Goal: Task Accomplishment & Management: Manage account settings

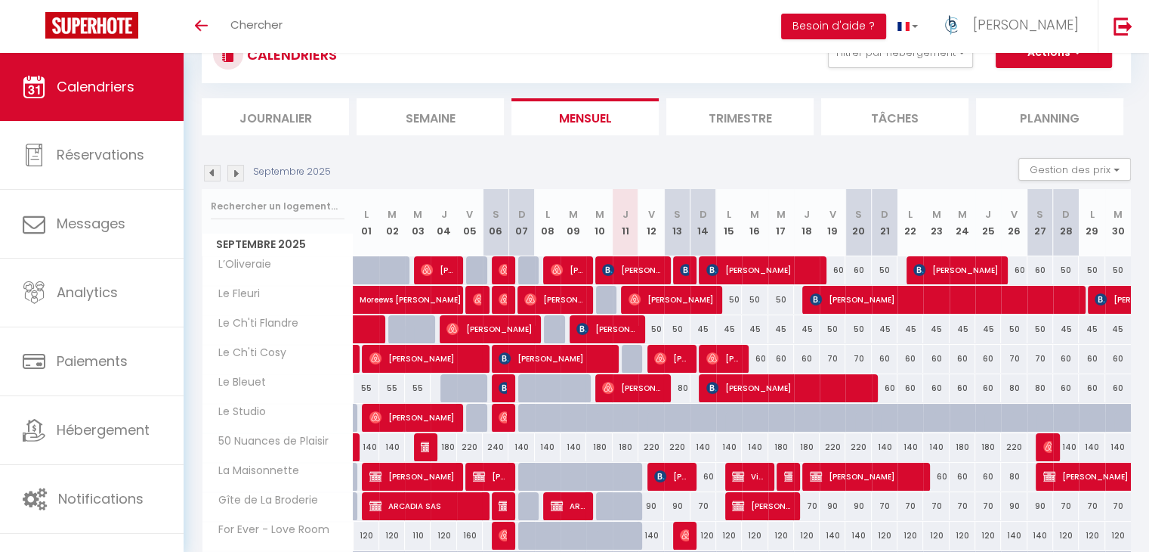
scroll to position [67, 0]
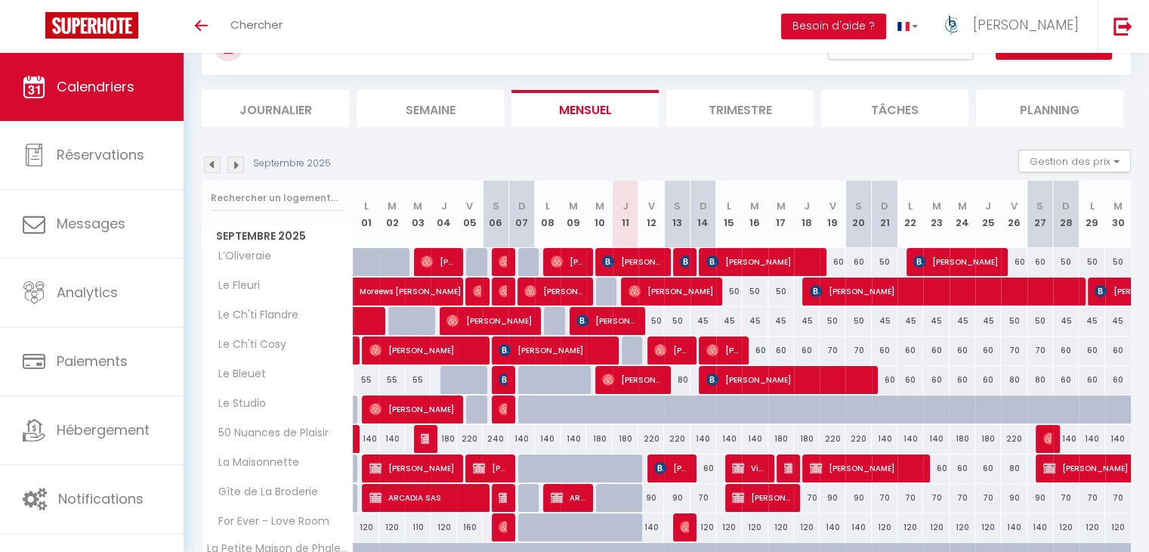
click at [680, 436] on div "220" at bounding box center [677, 439] width 26 height 28
type input "220"
type input "Sam 13 Septembre 2025"
type input "Dim 14 Septembre 2025"
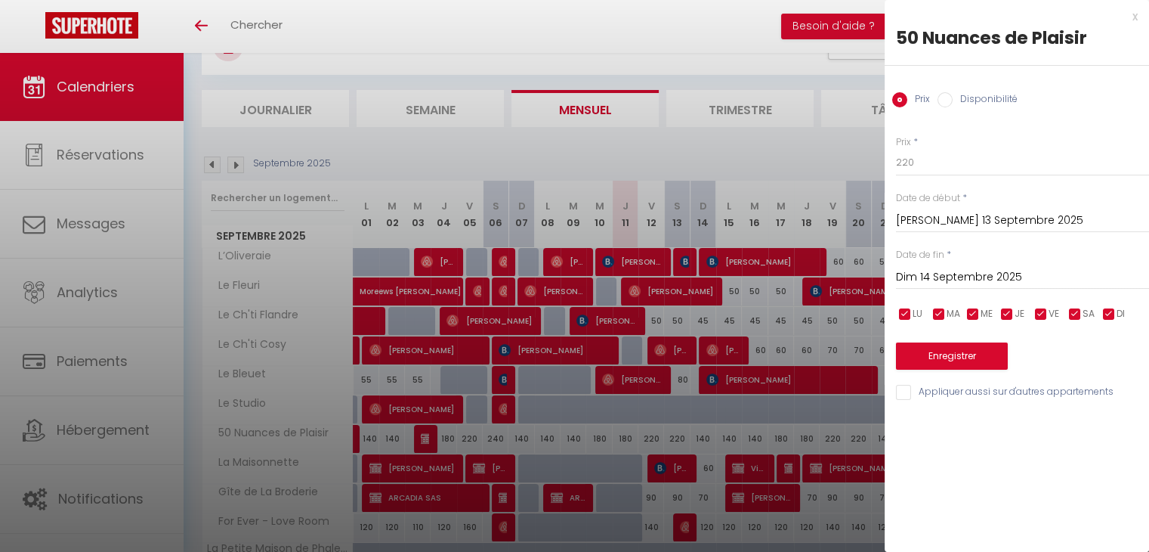
click at [749, 346] on div at bounding box center [574, 276] width 1149 height 552
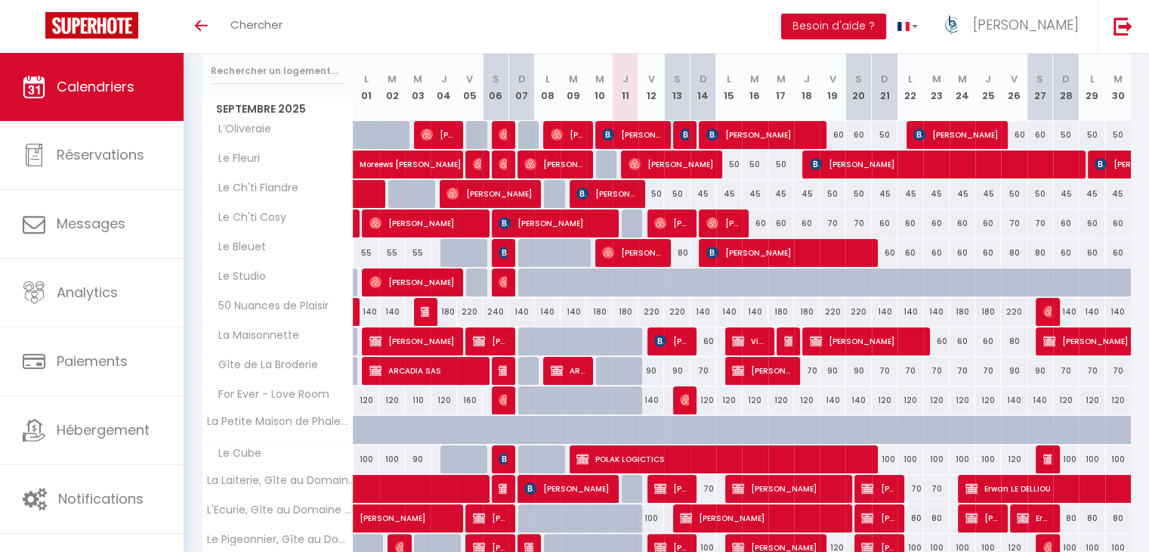
scroll to position [0, 0]
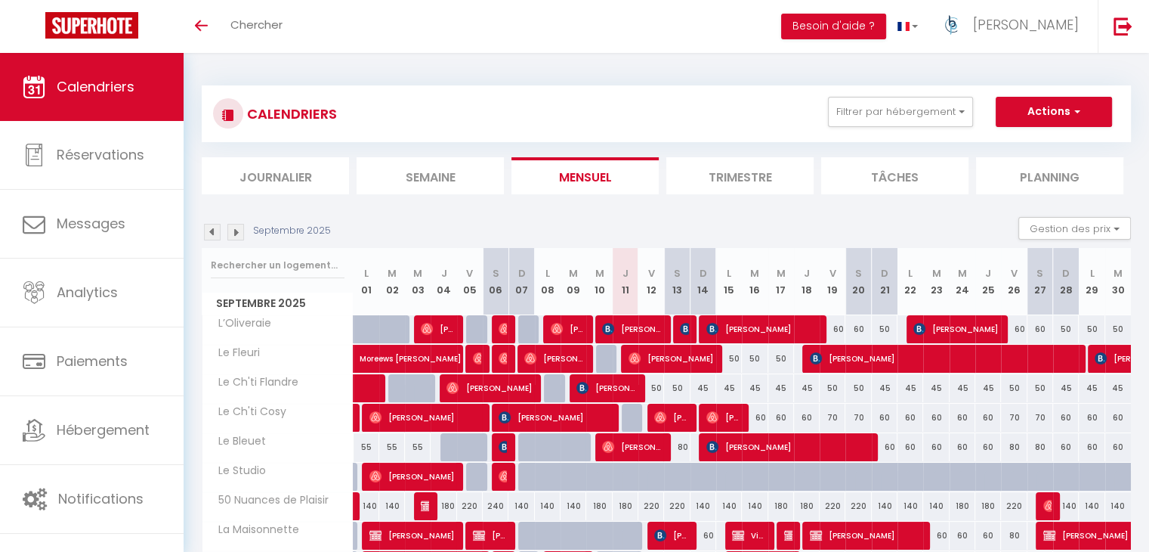
click at [779, 162] on li "Trimestre" at bounding box center [740, 175] width 147 height 37
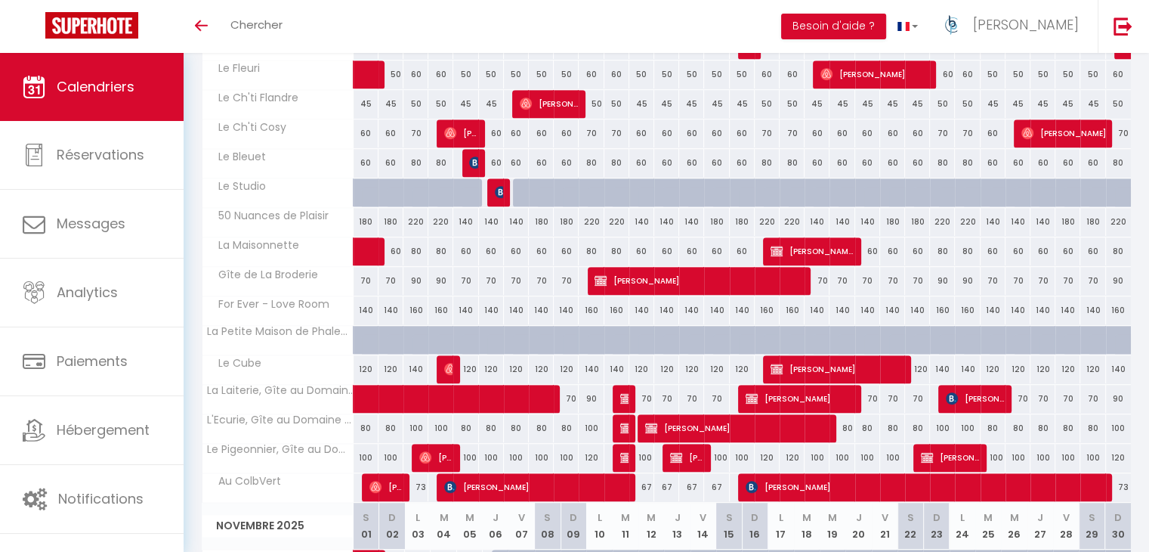
scroll to position [796, 0]
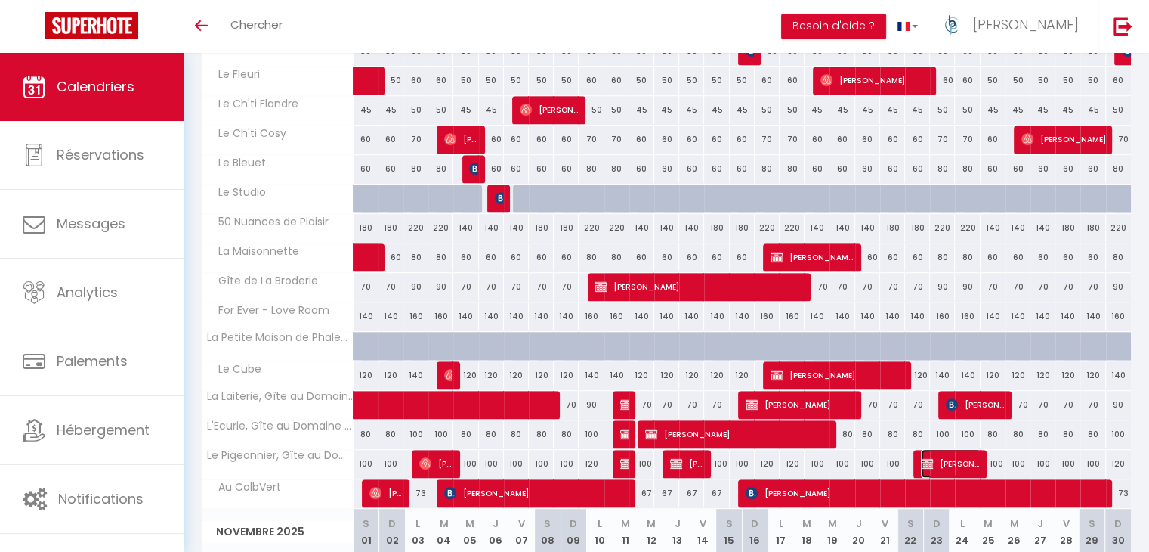
click at [933, 457] on img at bounding box center [927, 463] width 12 height 12
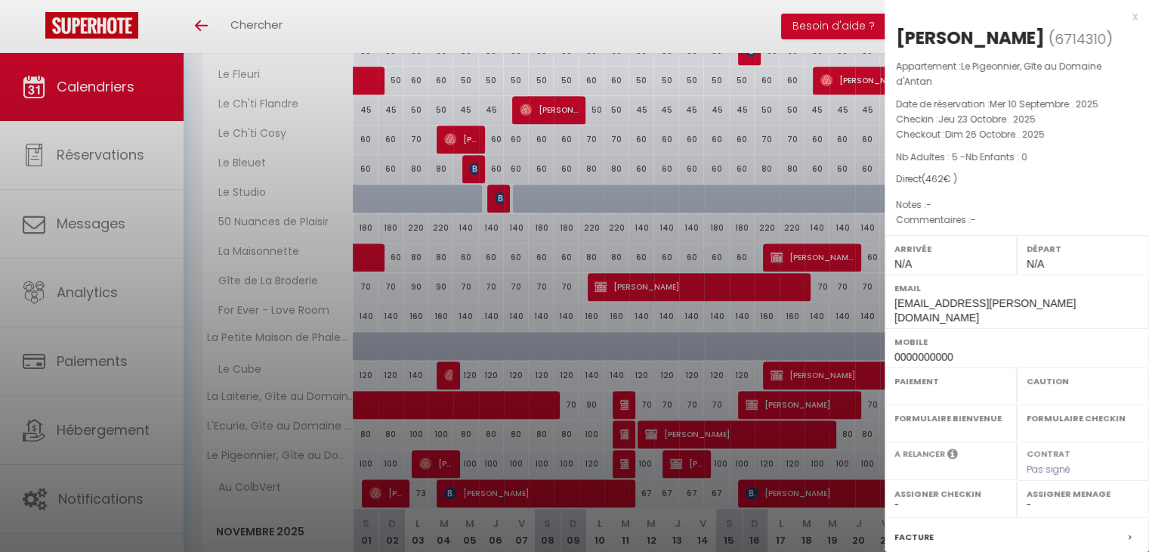
select select "OK"
select select "KO"
select select "0"
select select "1"
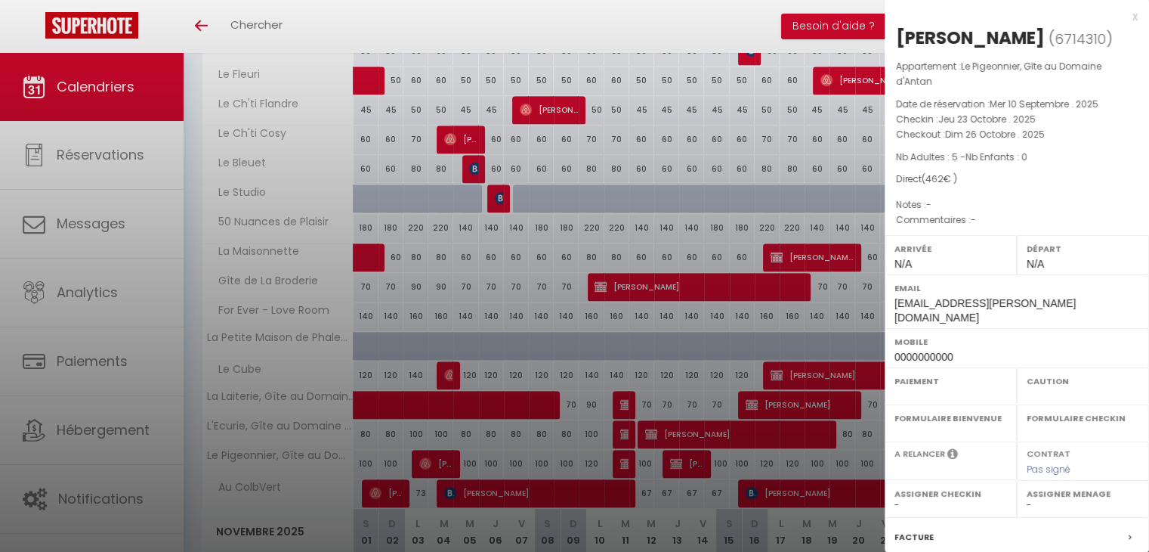
select select
select select "36459"
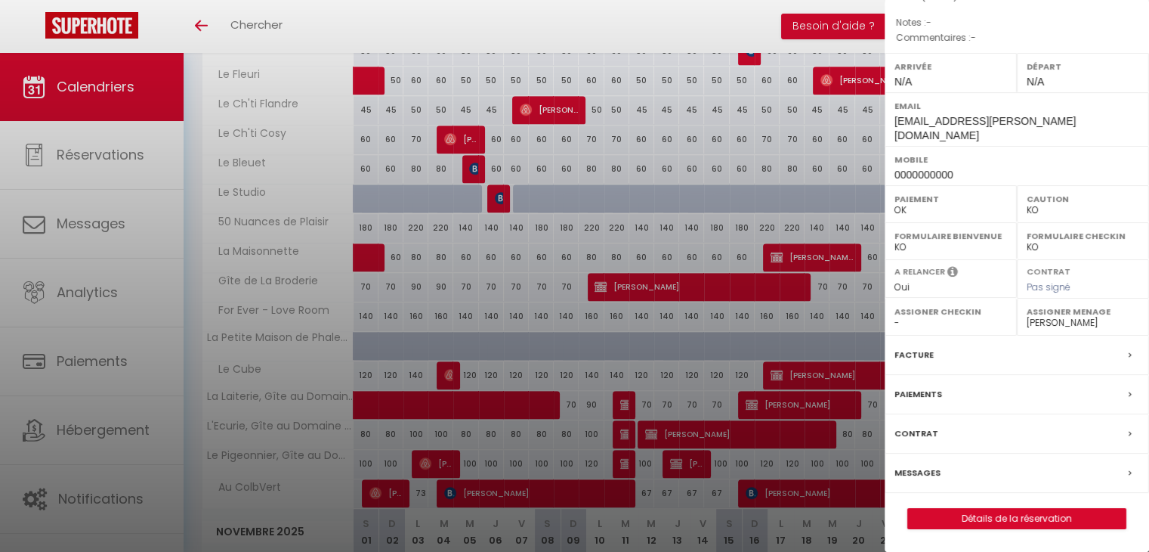
click at [925, 435] on label "Contrat" at bounding box center [917, 433] width 44 height 16
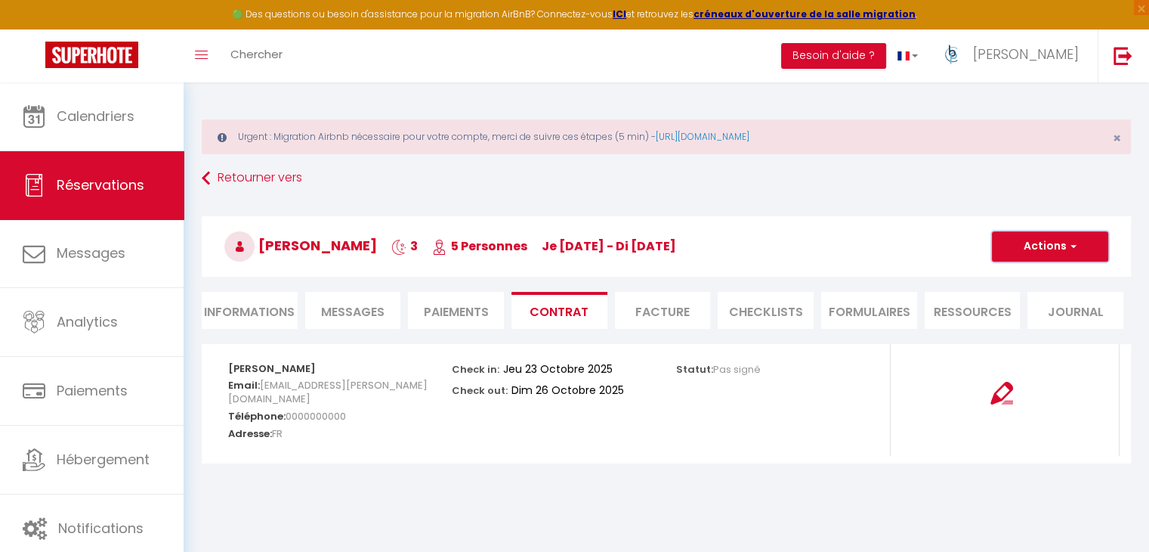
click at [1061, 243] on button "Actions" at bounding box center [1050, 246] width 116 height 30
click at [954, 398] on div at bounding box center [1002, 384] width 203 height 42
click at [1004, 391] on img at bounding box center [1002, 393] width 23 height 23
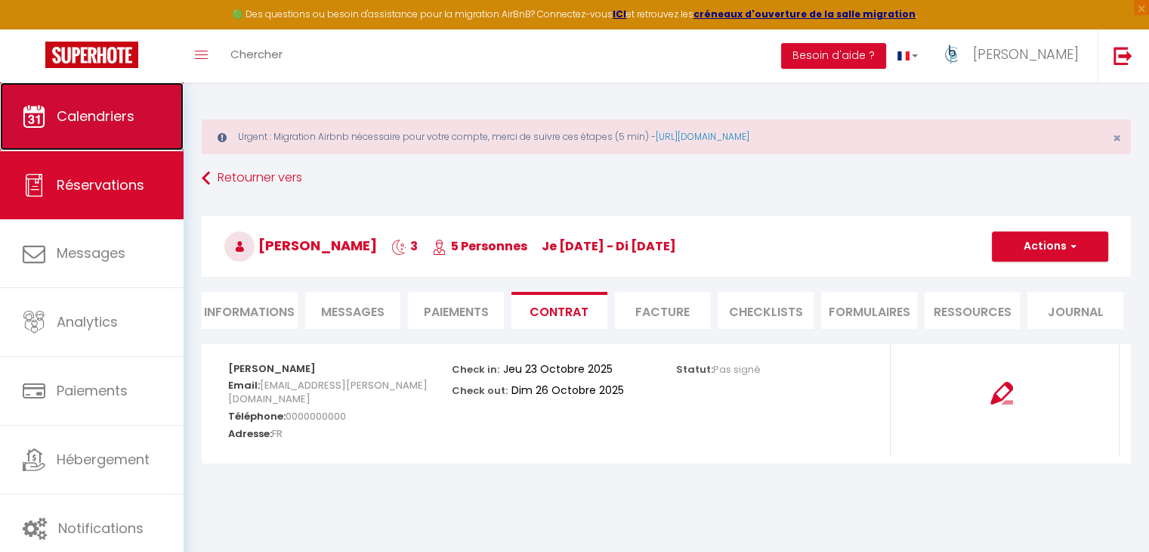
click at [151, 135] on link "Calendriers" at bounding box center [92, 116] width 184 height 68
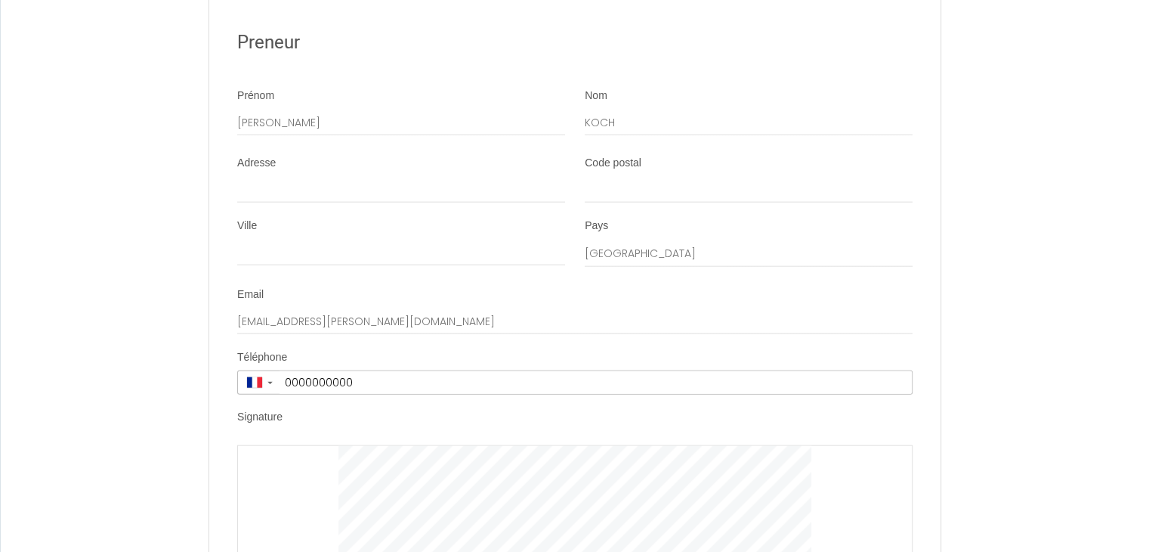
scroll to position [3652, 0]
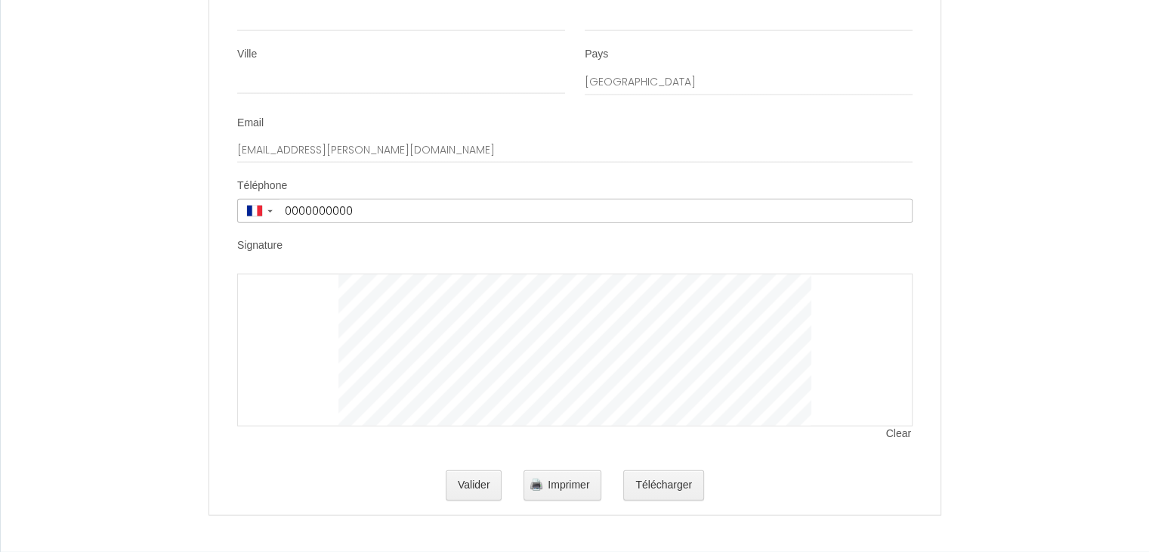
click at [905, 433] on span "Clear" at bounding box center [899, 433] width 26 height 15
click at [493, 483] on button "Valider" at bounding box center [474, 485] width 57 height 30
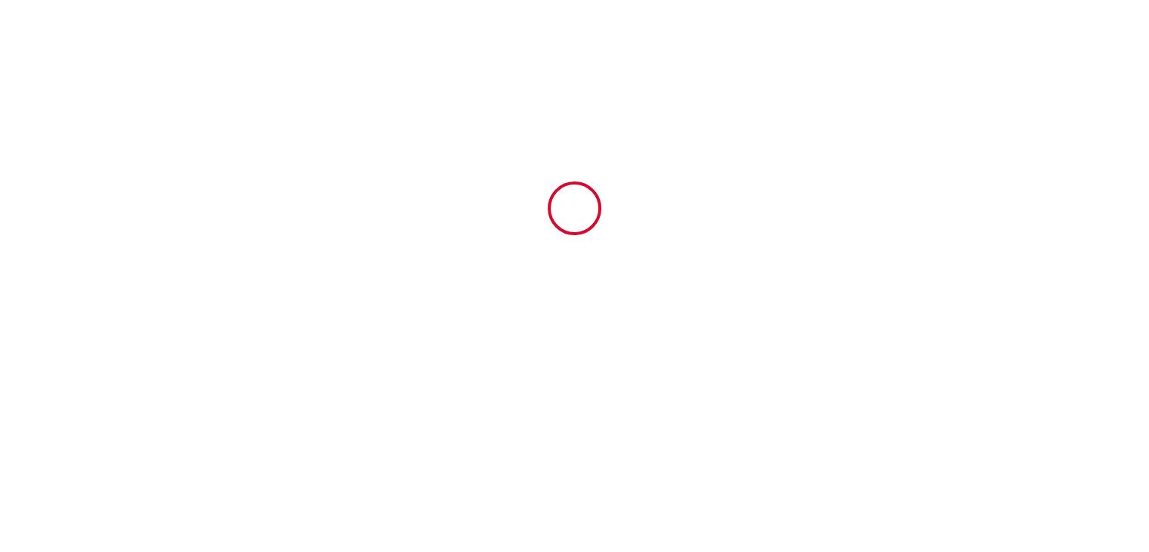
scroll to position [0, 0]
type input "50"
type input "412"
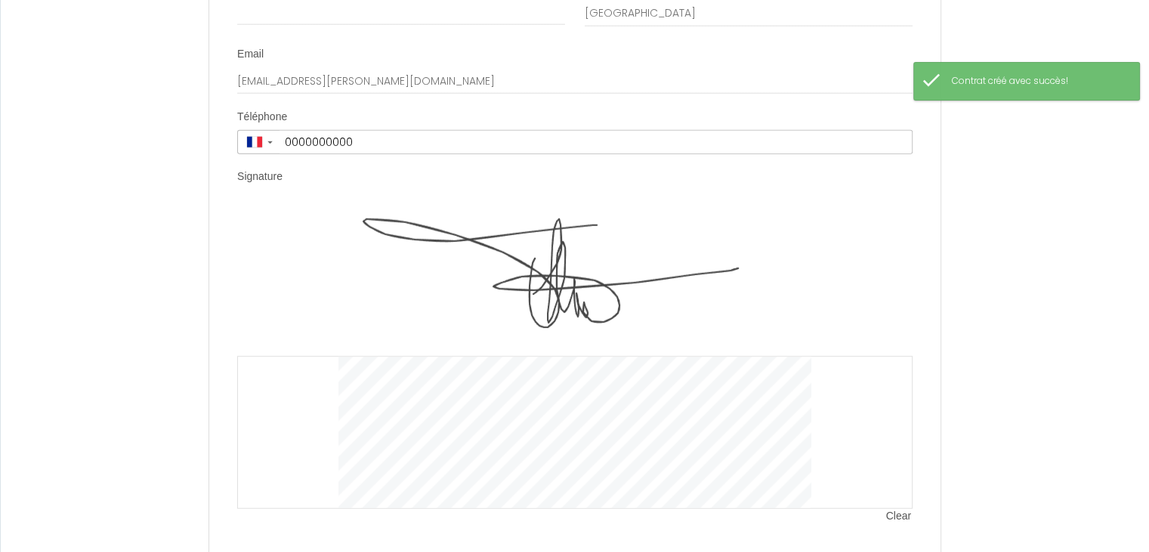
scroll to position [3803, 0]
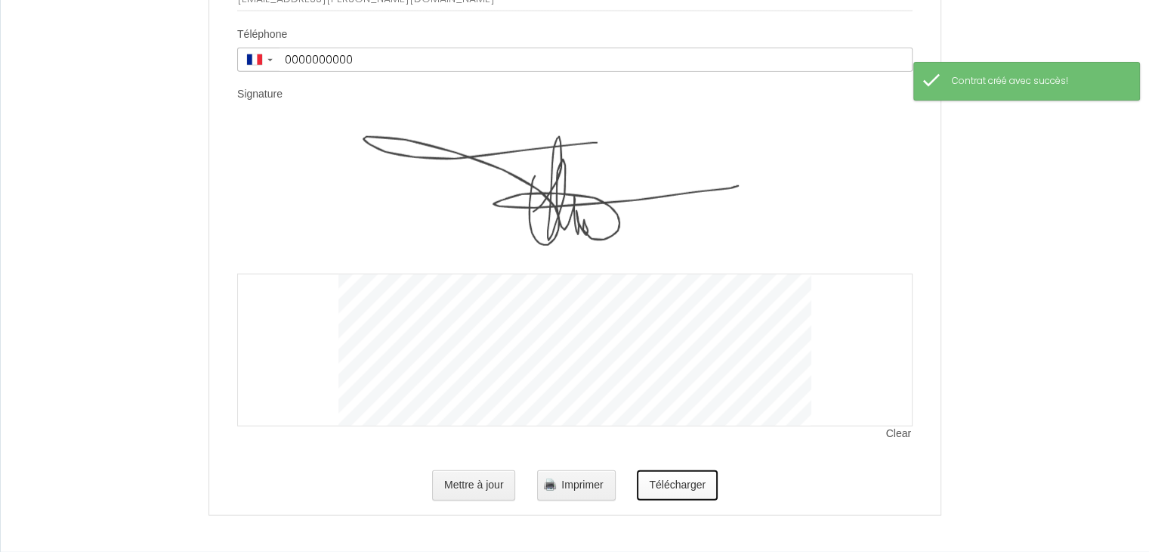
click at [679, 488] on button "Télécharger" at bounding box center [677, 485] width 81 height 30
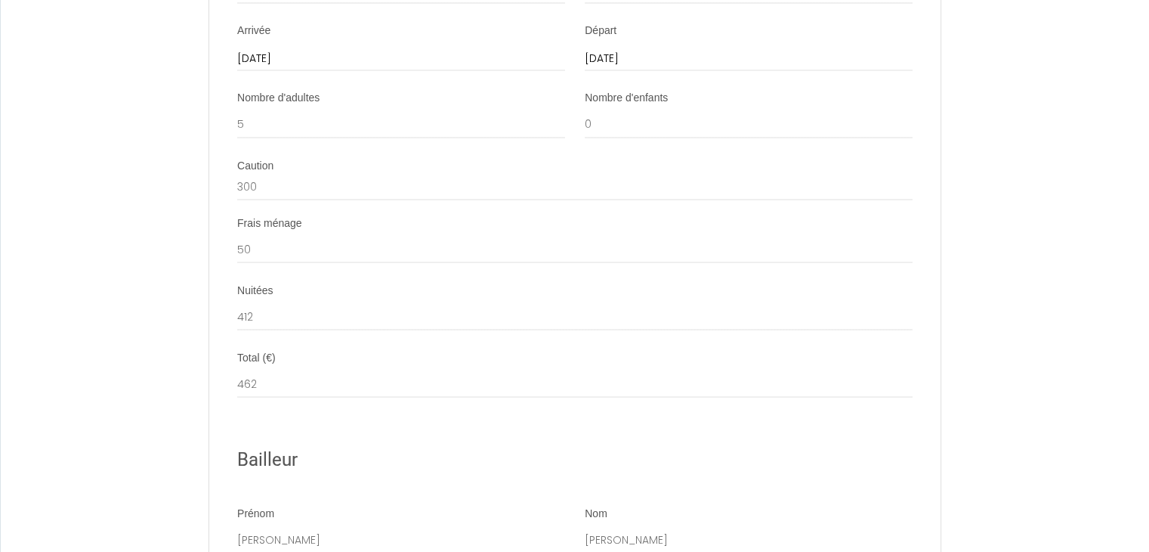
scroll to position [2872, 0]
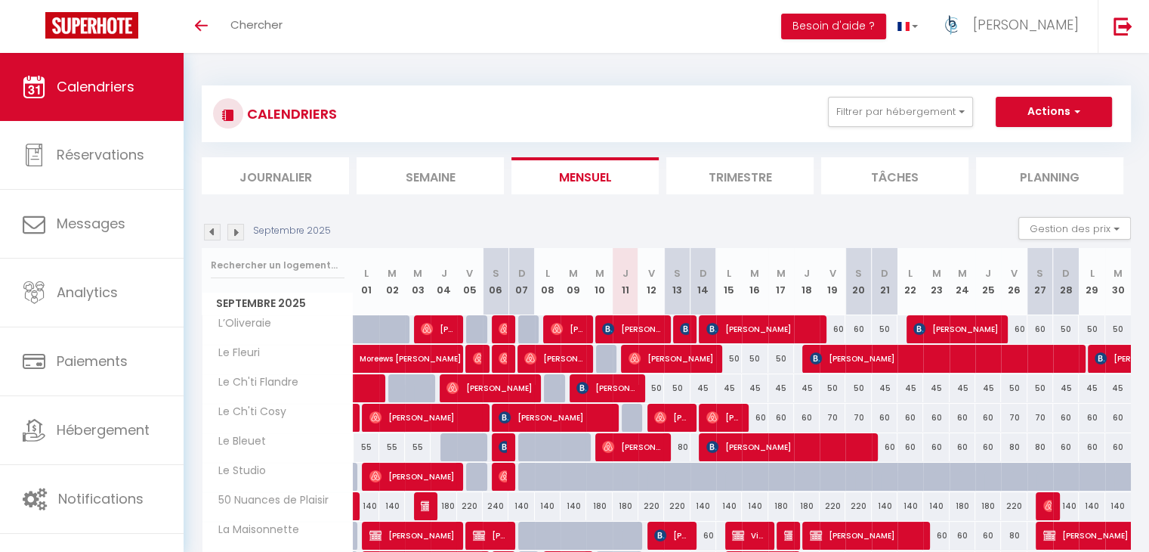
click at [725, 173] on li "Trimestre" at bounding box center [740, 175] width 147 height 37
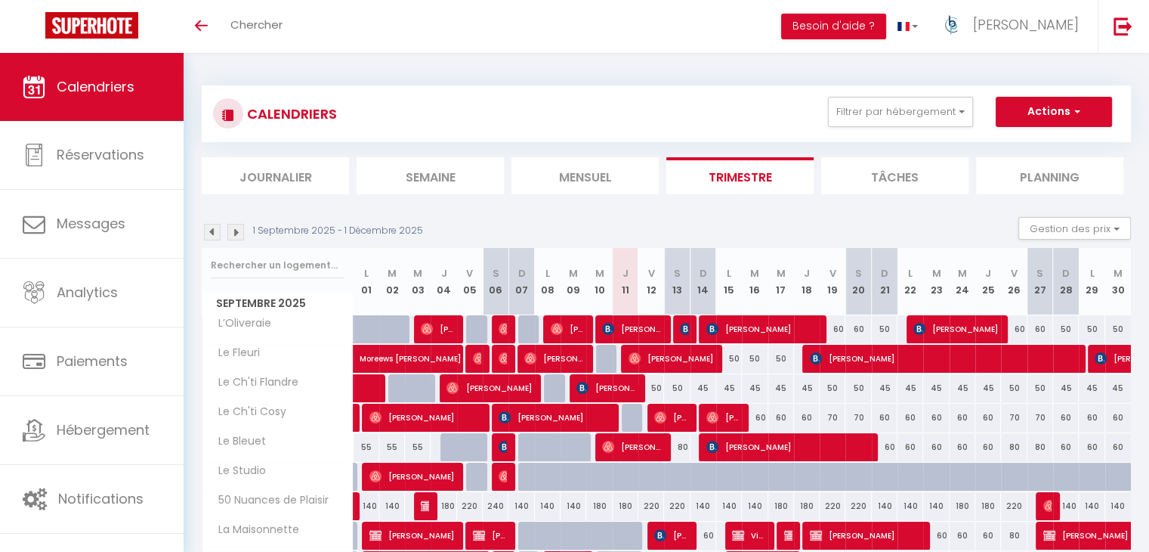
click at [242, 227] on img at bounding box center [235, 232] width 17 height 17
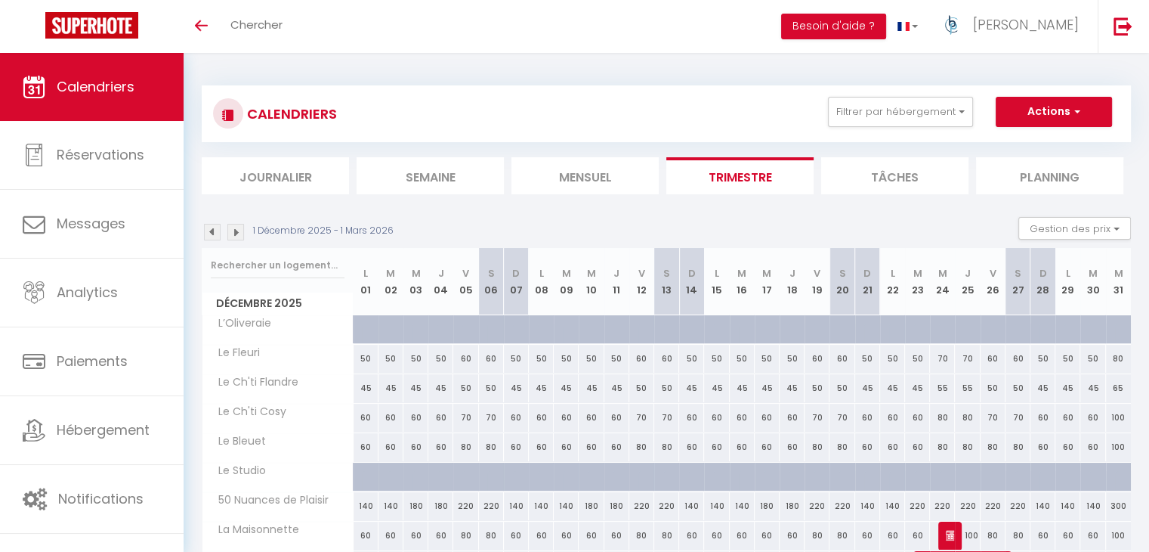
click at [242, 227] on img at bounding box center [235, 232] width 17 height 17
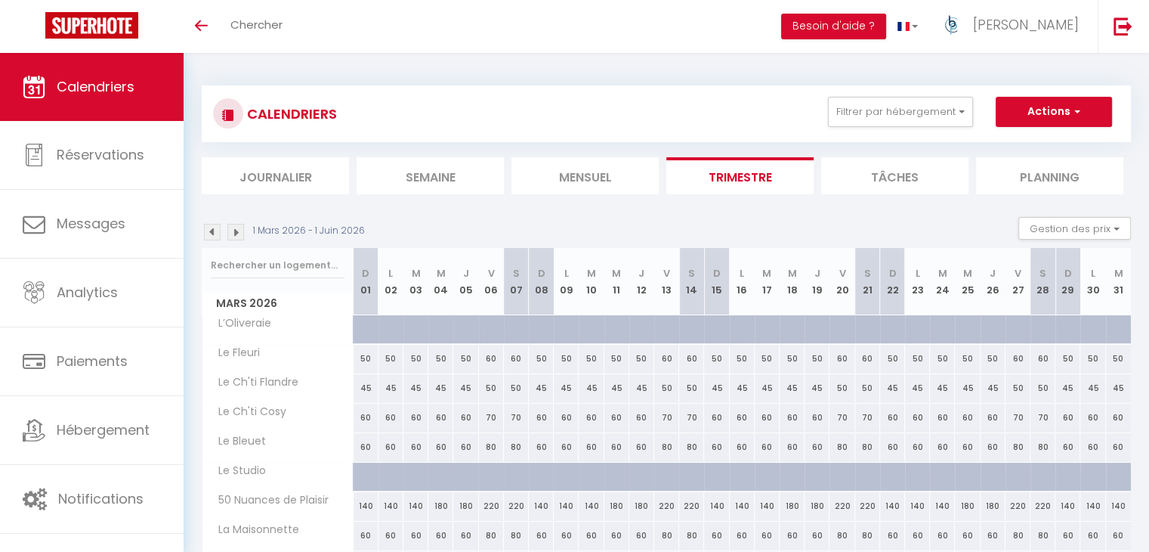
click at [242, 227] on img at bounding box center [235, 232] width 17 height 17
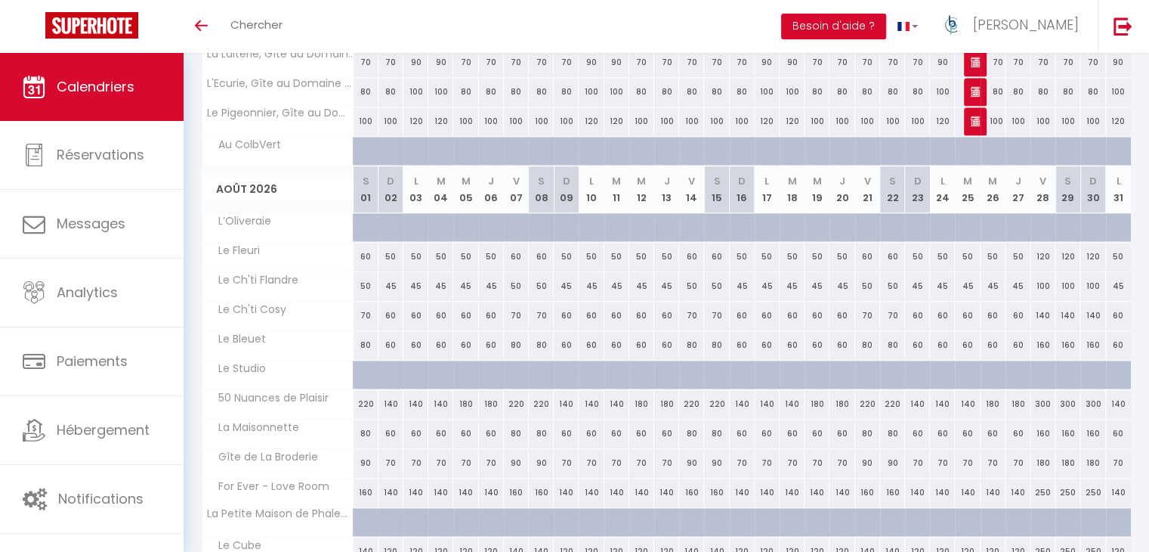
scroll to position [1325, 0]
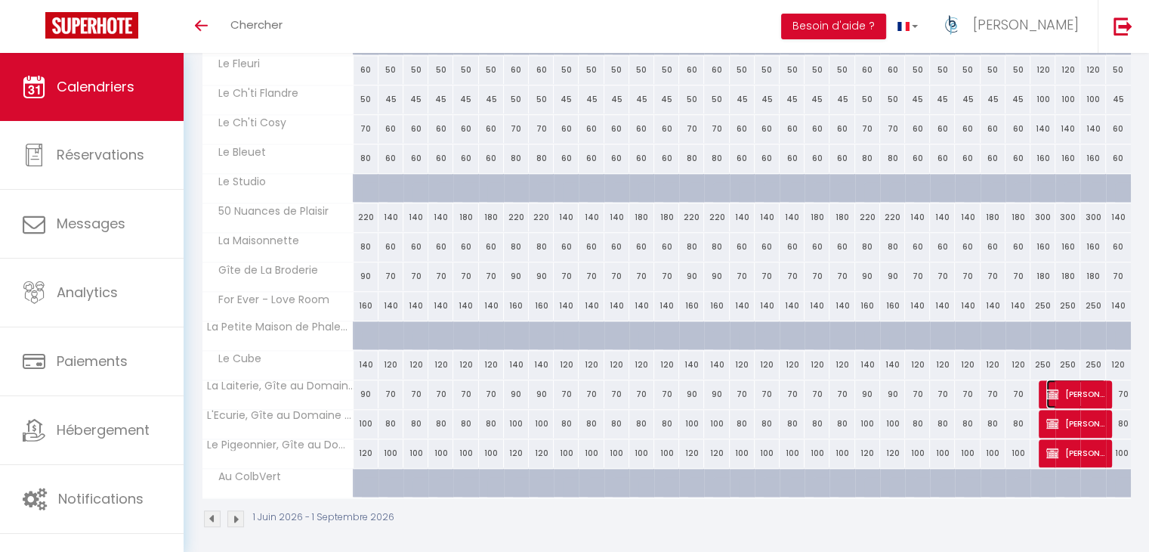
click at [1076, 385] on span "[PERSON_NAME]" at bounding box center [1077, 393] width 60 height 29
select select "KO"
select select "0"
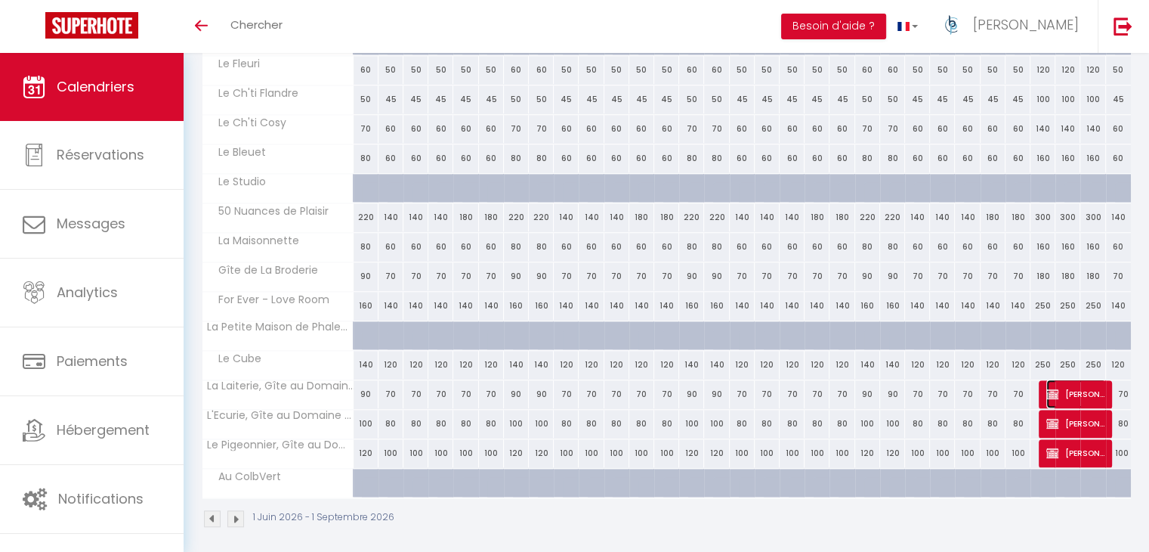
select select "1"
select select
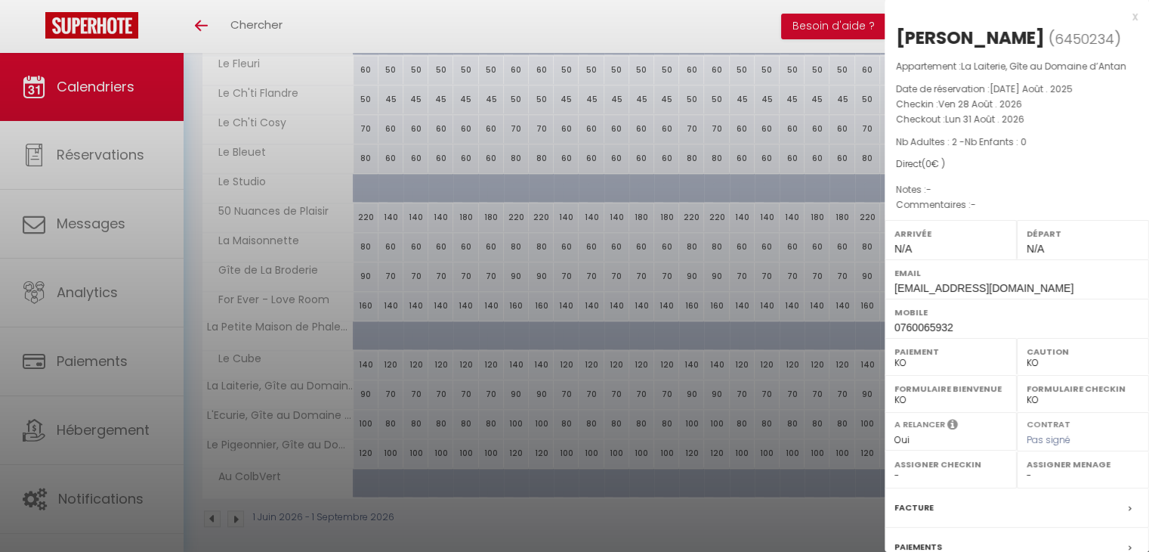
select select "36459"
click at [718, 333] on div at bounding box center [574, 276] width 1149 height 552
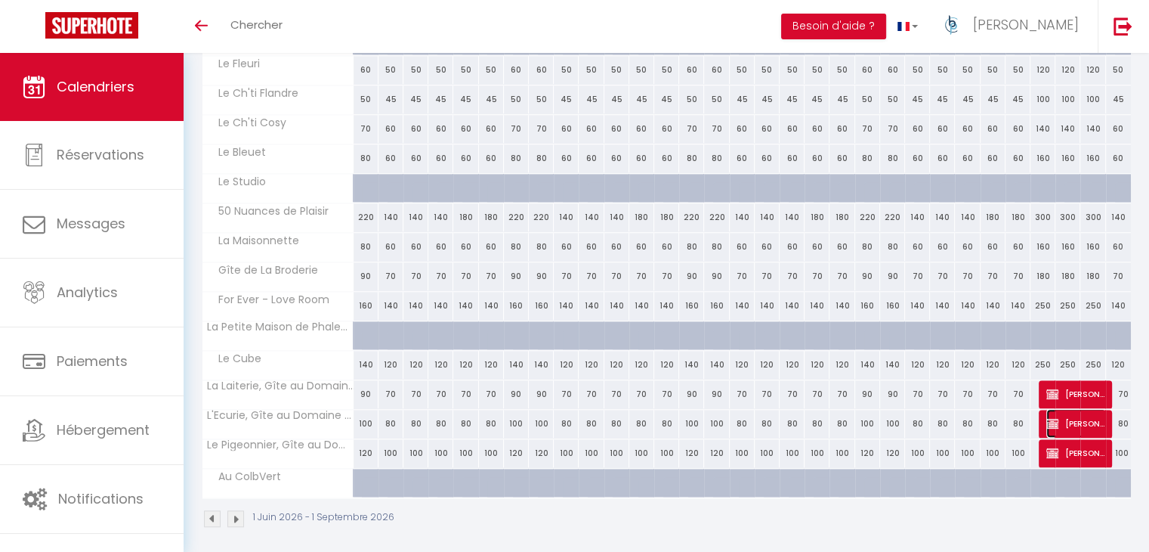
click at [1077, 412] on span "[PERSON_NAME]" at bounding box center [1077, 423] width 60 height 29
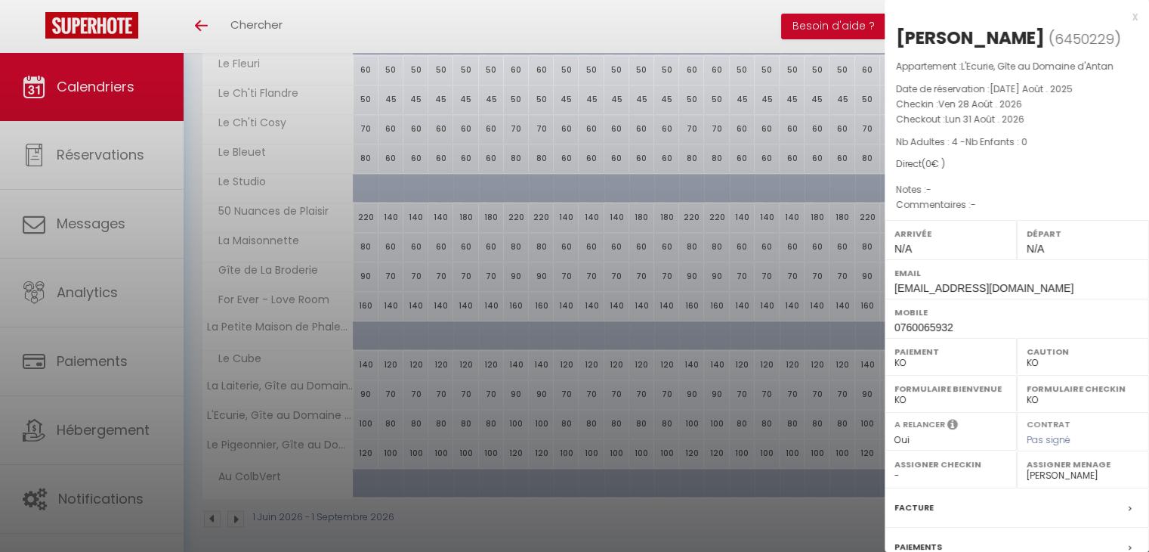
click at [737, 309] on div at bounding box center [574, 276] width 1149 height 552
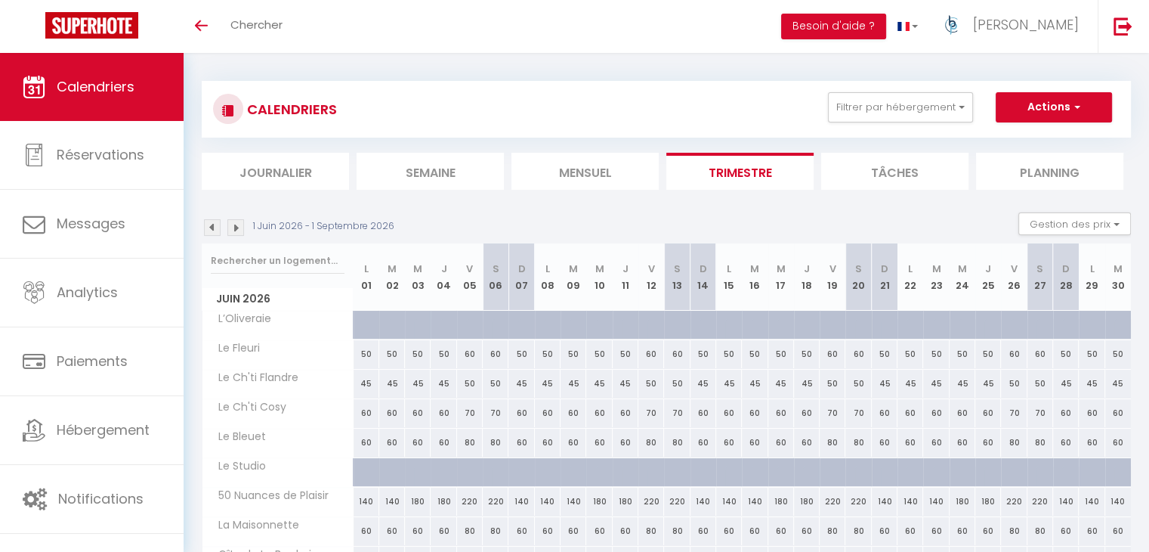
scroll to position [0, 0]
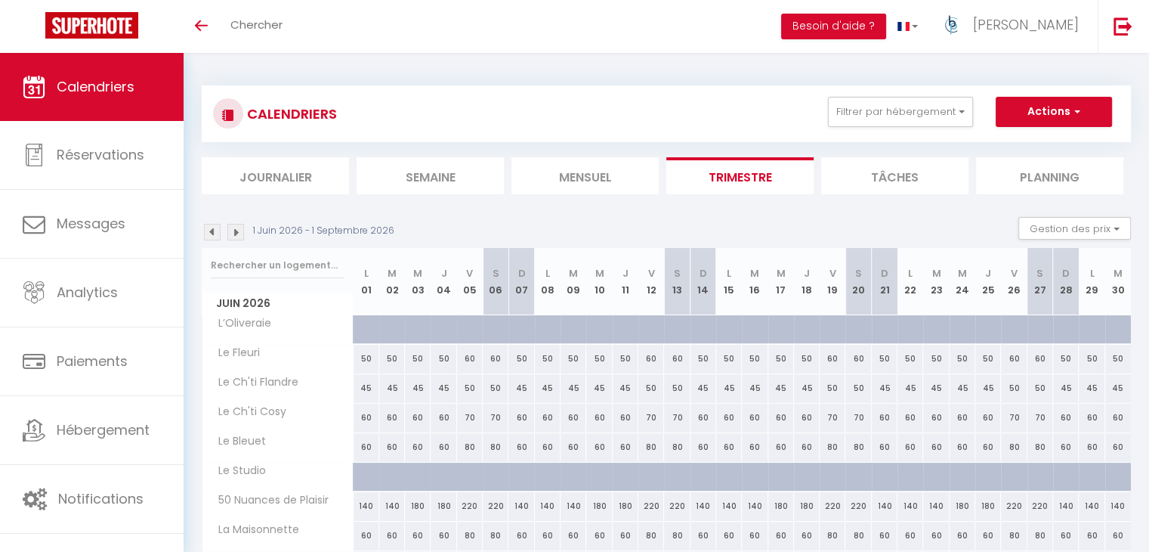
click at [215, 228] on img at bounding box center [212, 232] width 17 height 17
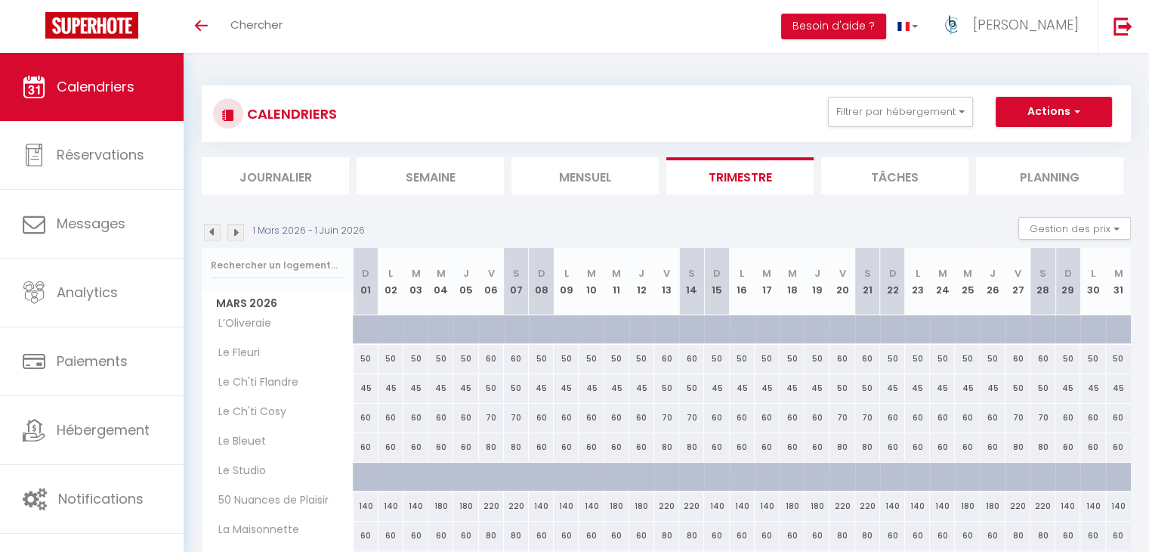
click at [215, 228] on img at bounding box center [212, 232] width 17 height 17
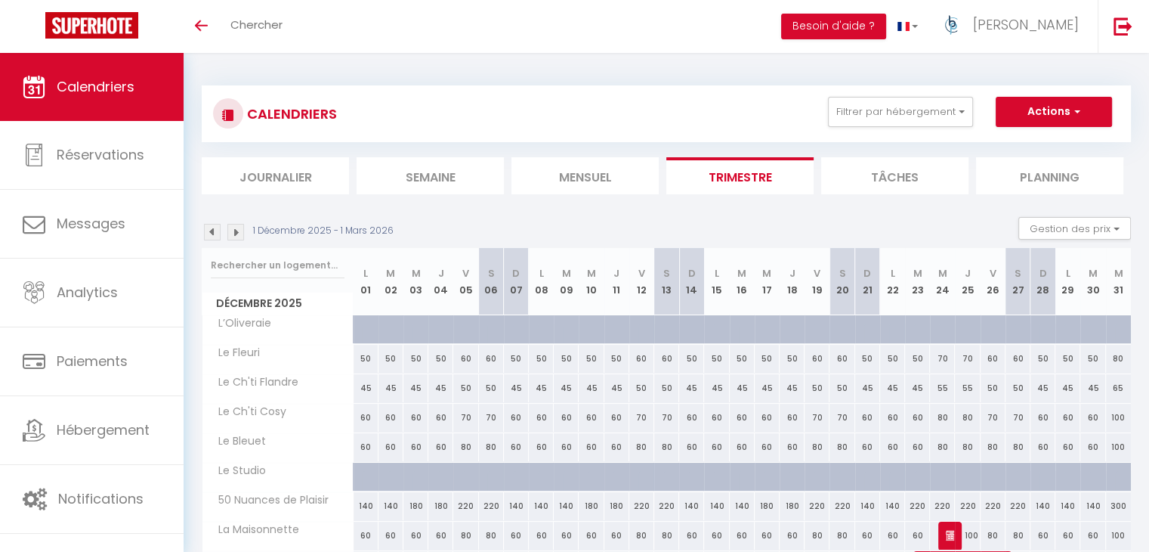
click at [215, 228] on img at bounding box center [212, 232] width 17 height 17
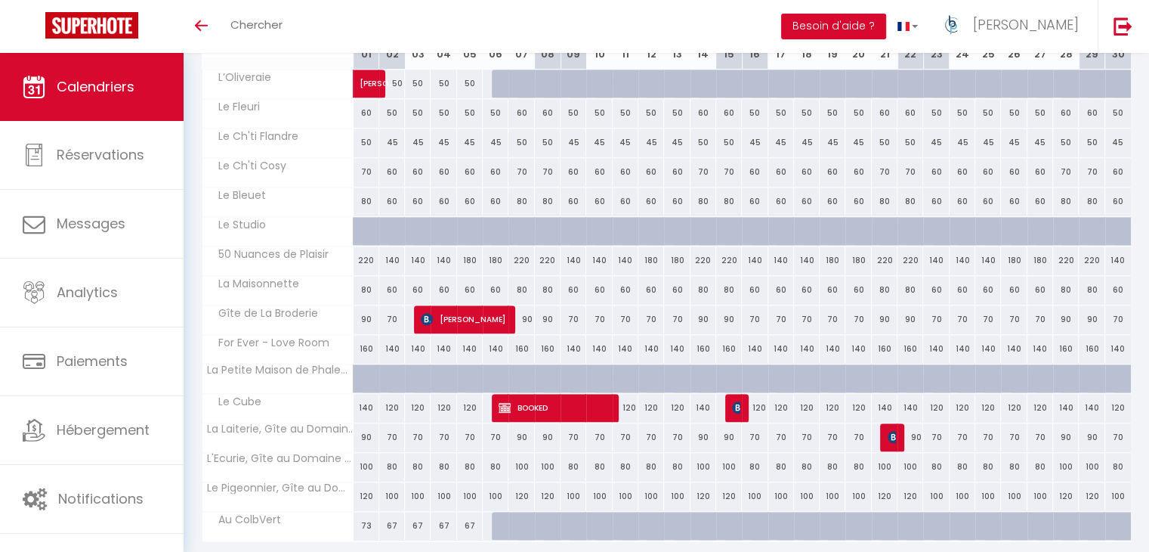
scroll to position [1325, 0]
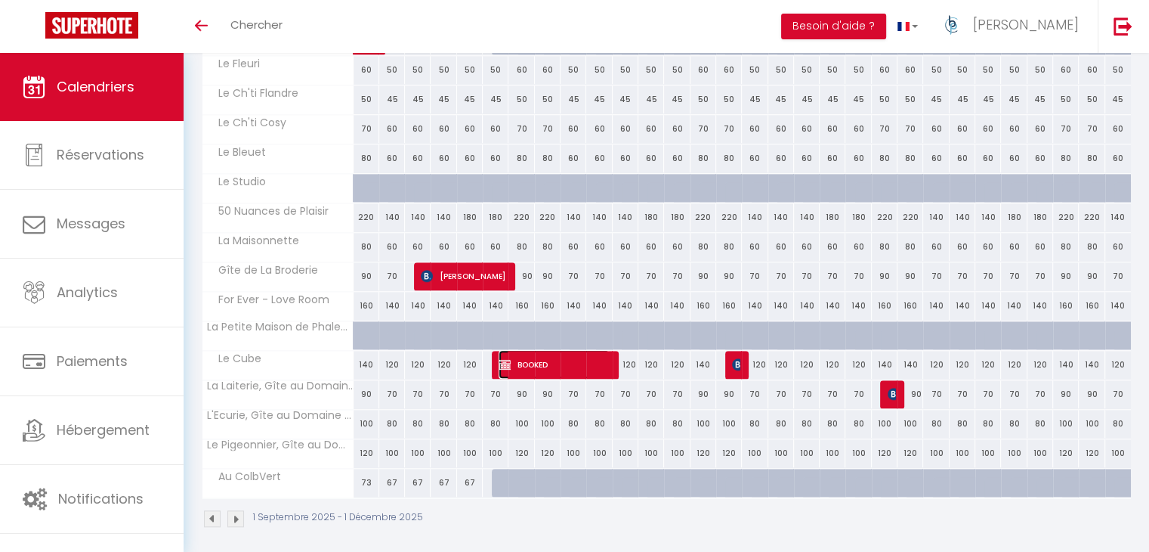
drag, startPoint x: 571, startPoint y: 362, endPoint x: 691, endPoint y: 373, distance: 120.6
click at [571, 362] on span "BOOKED" at bounding box center [554, 364] width 111 height 29
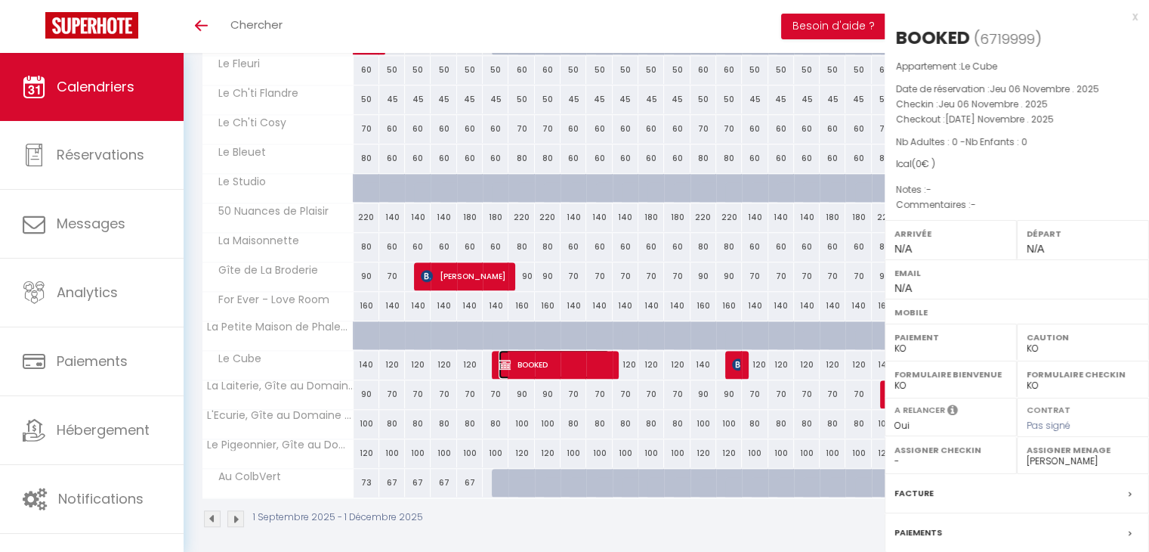
select select "OK"
select select
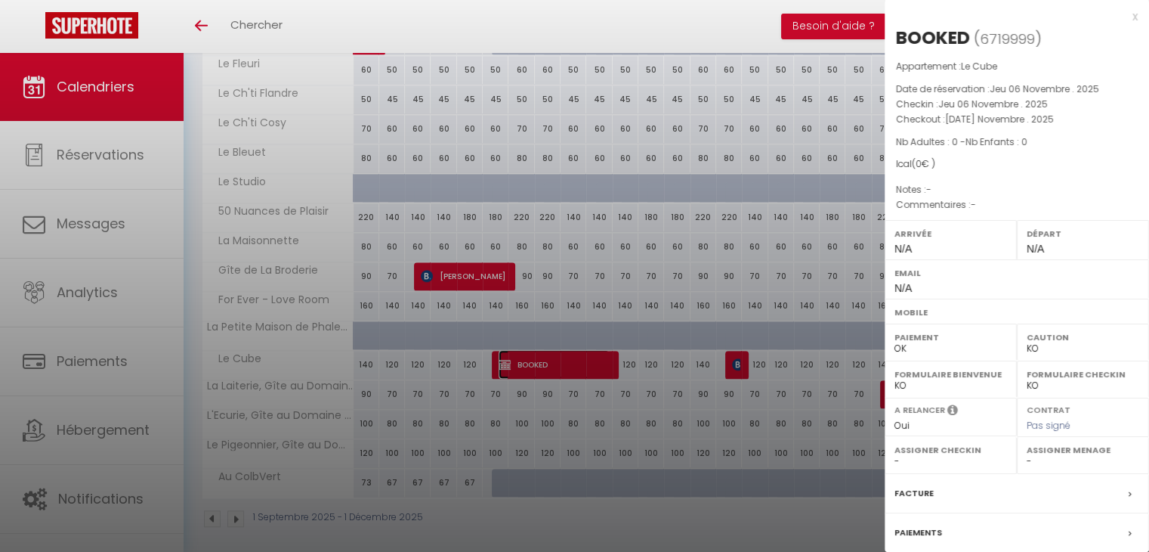
scroll to position [136, 0]
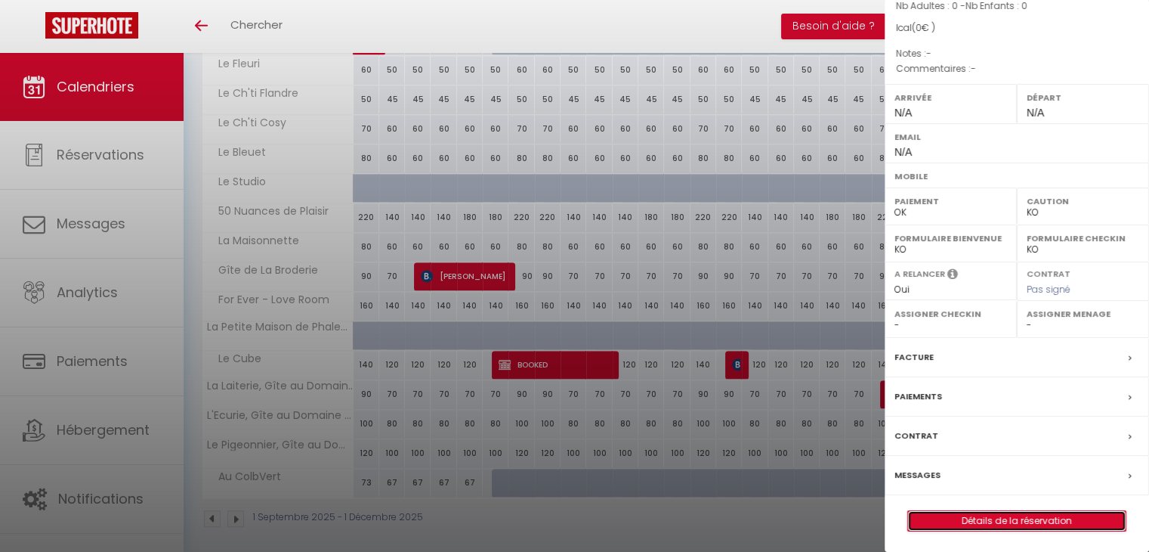
click at [963, 518] on link "Détails de la réservation" at bounding box center [1017, 521] width 218 height 20
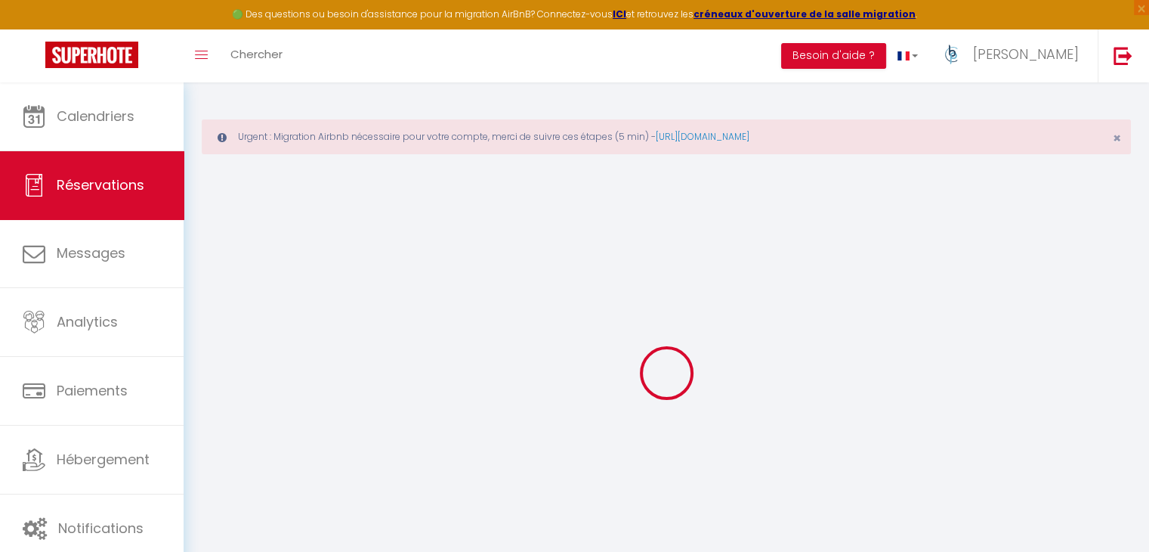
select select
checkbox input "false"
select select
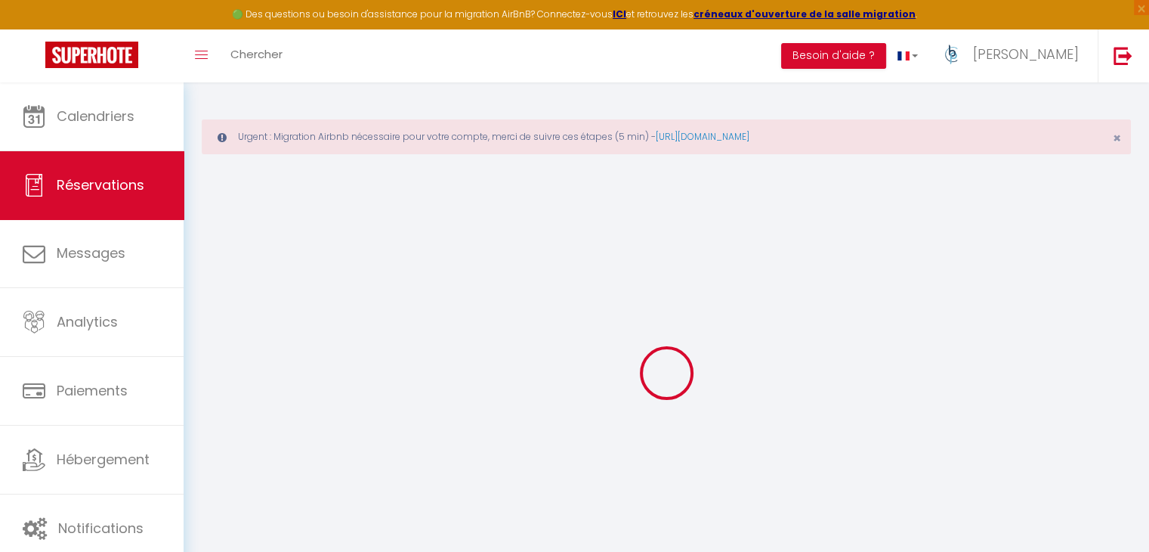
select select
checkbox input "false"
select select
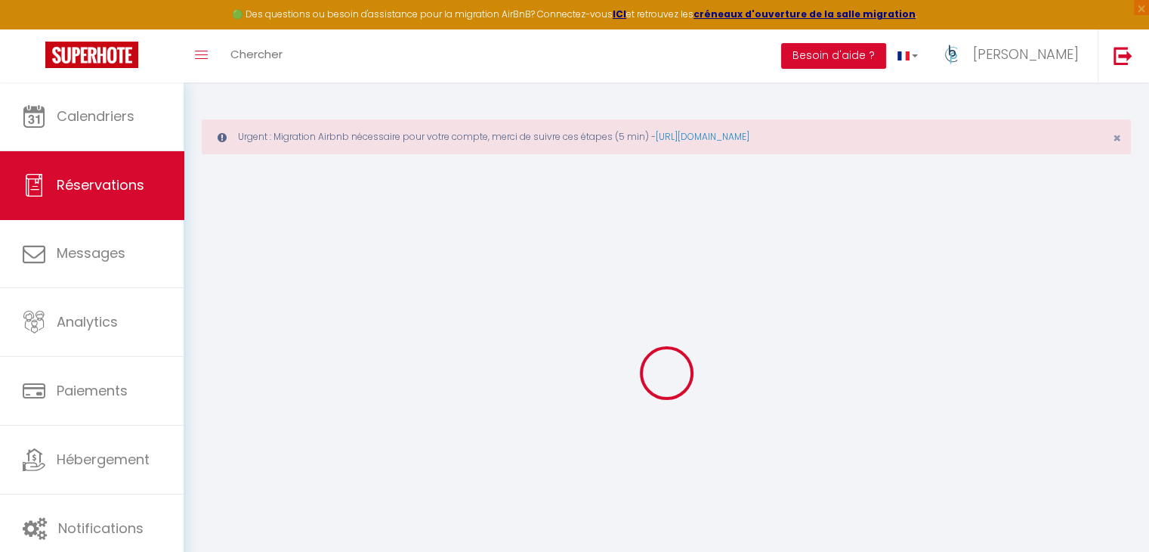
select select
checkbox input "false"
select select
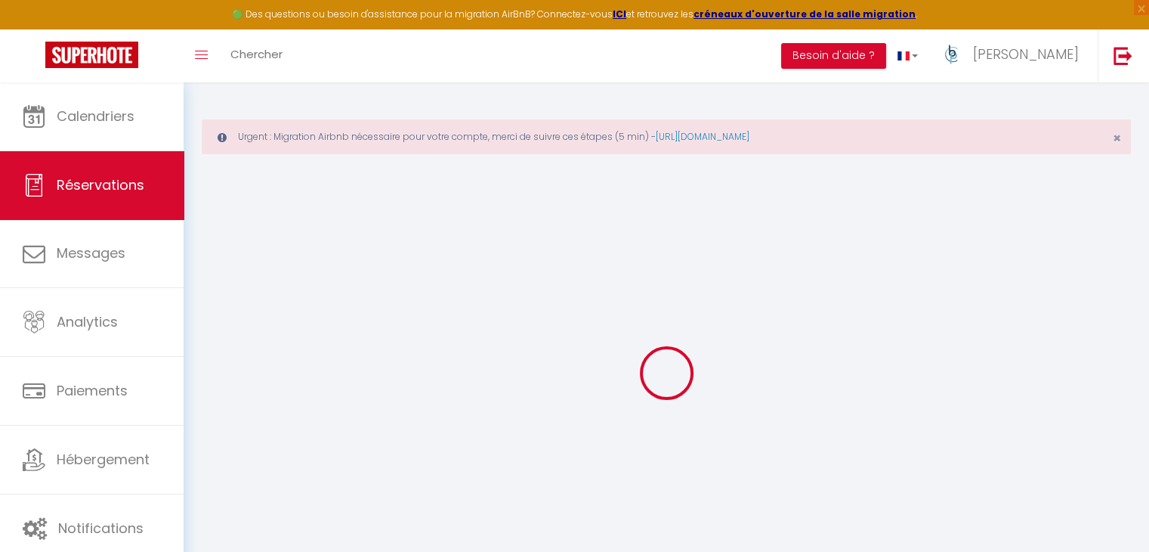
checkbox input "false"
select select
checkbox input "false"
select select
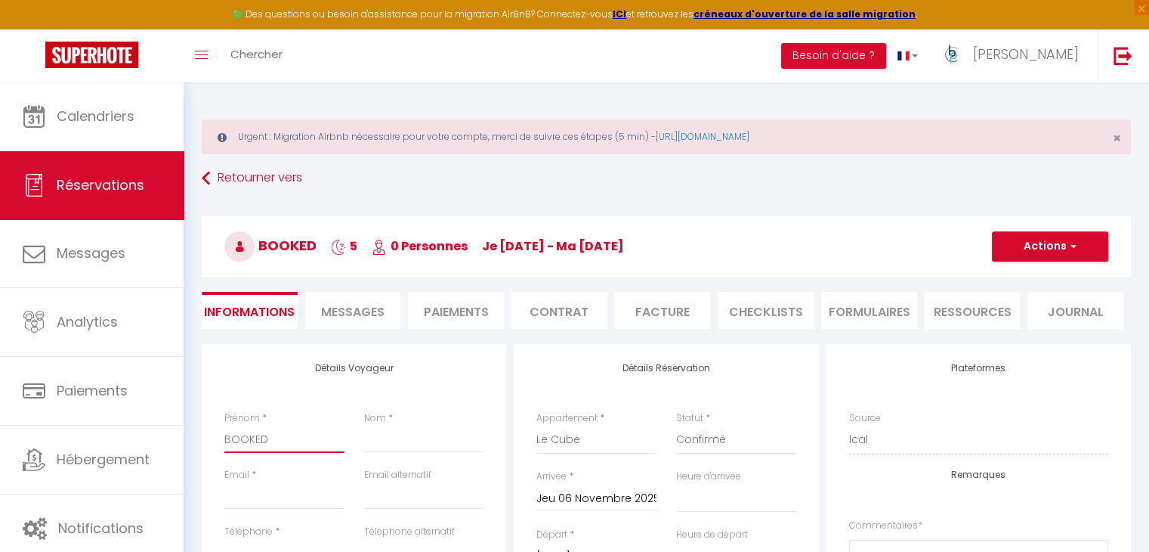
drag, startPoint x: 268, startPoint y: 436, endPoint x: 200, endPoint y: 436, distance: 67.3
paste input "[PERSON_NAME]"
type input "[PERSON_NAME]"
select select
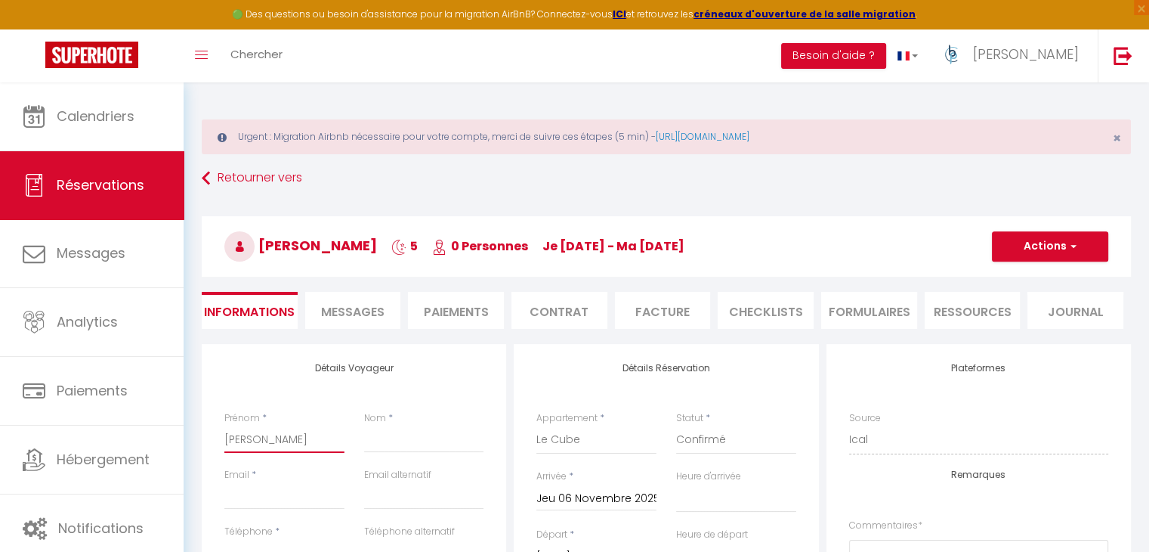
select select
checkbox input "false"
type input "[PERSON_NAME]"
click at [389, 435] on input "Nom" at bounding box center [424, 438] width 120 height 27
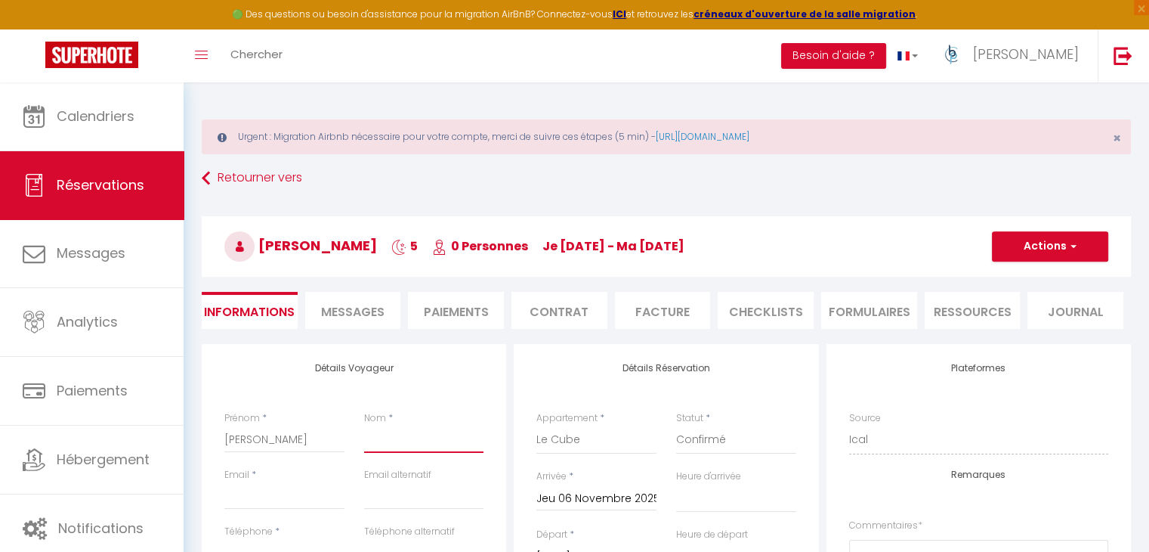
paste input "[PERSON_NAME]"
type input "[PERSON_NAME]"
select select
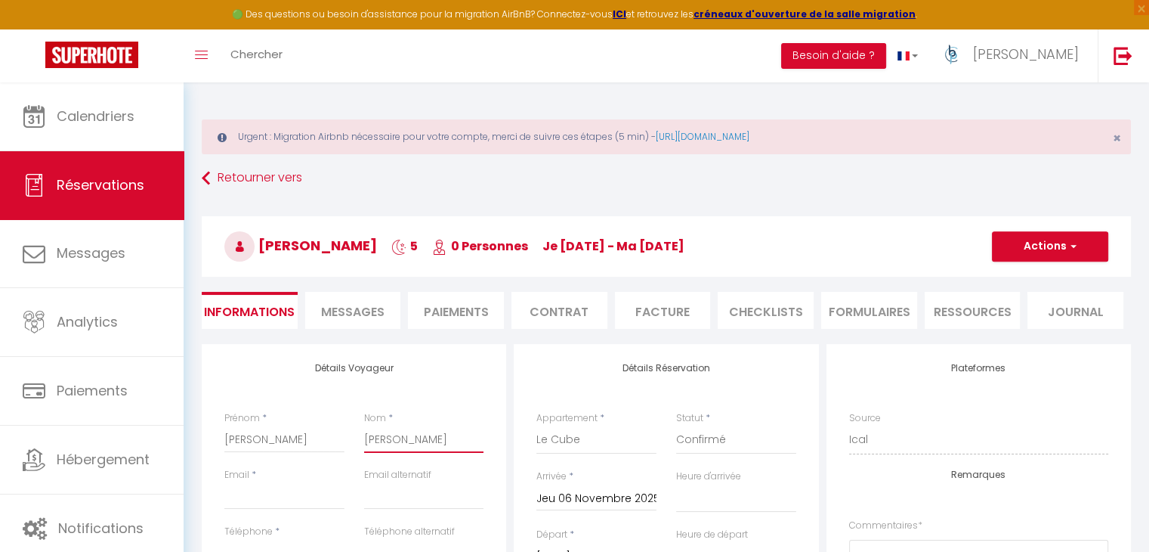
checkbox input "false"
type input "[PERSON_NAME]"
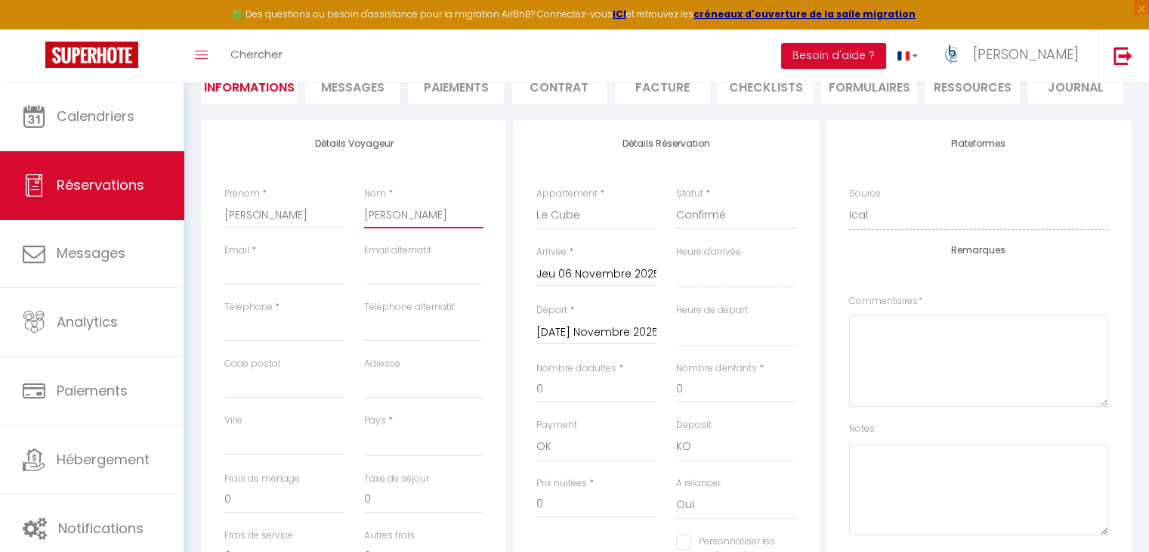
scroll to position [227, 0]
click at [261, 270] on input "Email client" at bounding box center [284, 268] width 120 height 27
paste input "[EMAIL_ADDRESS][DOMAIN_NAME]"
type input "[EMAIL_ADDRESS][DOMAIN_NAME]"
select select
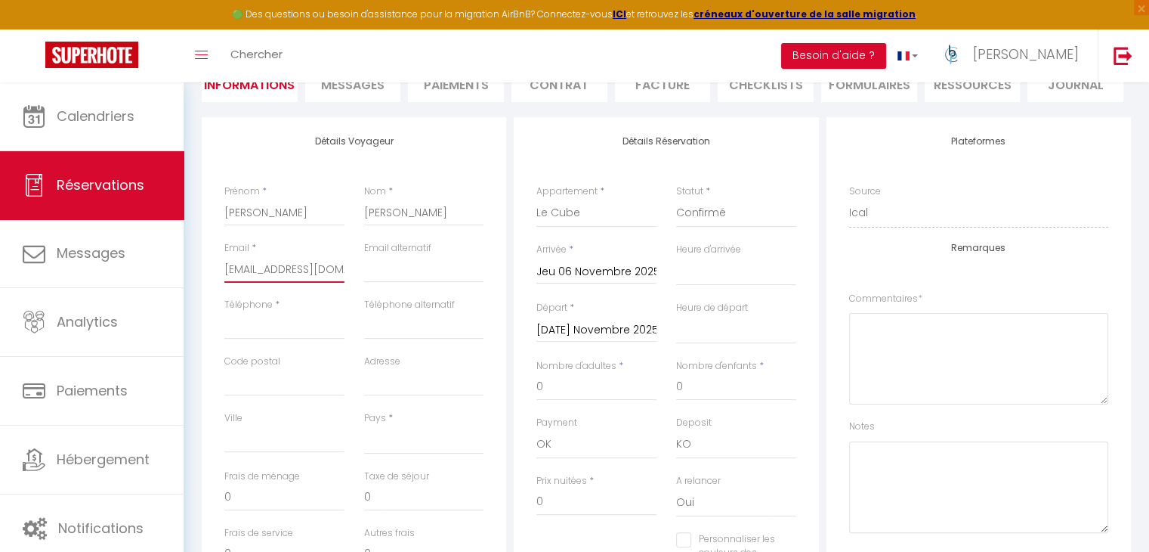
select select
checkbox input "false"
type input "[EMAIL_ADDRESS][DOMAIN_NAME]"
click at [287, 338] on input "Téléphone" at bounding box center [284, 325] width 120 height 27
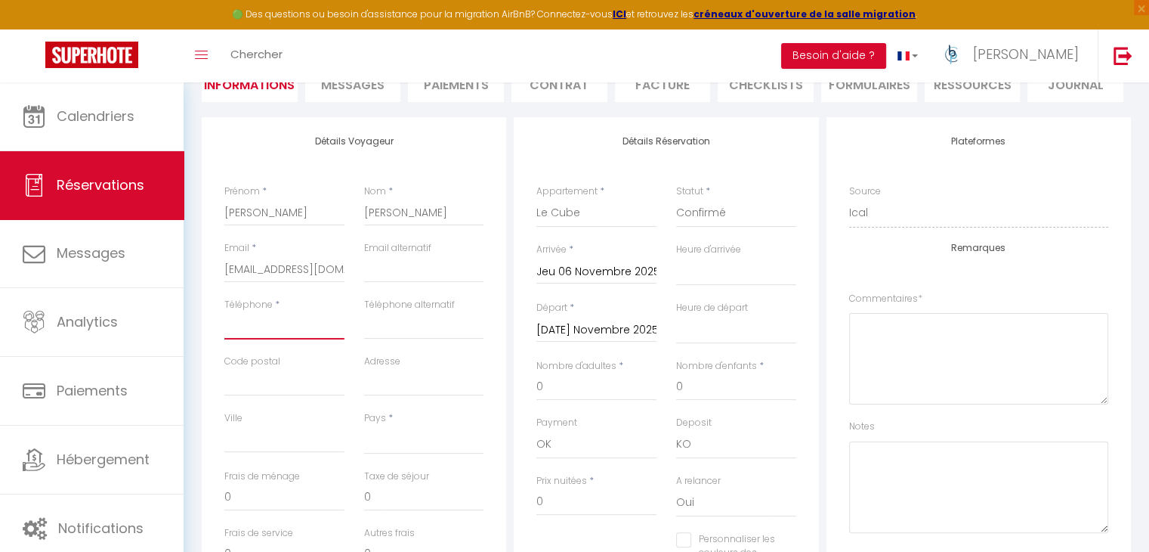
paste input "06 22 04 69 26"
type input "06 22 04 69 26"
select select
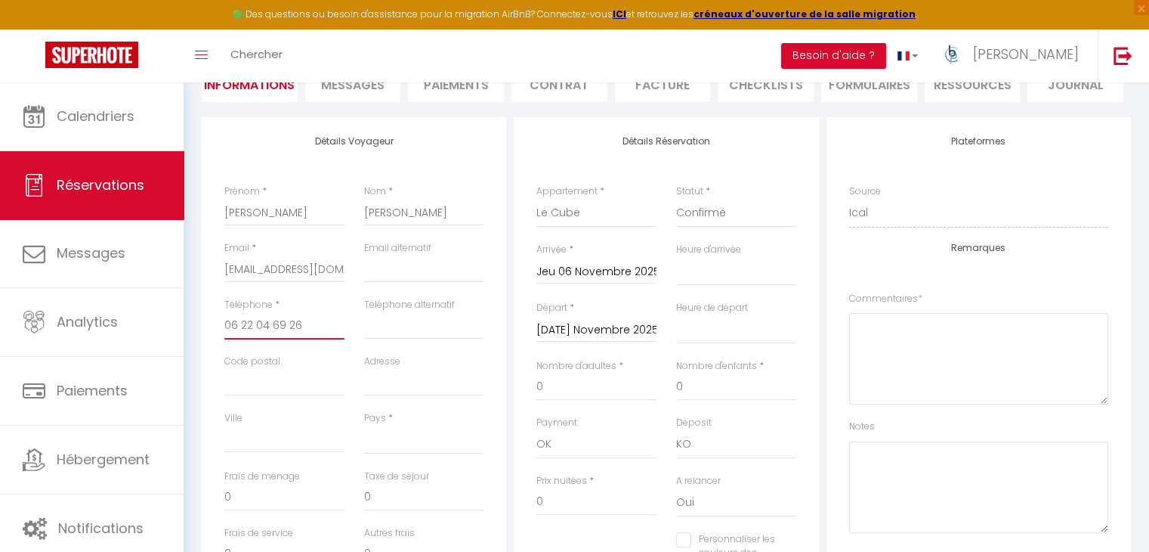
checkbox input "false"
type input "06 22 04 69 26"
click at [397, 379] on input "Adresse" at bounding box center [424, 382] width 120 height 27
paste input "88 ALLEE [PERSON_NAME]"
type input "88 ALLEE [PERSON_NAME]"
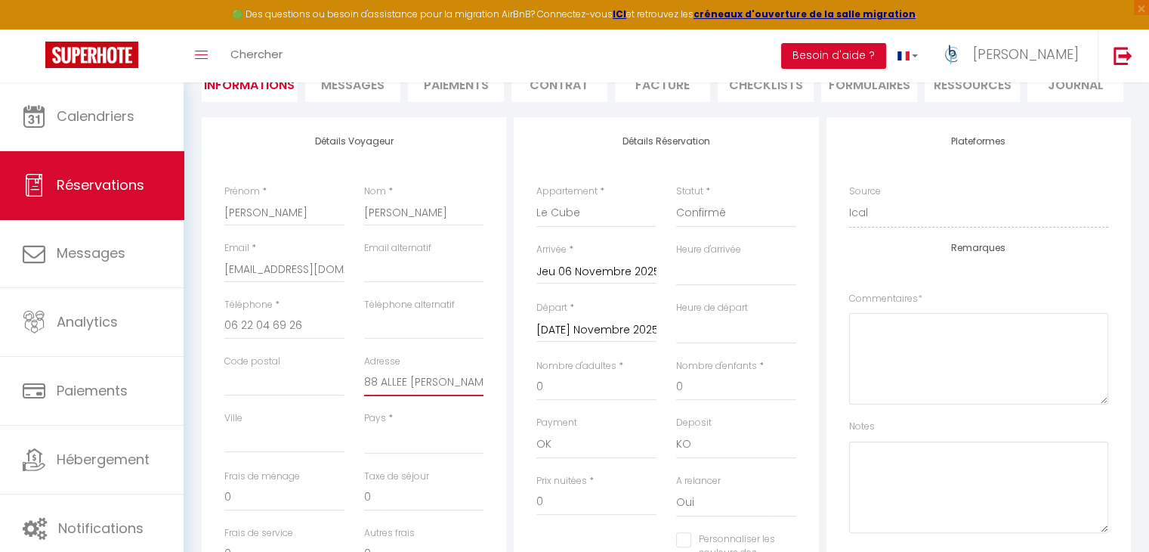
select select
checkbox input "false"
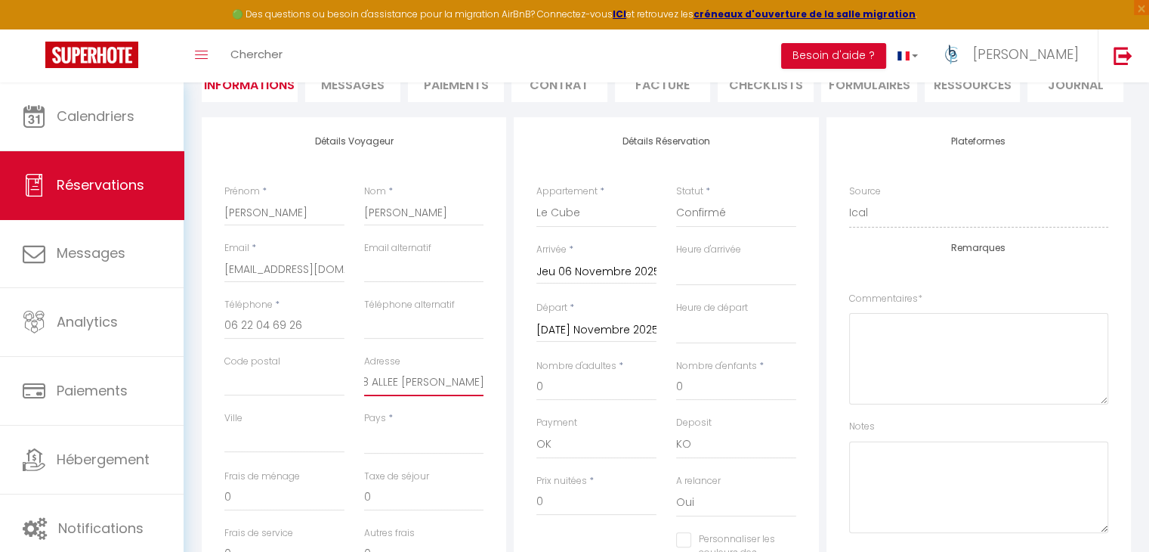
type input "88 ALLEE [PERSON_NAME]"
click at [412, 448] on select "[GEOGRAPHIC_DATA] [GEOGRAPHIC_DATA] [GEOGRAPHIC_DATA] [GEOGRAPHIC_DATA] [GEOGRA…" at bounding box center [424, 439] width 120 height 29
select select "GF"
click at [364, 425] on select "[GEOGRAPHIC_DATA] [GEOGRAPHIC_DATA] [GEOGRAPHIC_DATA] [GEOGRAPHIC_DATA] [GEOGRA…" at bounding box center [424, 439] width 120 height 29
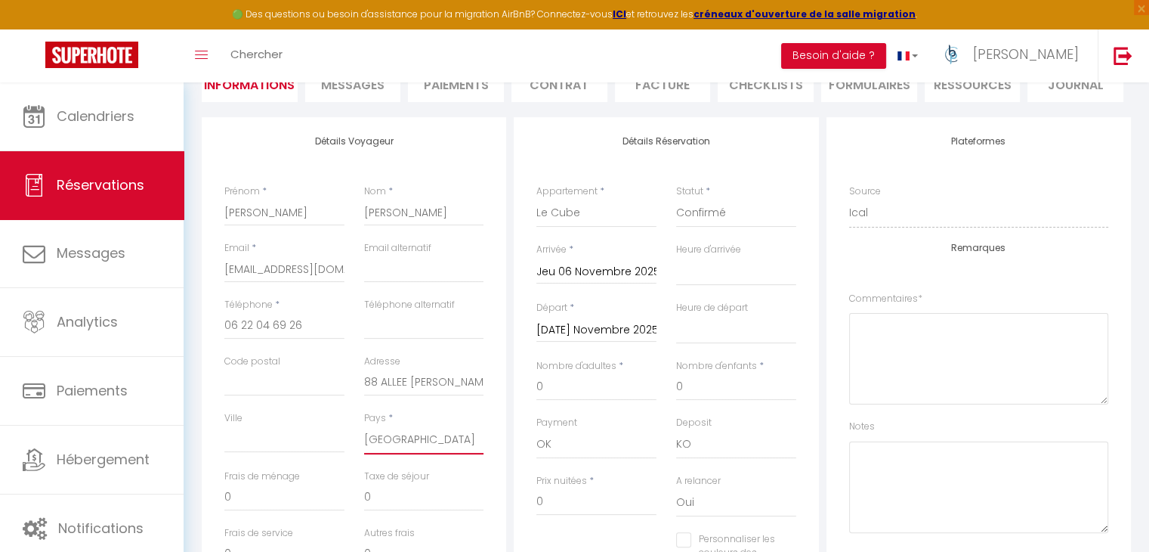
select select
checkbox input "false"
drag, startPoint x: 405, startPoint y: 438, endPoint x: 401, endPoint y: 427, distance: 11.5
click at [404, 438] on select "[GEOGRAPHIC_DATA] [GEOGRAPHIC_DATA] [GEOGRAPHIC_DATA] [GEOGRAPHIC_DATA] [GEOGRA…" at bounding box center [424, 439] width 120 height 29
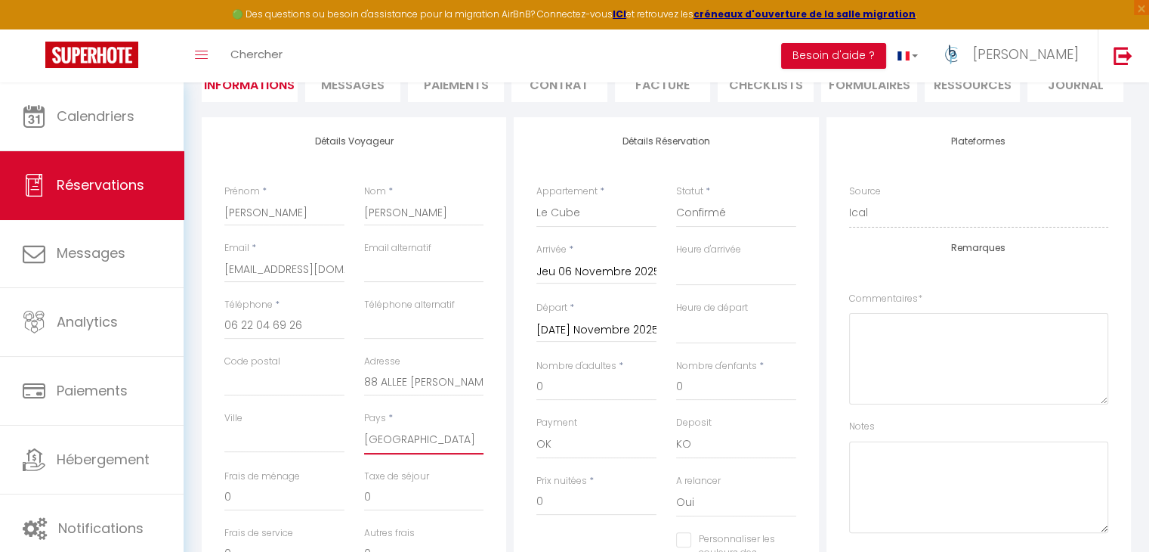
click at [364, 425] on select "[GEOGRAPHIC_DATA] [GEOGRAPHIC_DATA] [GEOGRAPHIC_DATA] [GEOGRAPHIC_DATA] [GEOGRA…" at bounding box center [424, 439] width 120 height 29
select select "FR"
select select
checkbox input "false"
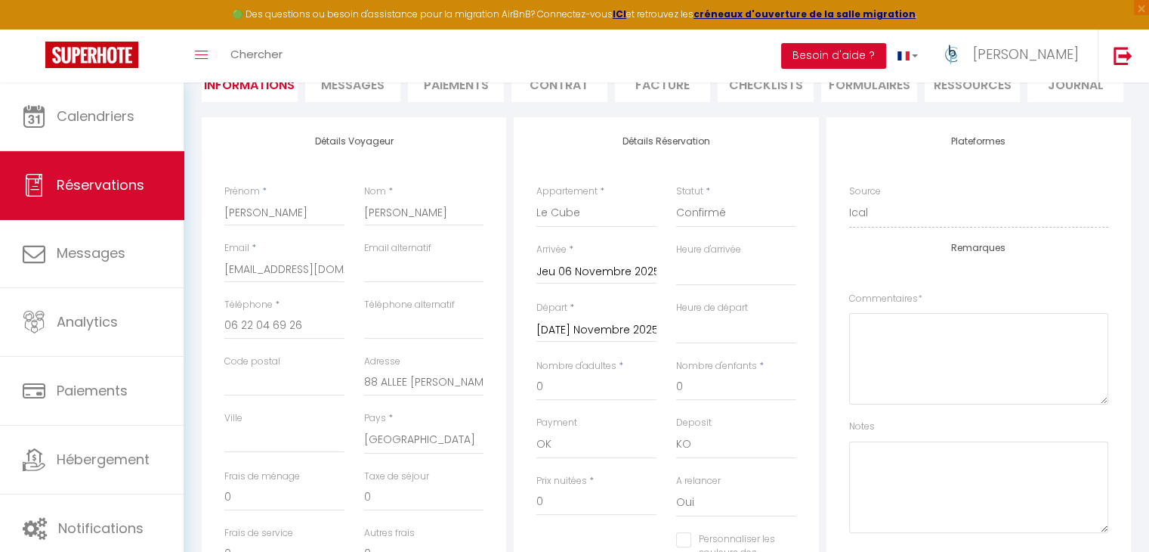
click at [260, 453] on div "Ville" at bounding box center [285, 440] width 140 height 58
click at [260, 446] on input "Ville" at bounding box center [284, 438] width 120 height 27
paste input "[PERSON_NAME] VALENCE"
type input "[PERSON_NAME] VALENCE"
select select
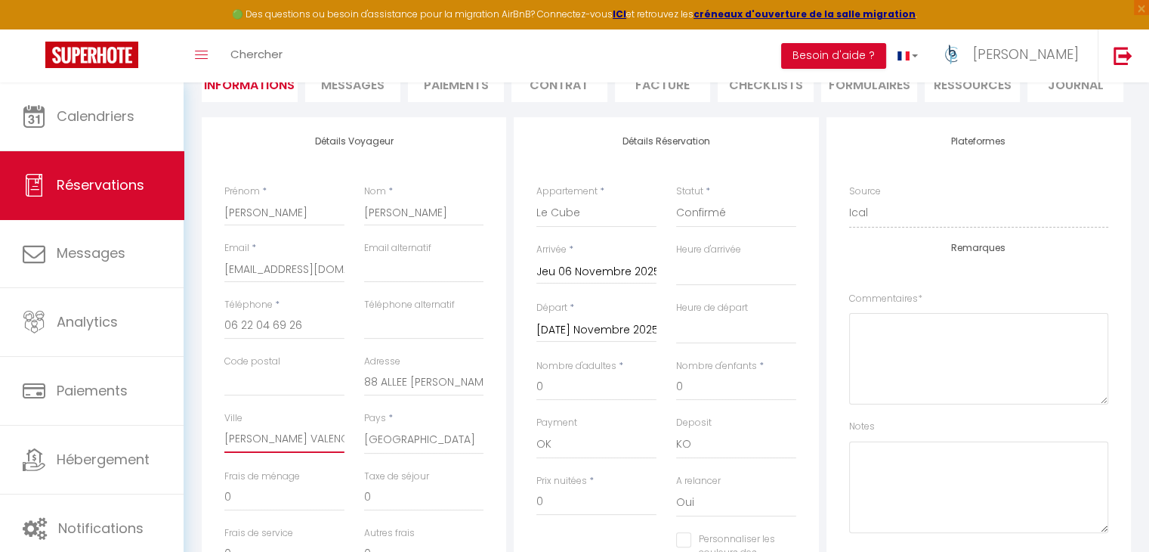
select select
checkbox input "false"
type input "[PERSON_NAME] VALENCE"
click at [269, 385] on input "Code postal" at bounding box center [284, 382] width 120 height 27
type input "2"
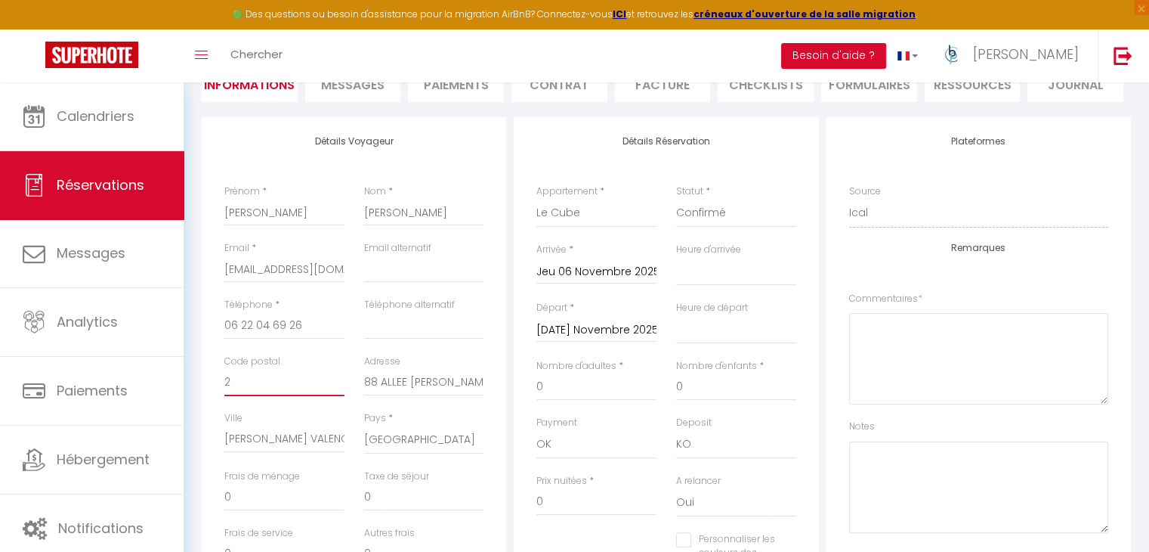
select select
checkbox input "false"
type input "26"
select select
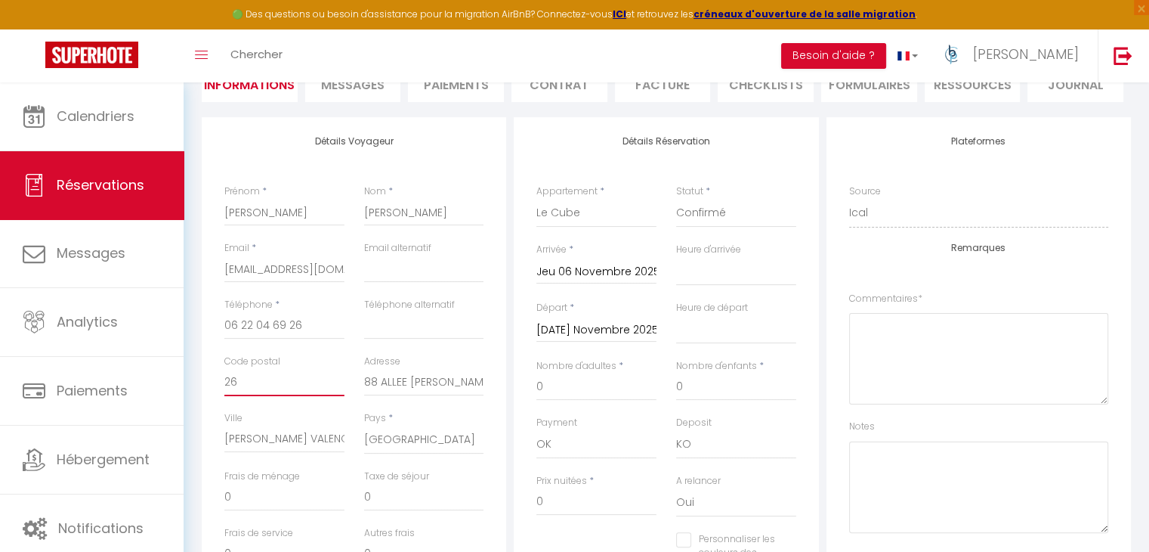
select select
checkbox input "false"
type input "265"
select select
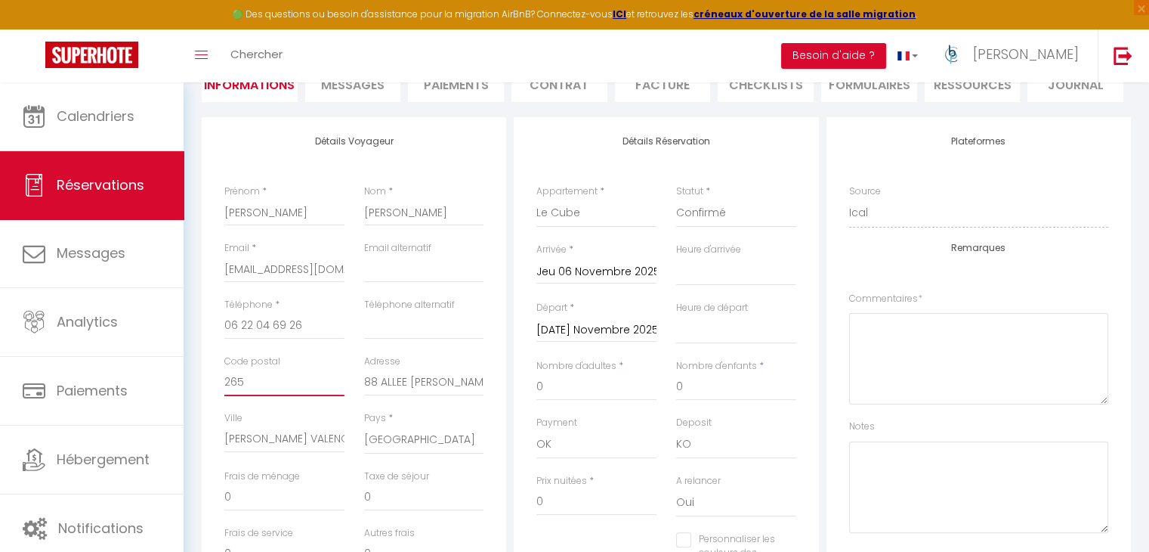
checkbox input "false"
type input "2650"
select select
checkbox input "false"
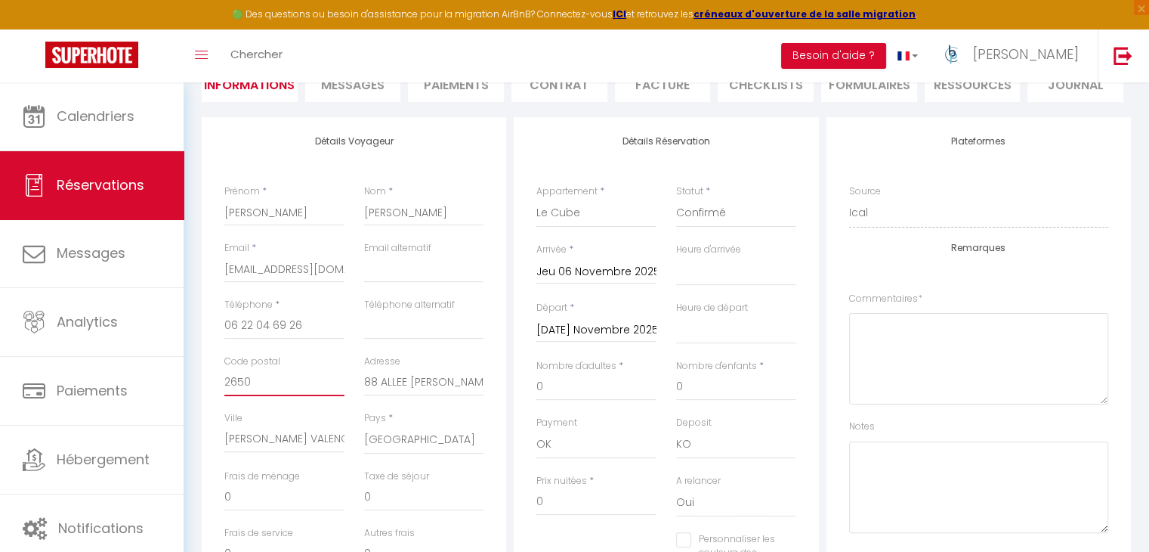
type input "26500"
select select
checkbox input "false"
type input "26500"
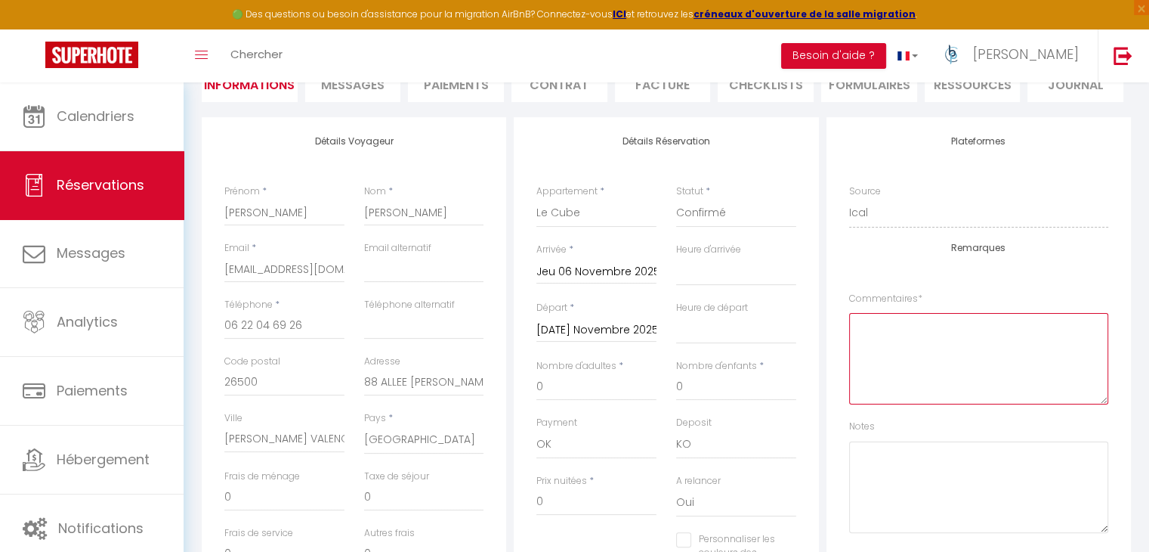
click at [920, 326] on textarea at bounding box center [978, 358] width 259 height 91
type textarea "g"
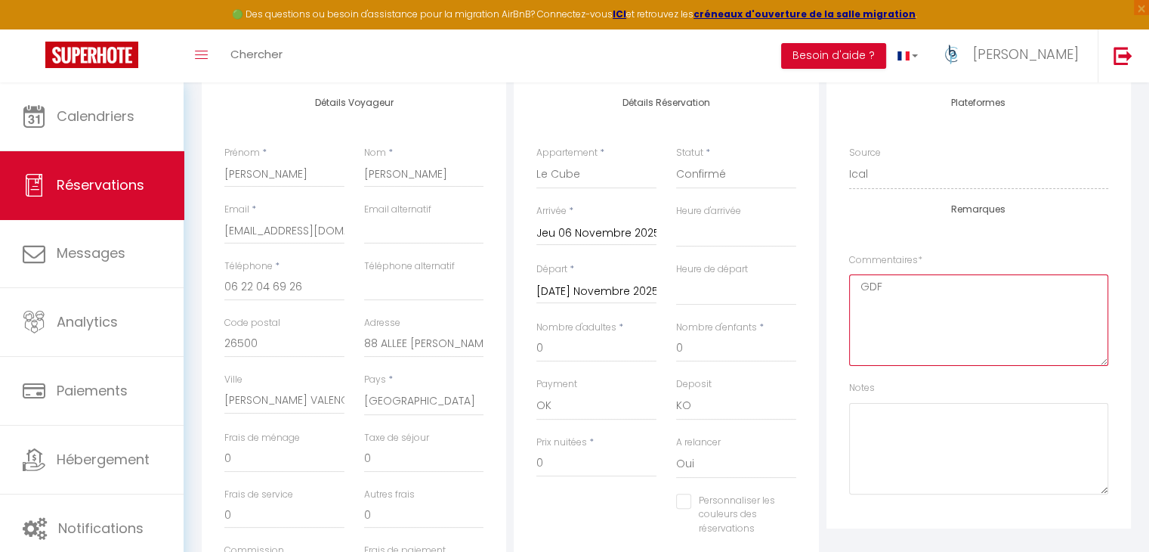
scroll to position [302, 0]
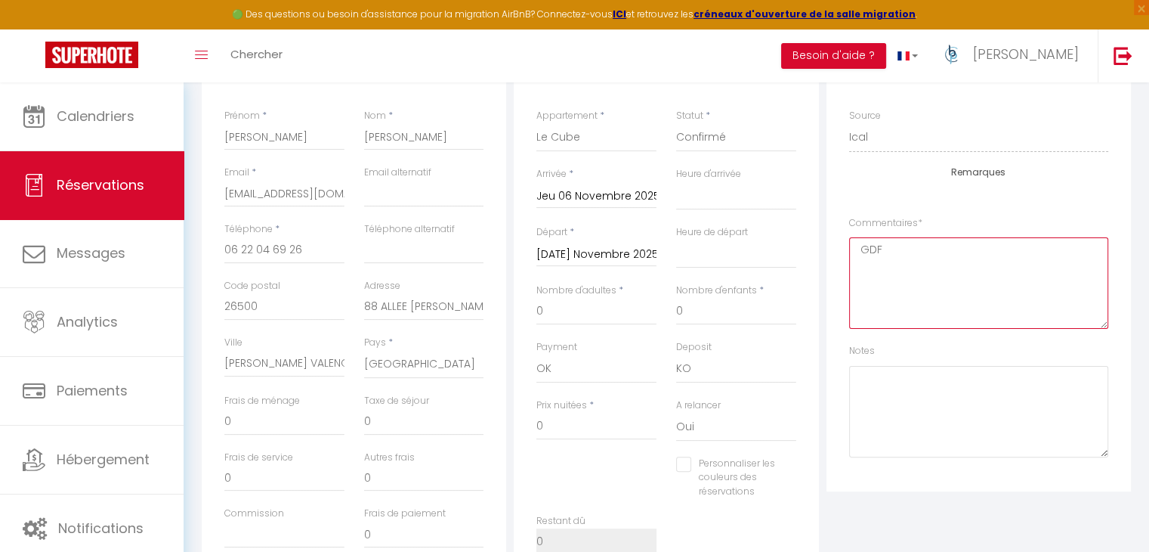
type textarea "GDF"
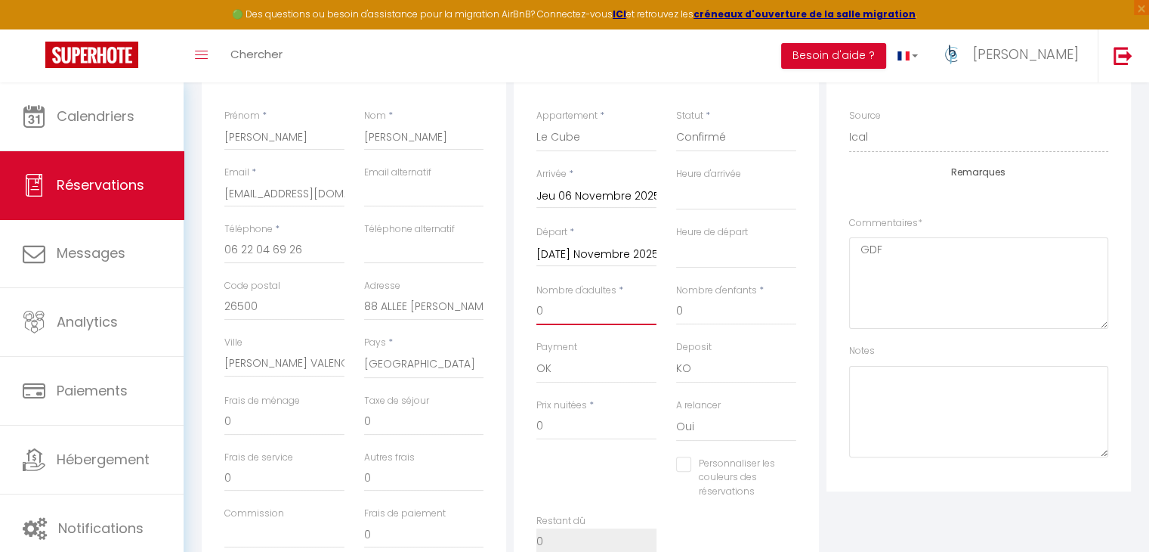
drag, startPoint x: 617, startPoint y: 304, endPoint x: 450, endPoint y: 314, distance: 167.3
click at [450, 314] on div "Détails Voyageur Prénom * [PERSON_NAME] * [PERSON_NAME] Email * [EMAIL_ADDRESS]…" at bounding box center [666, 316] width 937 height 548
type input "5"
select select
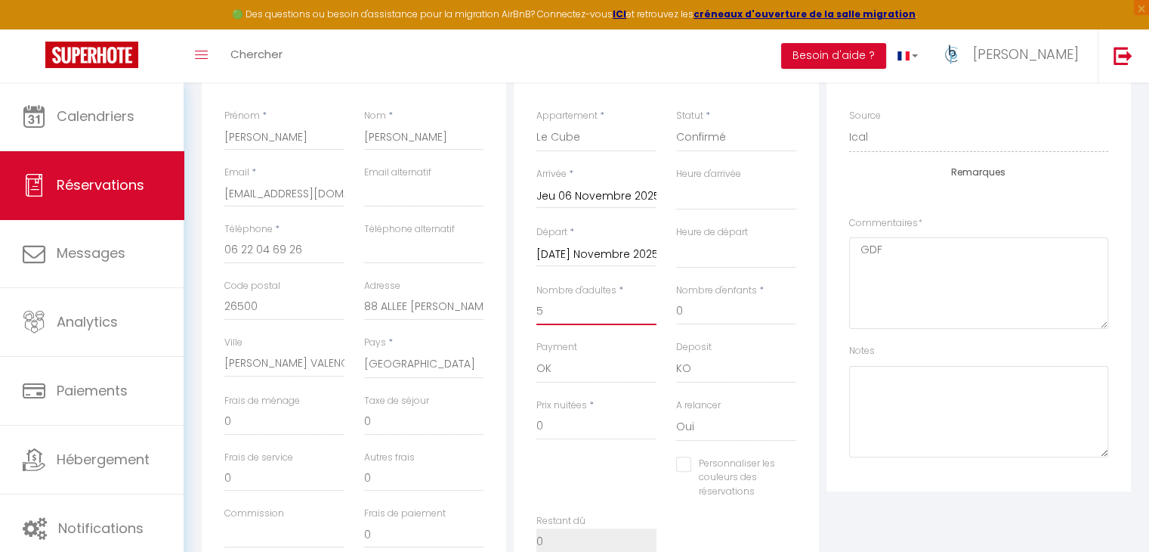
checkbox input "false"
type input "80"
select select
type input "940"
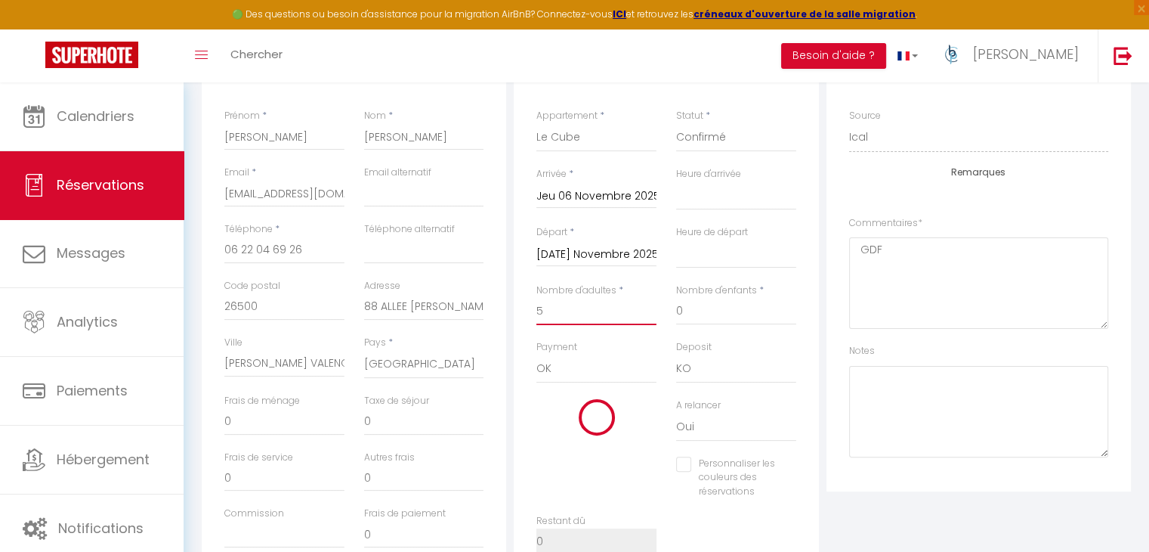
checkbox input "false"
type input "5"
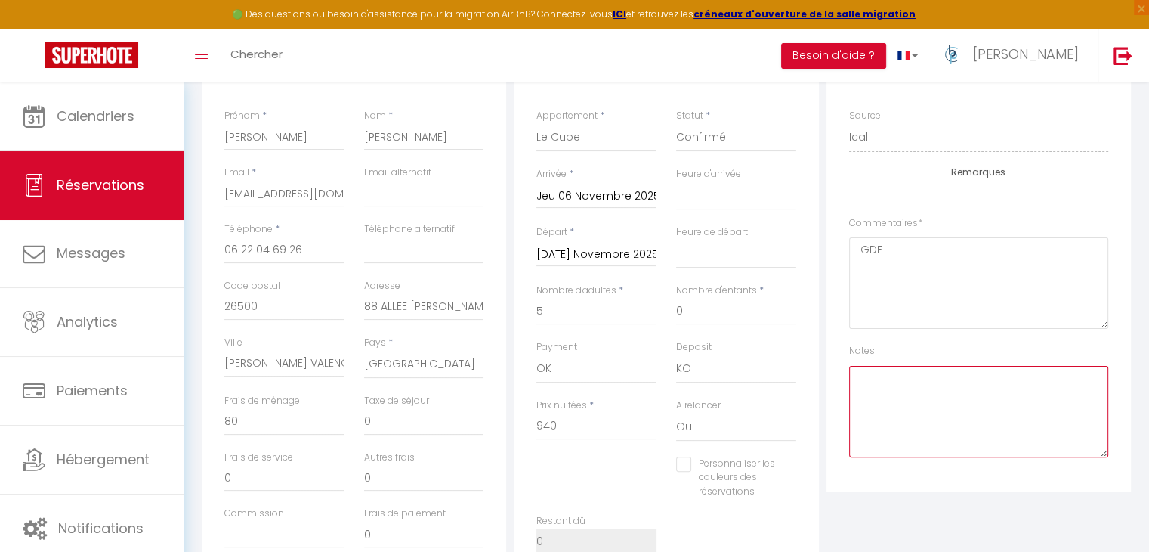
click at [980, 398] on textarea at bounding box center [978, 411] width 259 height 91
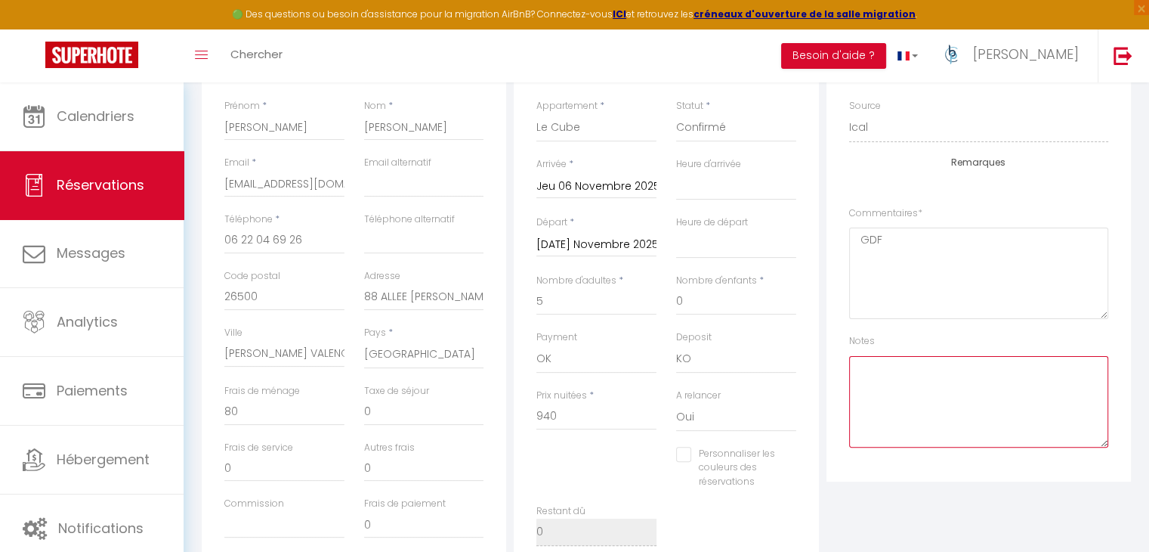
scroll to position [378, 0]
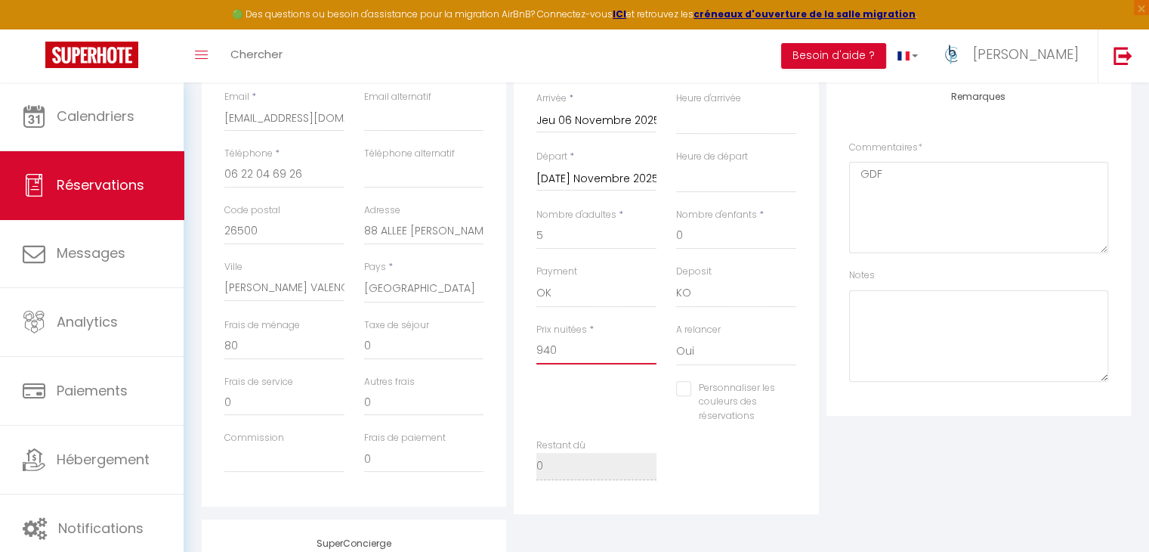
drag, startPoint x: 605, startPoint y: 351, endPoint x: 408, endPoint y: 346, distance: 196.6
click at [408, 346] on div "Détails Voyageur Prénom * [PERSON_NAME] * [PERSON_NAME] Email * [EMAIL_ADDRESS]…" at bounding box center [666, 240] width 937 height 548
type input "5"
select select
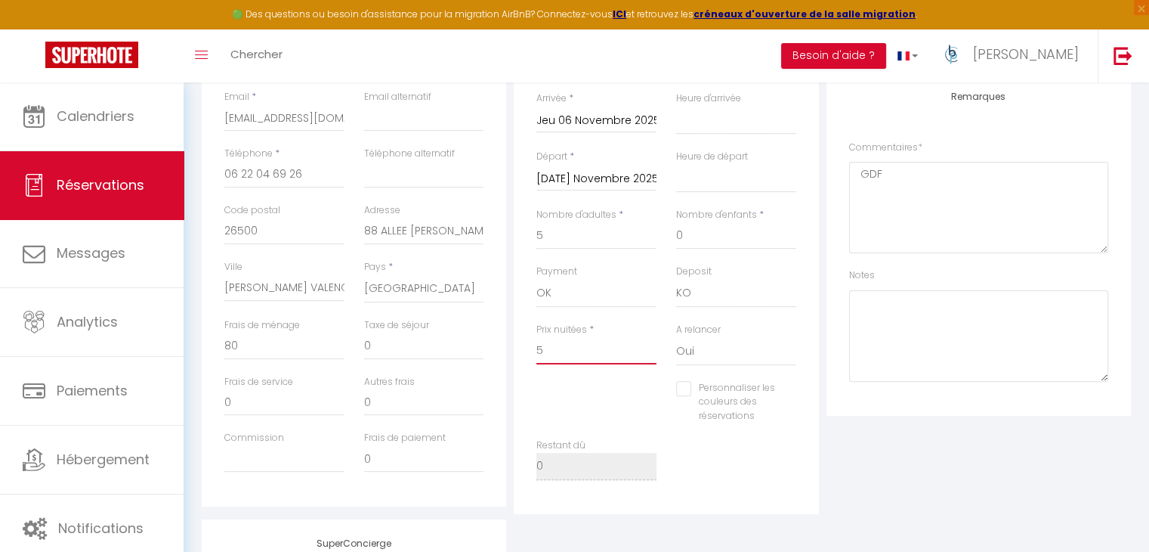
checkbox input "false"
type input "57"
select select
checkbox input "false"
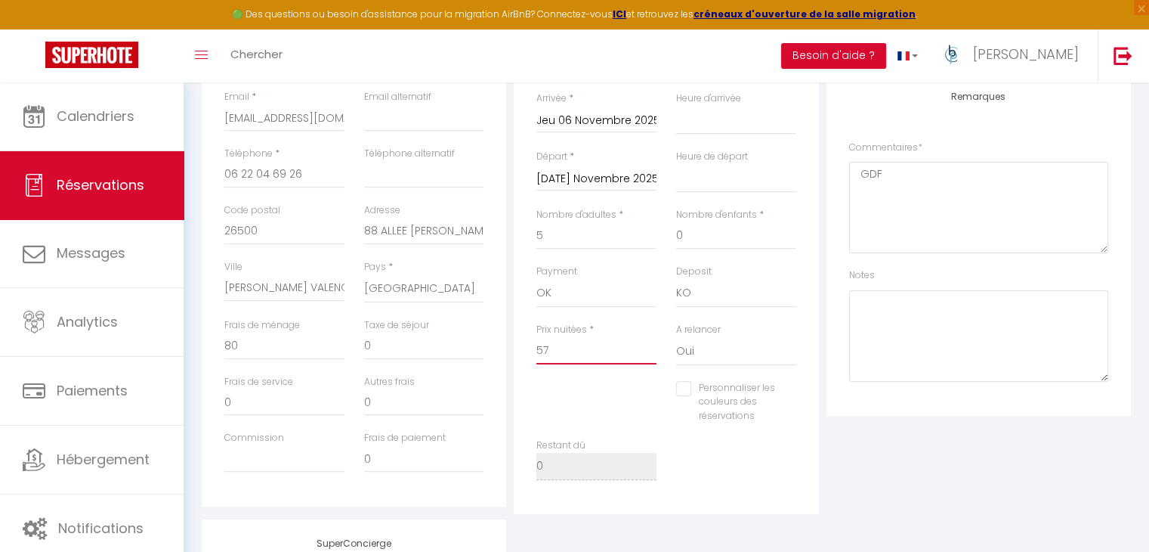
type input "579"
select select
checkbox input "false"
type input "579."
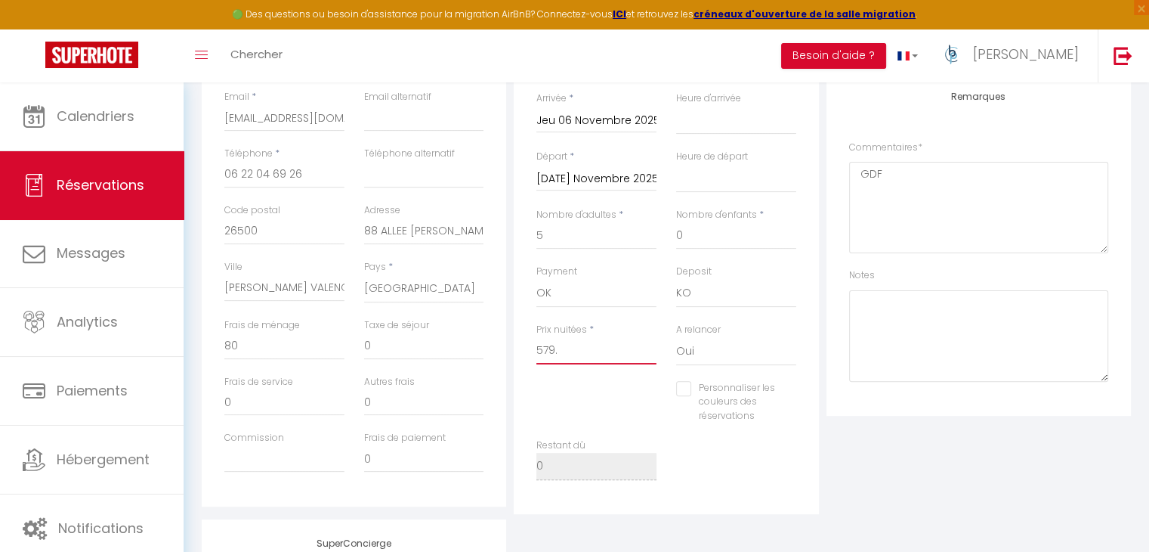
select select
checkbox input "false"
type input "579.9"
select select
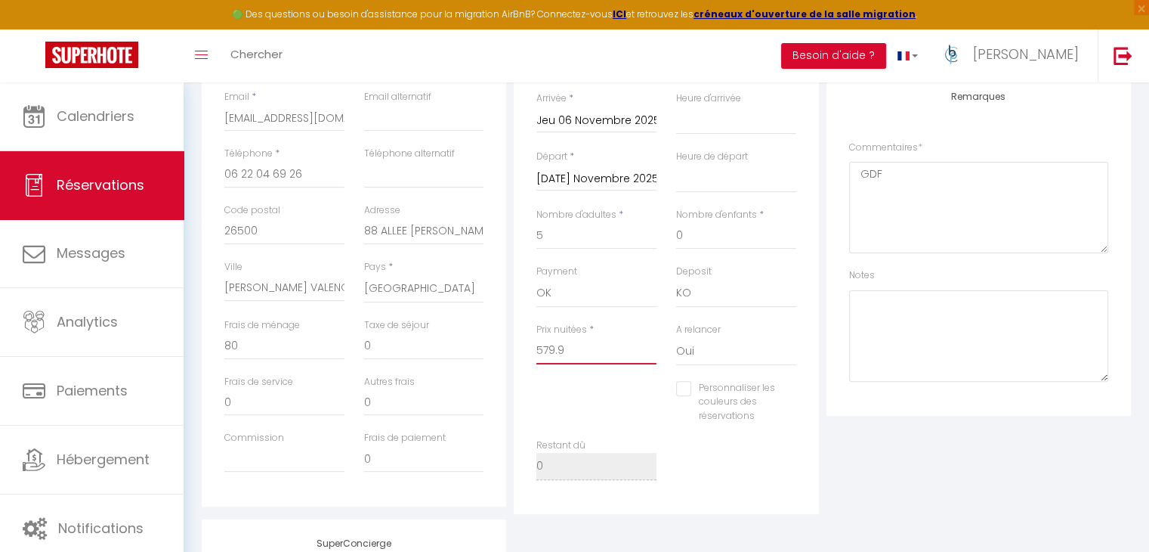
select select
checkbox input "false"
type input "579.98"
select select
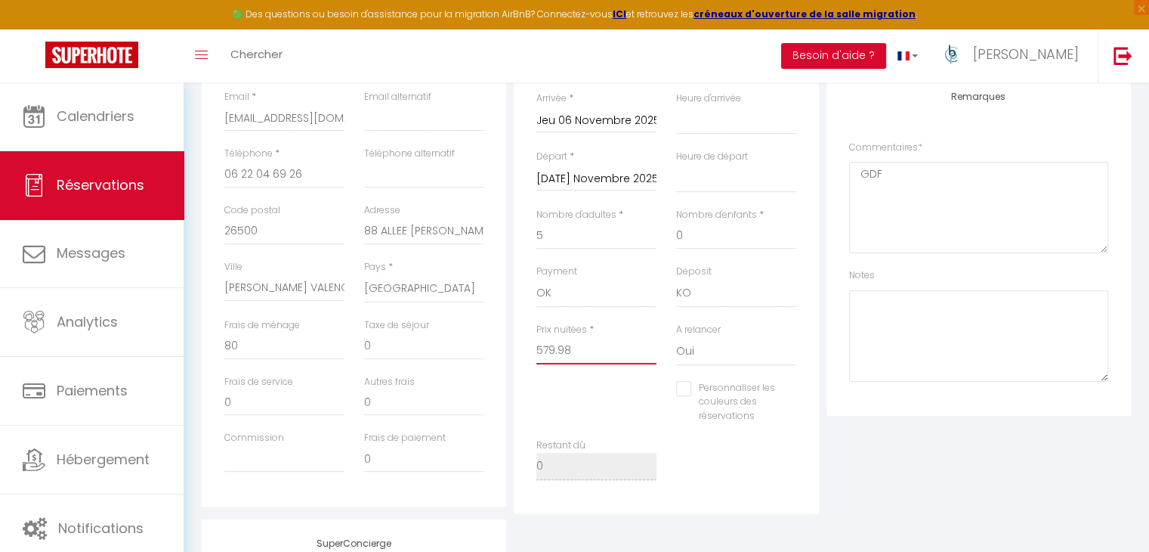
checkbox input "false"
type input "579.98"
type input "0"
select select
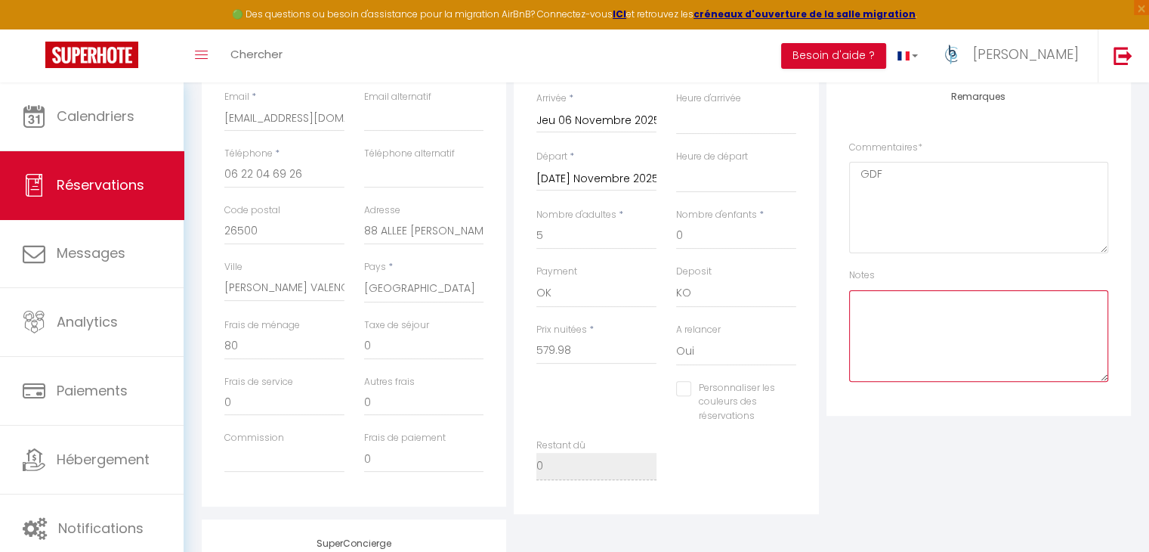
checkbox input "false"
click at [944, 336] on textarea at bounding box center [978, 335] width 259 height 91
drag, startPoint x: 253, startPoint y: 338, endPoint x: 202, endPoint y: 342, distance: 51.5
click at [202, 342] on div "Détails Voyageur Prénom * [PERSON_NAME] * [PERSON_NAME] Email * [EMAIL_ADDRESS]…" at bounding box center [354, 236] width 305 height 540
type input "8"
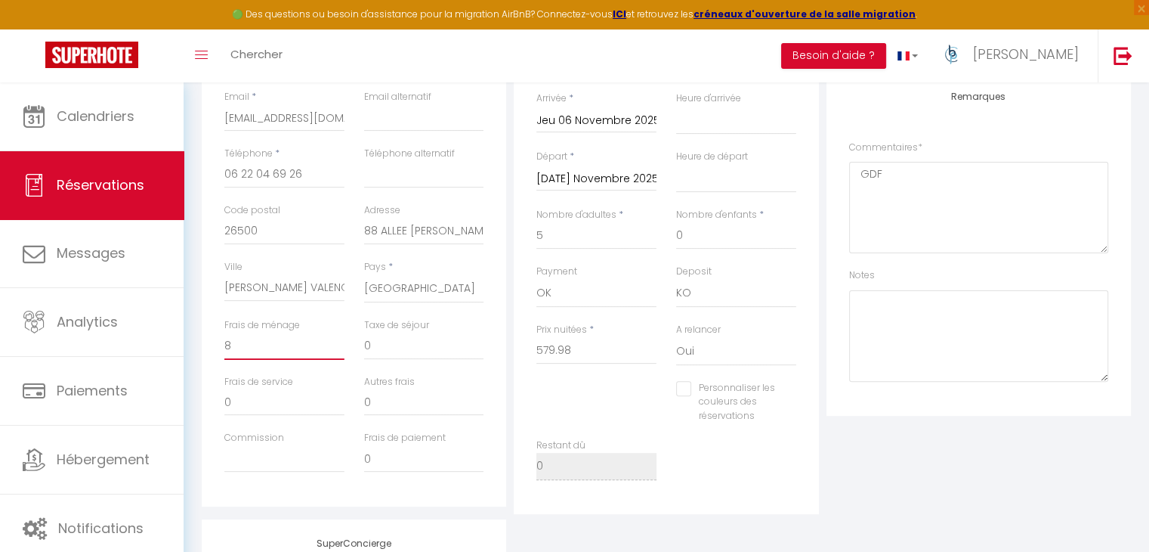
select select
checkbox input "false"
type input "80"
select select
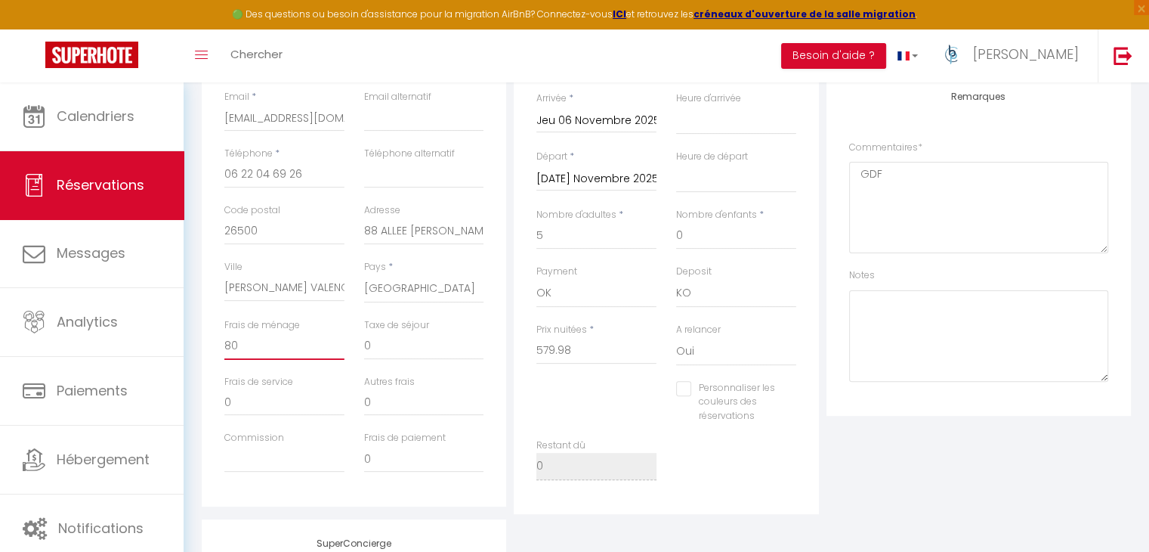
select select
checkbox input "false"
type input "80"
click at [898, 509] on div "Plateformes Source Direct [DOMAIN_NAME] [DOMAIN_NAME] Chalet montagne Expedia G…" at bounding box center [979, 240] width 312 height 548
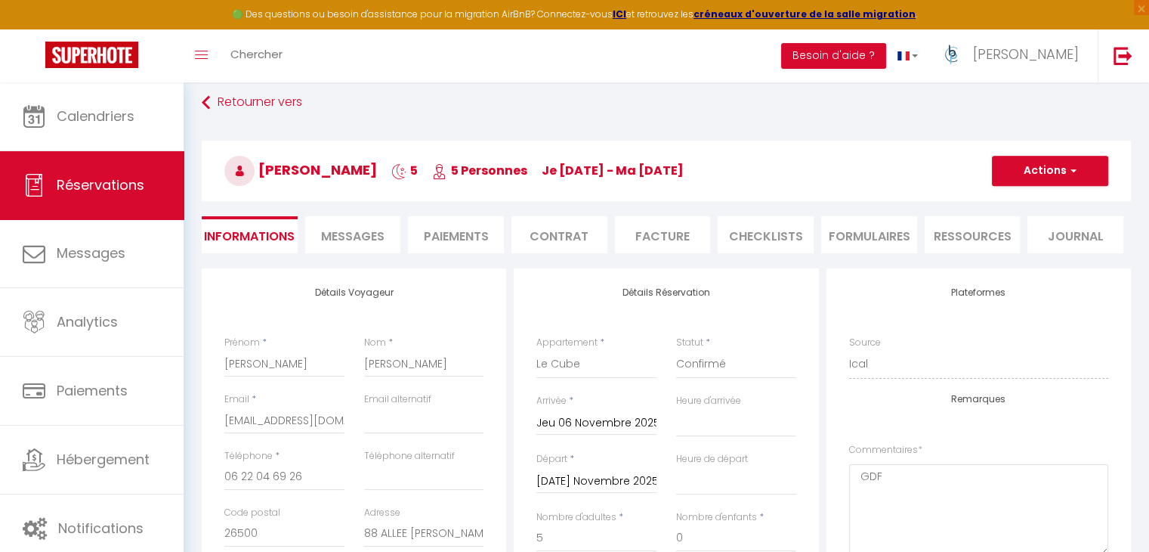
scroll to position [76, 0]
click at [1037, 163] on button "Actions" at bounding box center [1050, 171] width 116 height 30
click at [1019, 200] on link "Enregistrer" at bounding box center [1035, 204] width 119 height 20
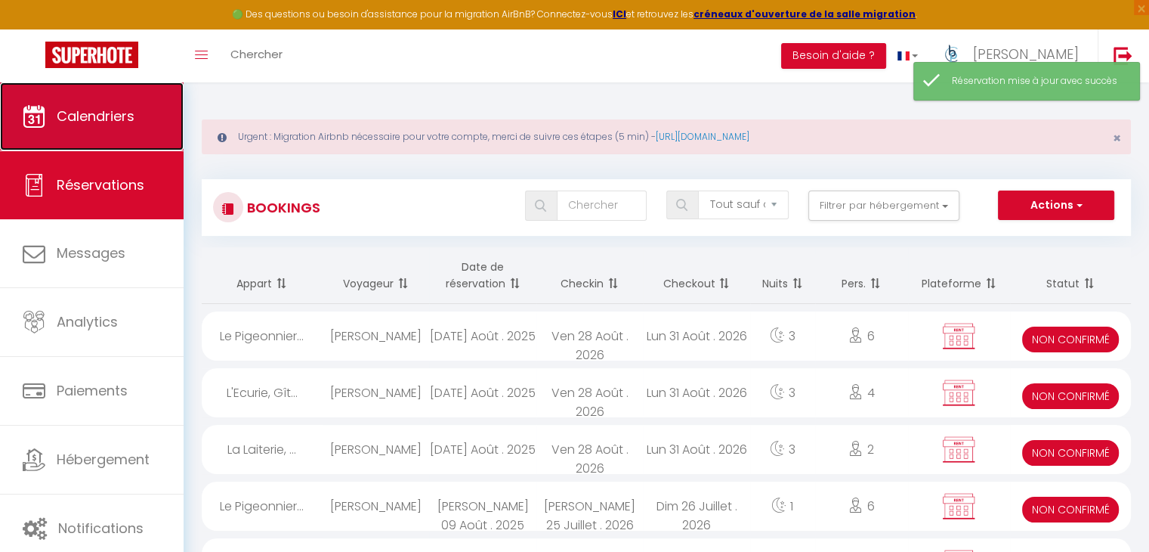
click at [107, 97] on link "Calendriers" at bounding box center [92, 116] width 184 height 68
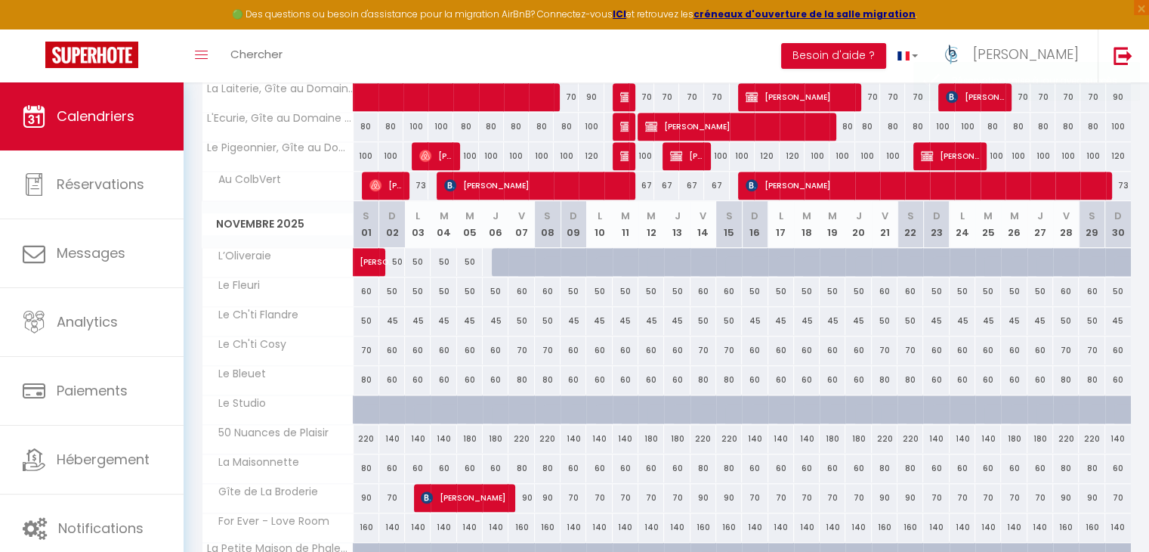
scroll to position [1285, 0]
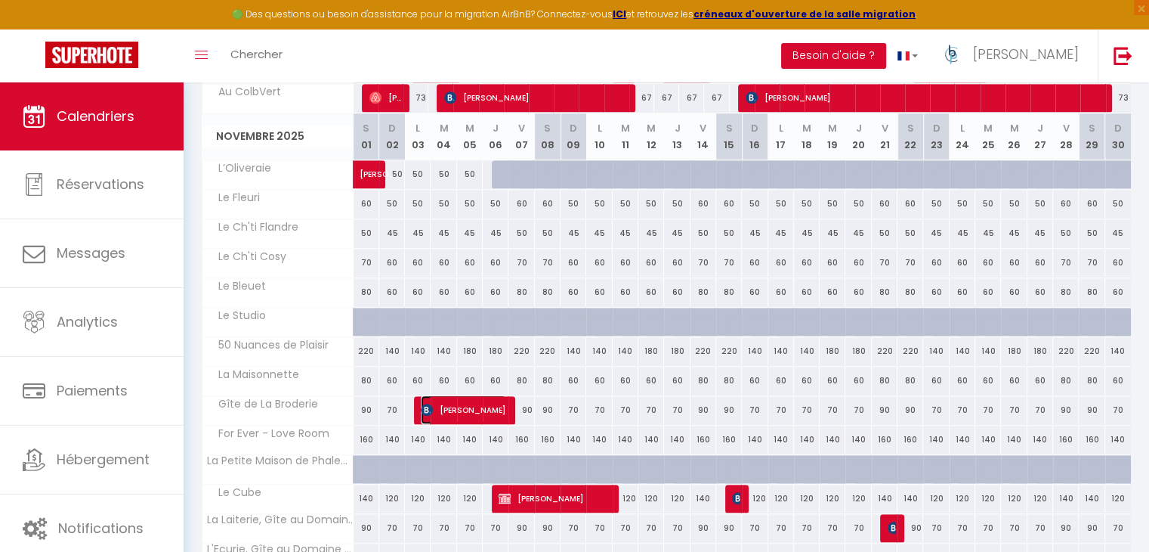
click at [478, 402] on span "[PERSON_NAME]" at bounding box center [463, 409] width 85 height 29
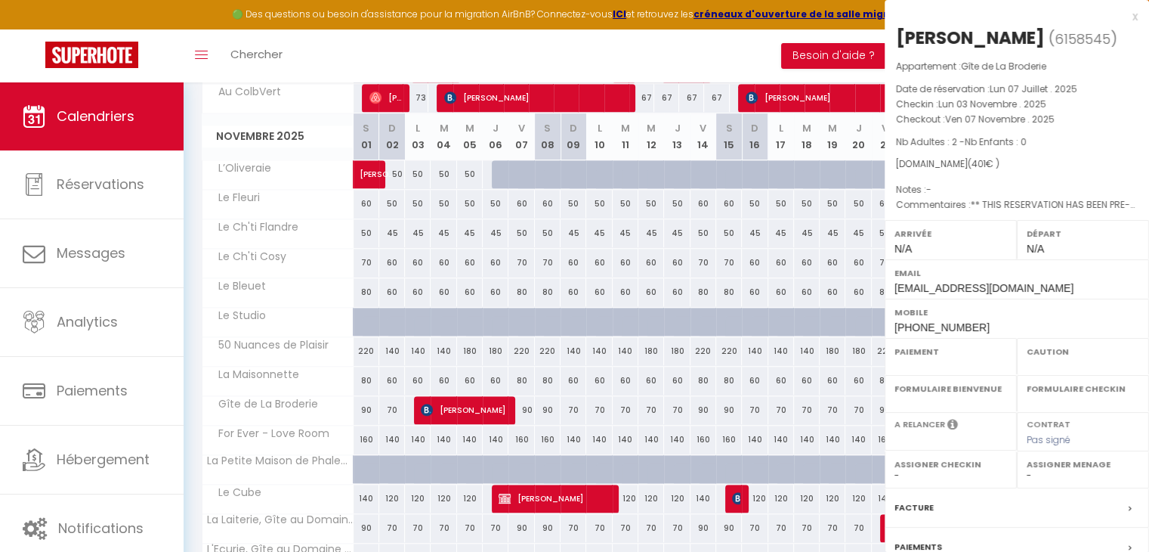
click at [605, 323] on div at bounding box center [574, 276] width 1149 height 552
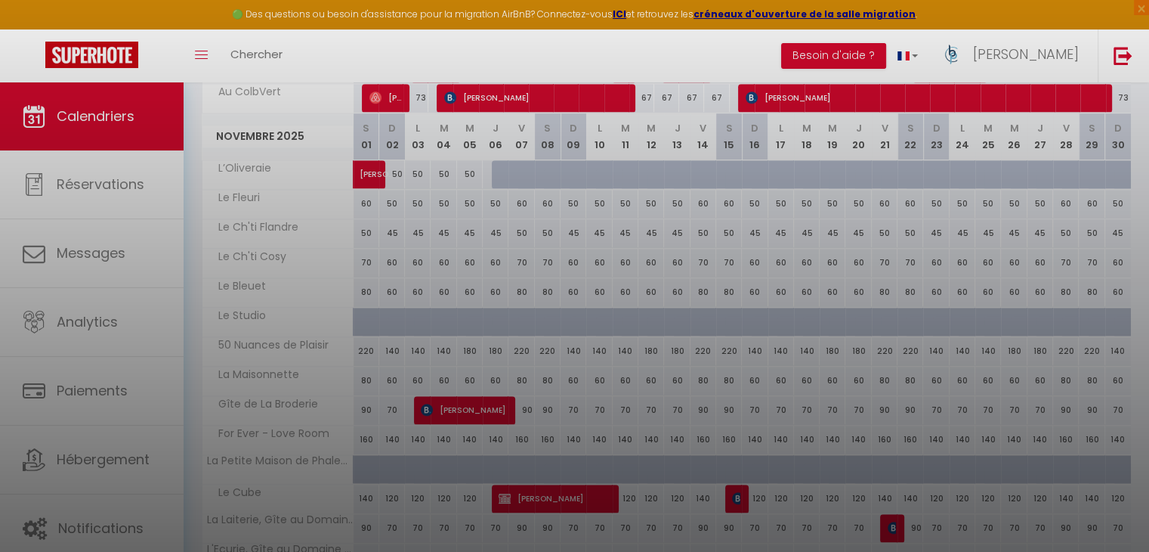
select select "OK"
select select "0"
select select "1"
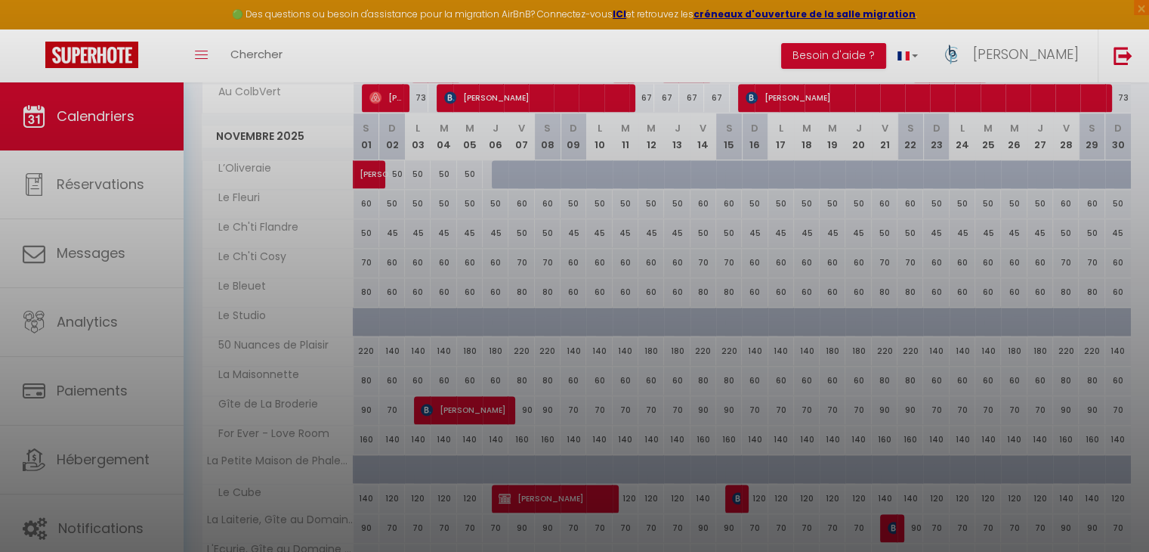
select select
select select "36459"
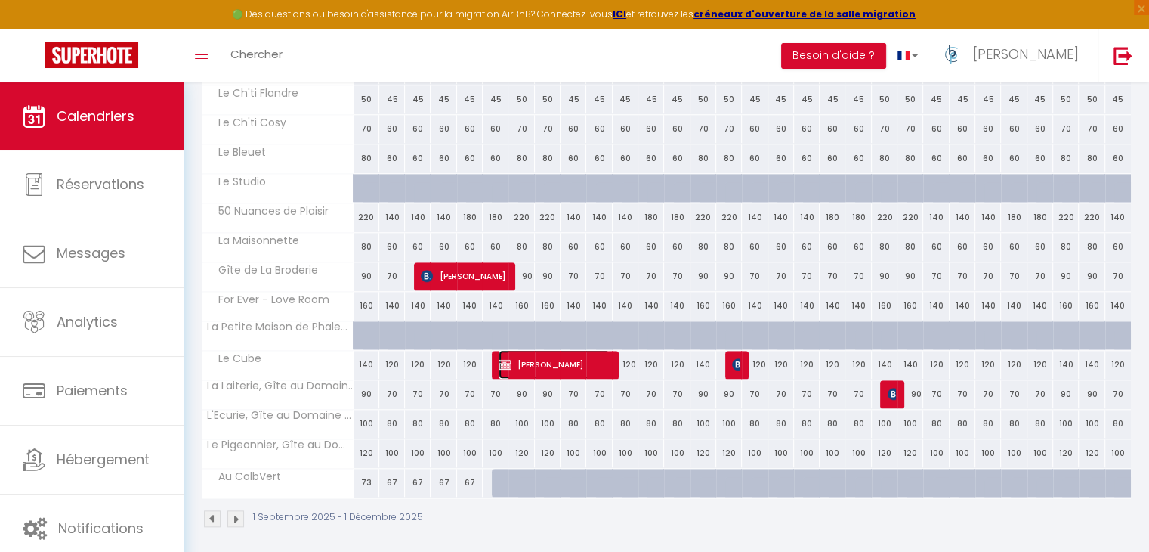
click at [561, 356] on span "[PERSON_NAME]" at bounding box center [554, 364] width 111 height 29
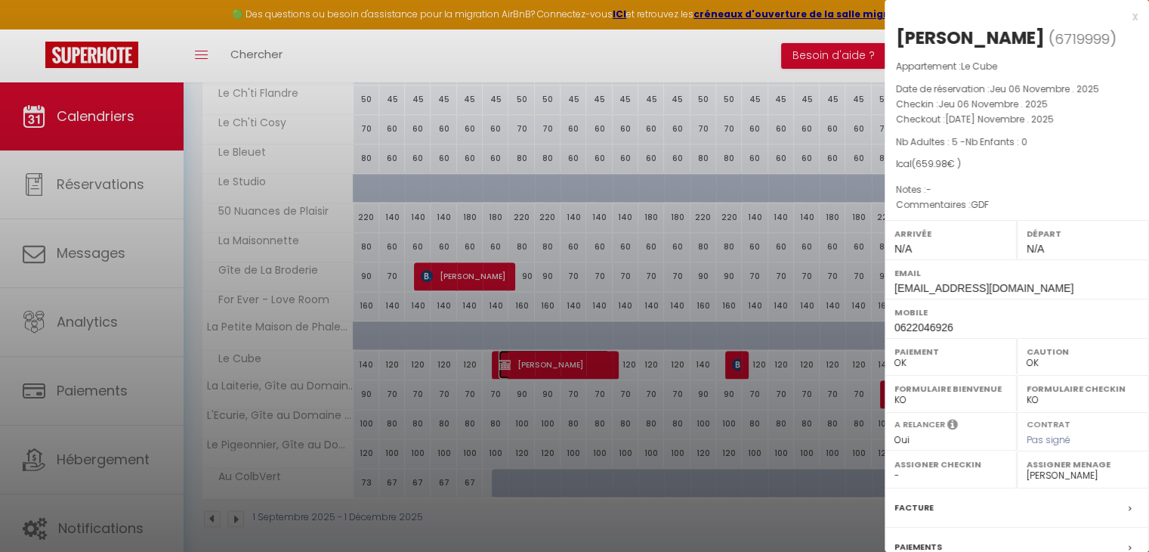
select select "KO"
select select
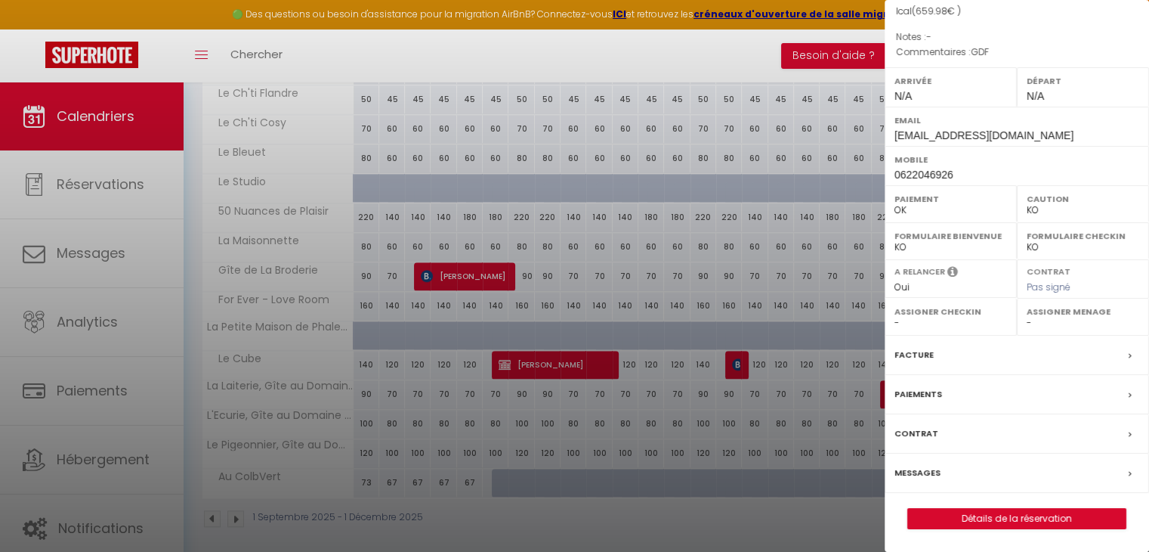
click at [940, 400] on div "Paiements" at bounding box center [1017, 394] width 264 height 39
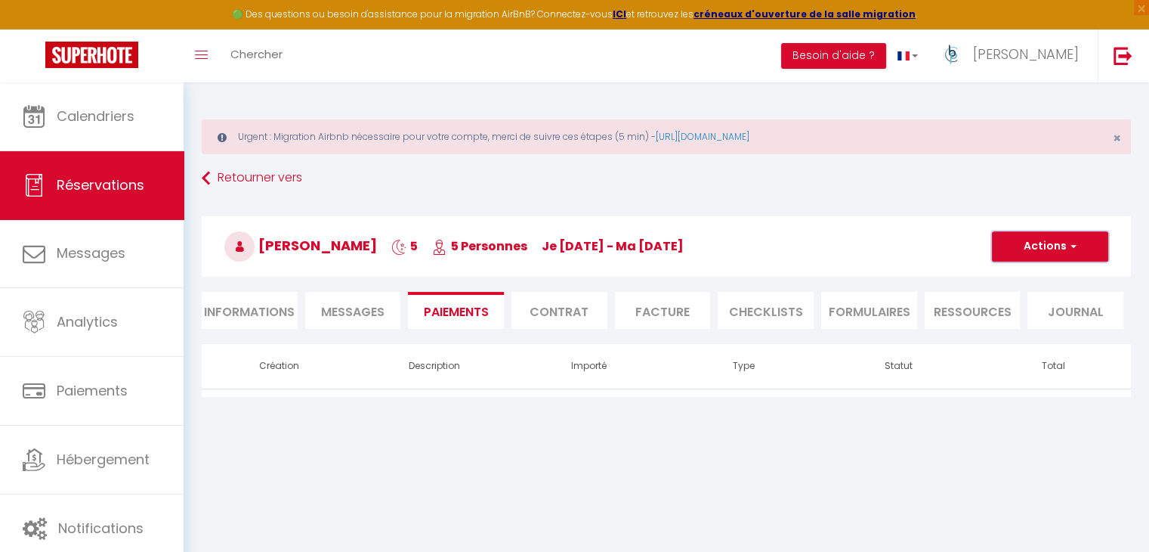
click at [1052, 258] on button "Actions" at bounding box center [1050, 246] width 116 height 30
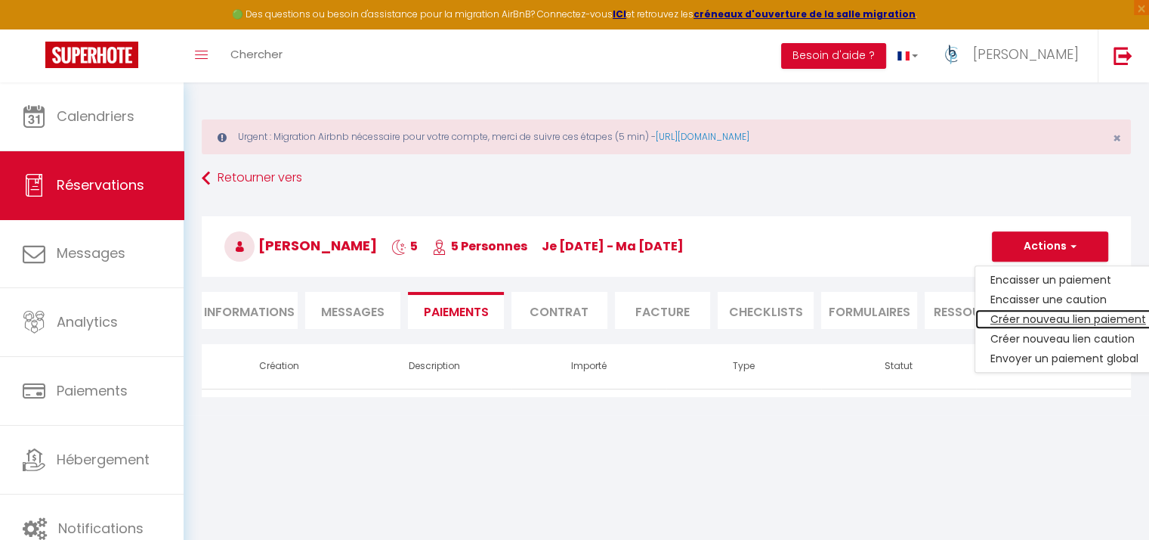
click at [1041, 317] on link "Créer nouveau lien paiement" at bounding box center [1069, 319] width 186 height 20
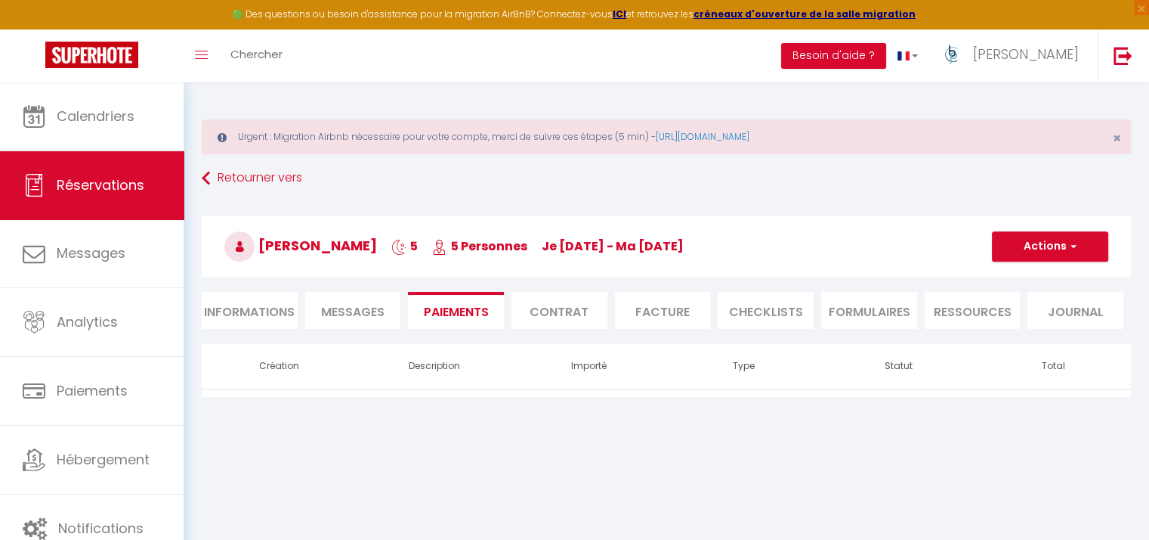
select select "nights"
type input "[EMAIL_ADDRESS][DOMAIN_NAME]"
select select "8368"
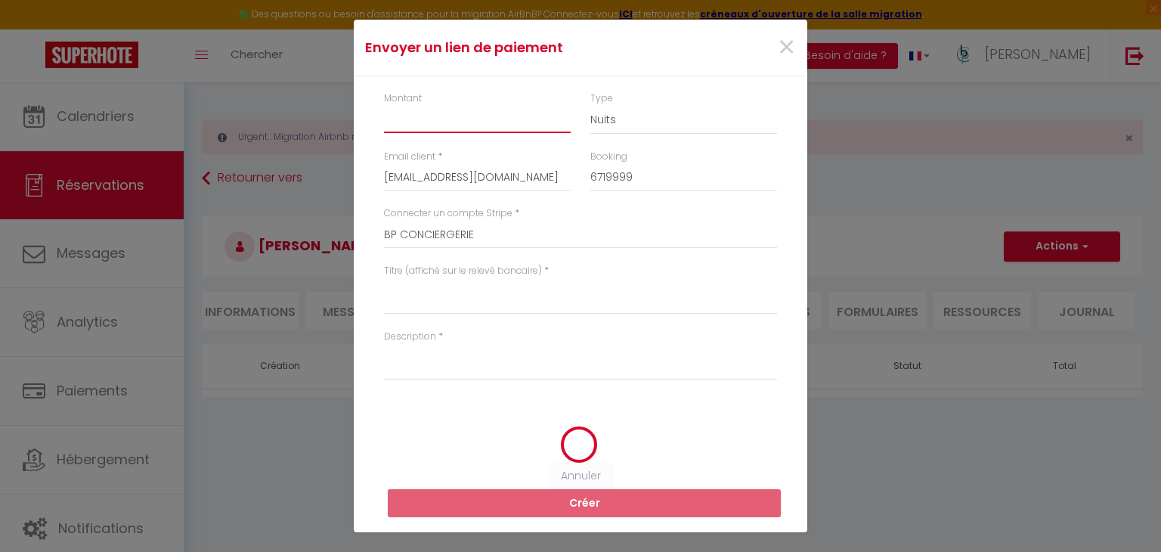
click at [437, 126] on input "Montant" at bounding box center [477, 119] width 187 height 27
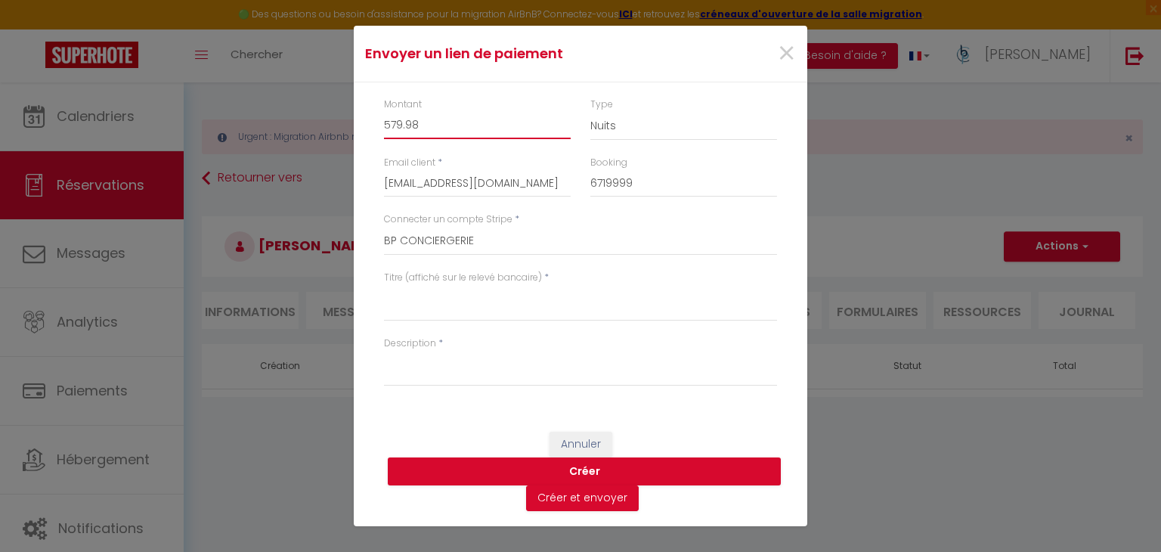
type input "579.98"
drag, startPoint x: 503, startPoint y: 327, endPoint x: 504, endPoint y: 318, distance: 9.1
click at [504, 318] on div "Titre (affiché sur le relevé bancaire) *" at bounding box center [580, 304] width 413 height 66
click at [503, 312] on textarea "Titre (affiché sur le relevé bancaire)" at bounding box center [580, 303] width 393 height 36
type textarea "NUITS"
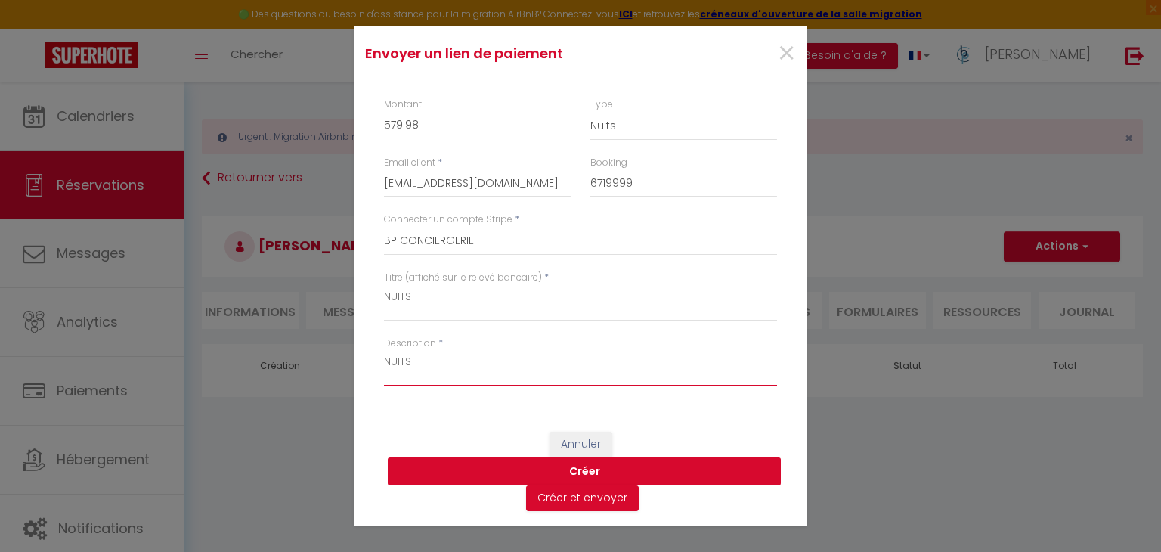
type textarea "NUITS"
click at [623, 469] on button "Créer" at bounding box center [584, 471] width 393 height 29
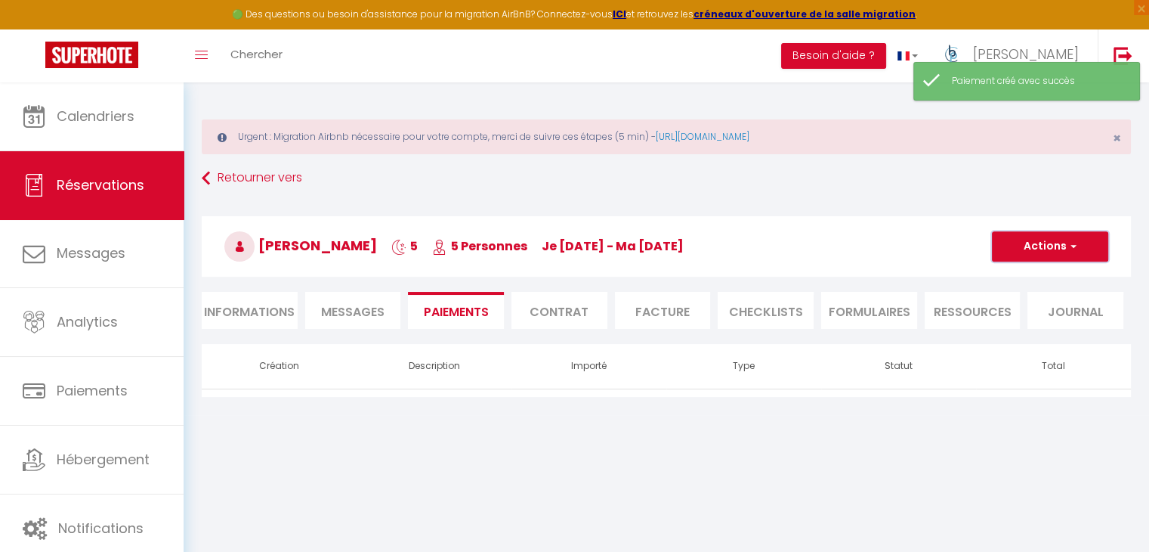
click at [1063, 247] on button "Actions" at bounding box center [1050, 246] width 116 height 30
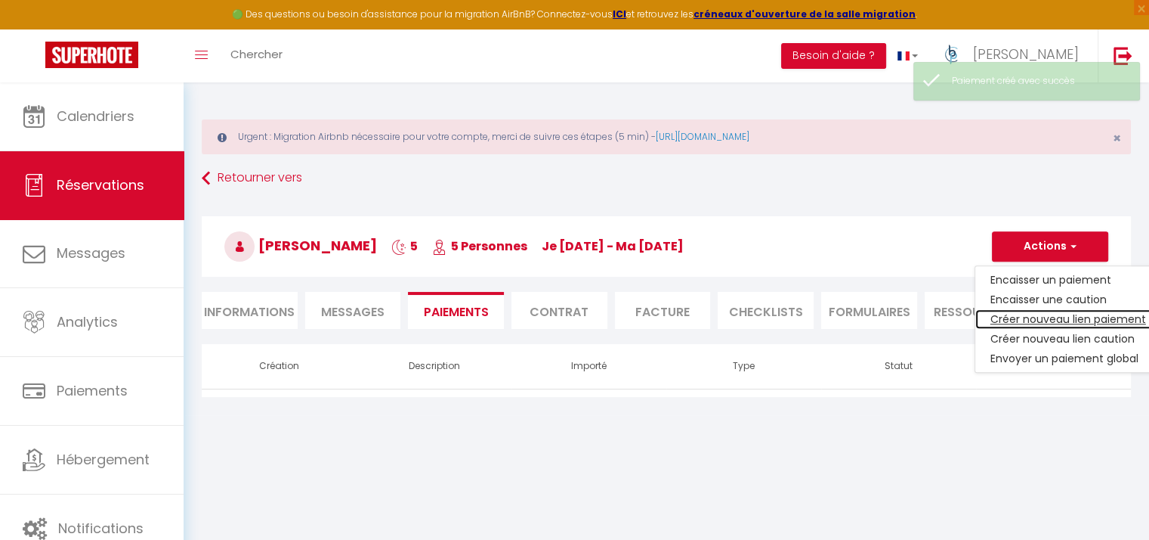
click at [1059, 323] on link "Créer nouveau lien paiement" at bounding box center [1069, 319] width 186 height 20
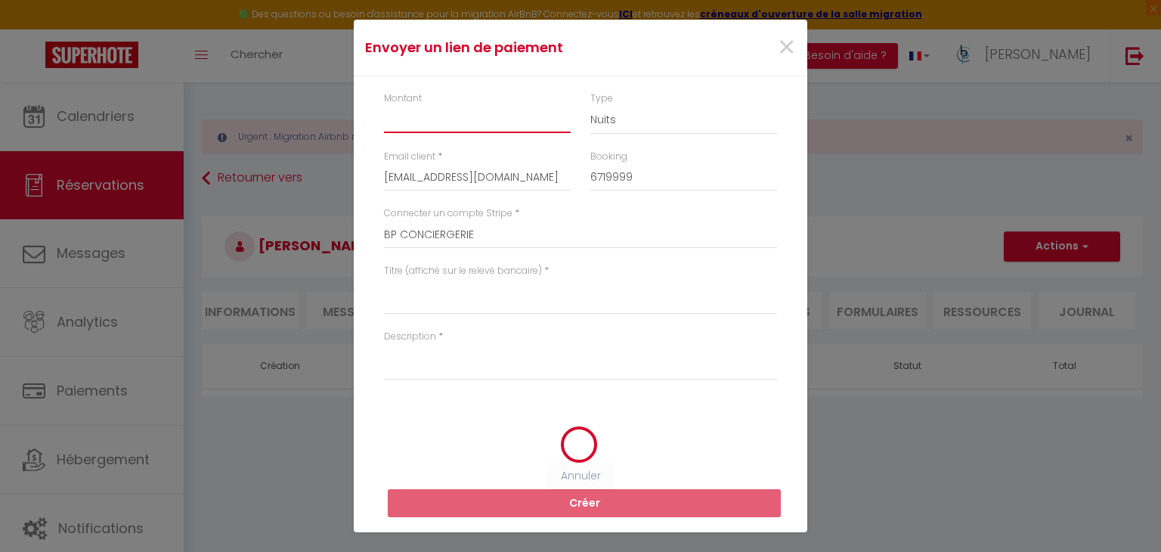
click at [464, 122] on input "Montant" at bounding box center [477, 119] width 187 height 27
select select "0"
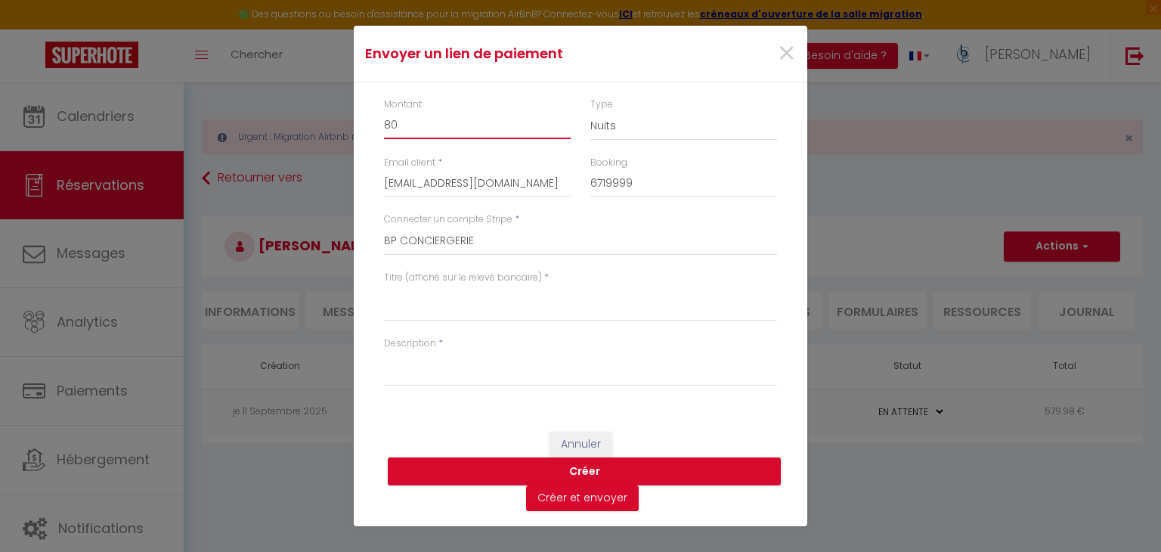
type input "80"
click at [617, 128] on select "Nuits Frais de ménage Taxe de séjour [GEOGRAPHIC_DATA]" at bounding box center [683, 126] width 187 height 29
select select "cleaning"
click at [590, 112] on select "Nuits Frais de ménage Taxe de séjour [GEOGRAPHIC_DATA]" at bounding box center [683, 126] width 187 height 29
click at [467, 306] on textarea "Titre (affiché sur le relevé bancaire)" at bounding box center [580, 303] width 393 height 36
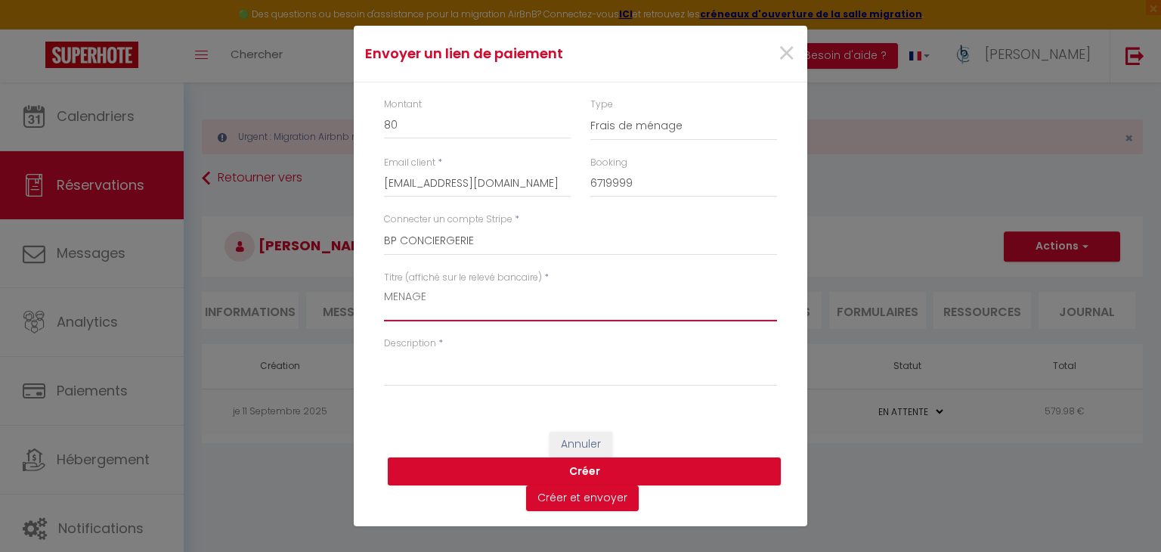
type textarea "MENAGE"
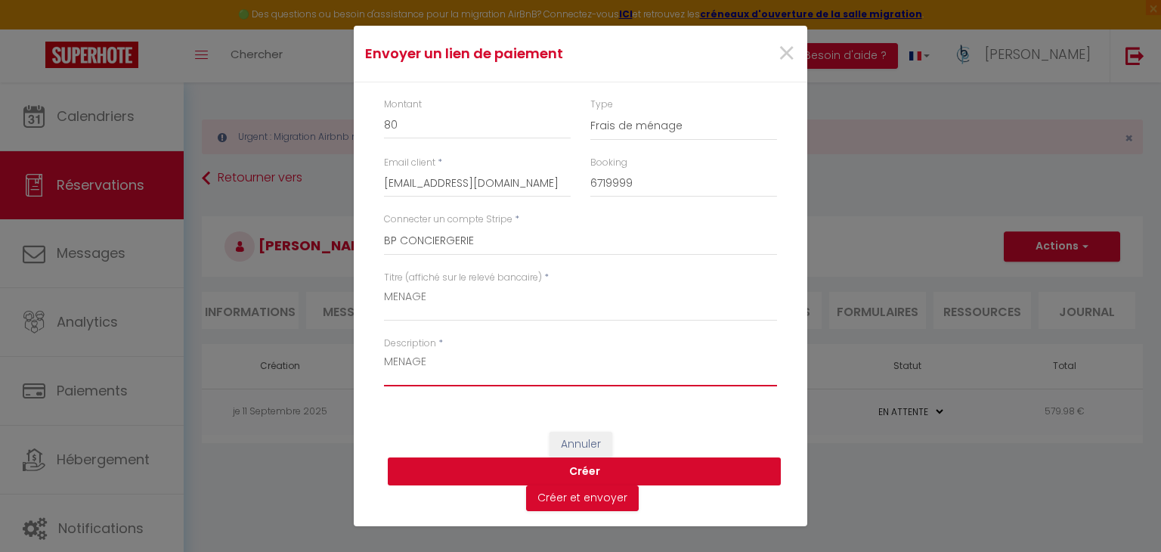
type textarea "MENAGE"
click at [496, 460] on button "Créer" at bounding box center [584, 471] width 393 height 29
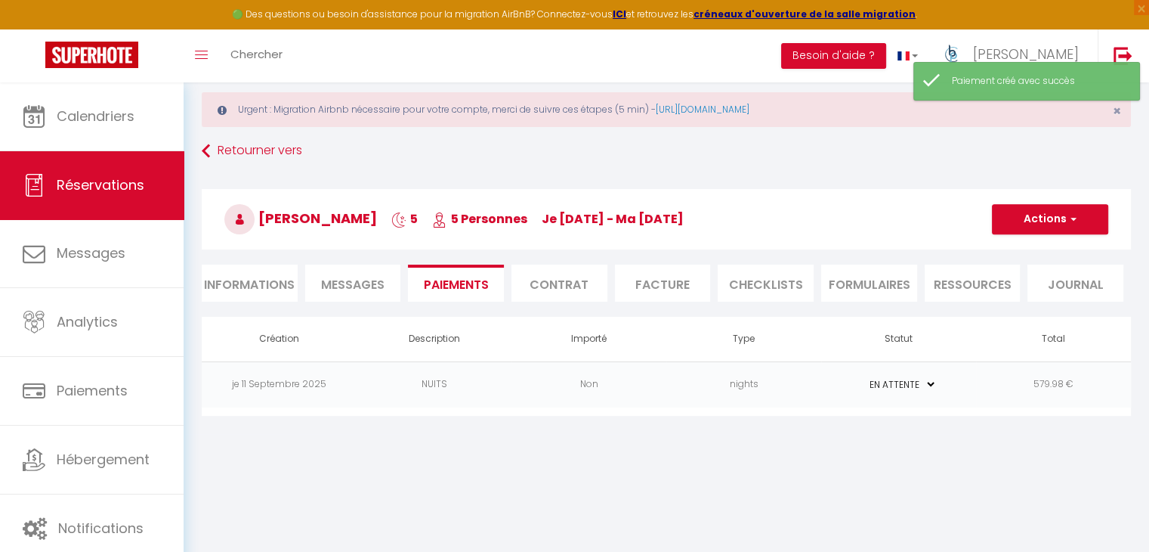
scroll to position [76, 0]
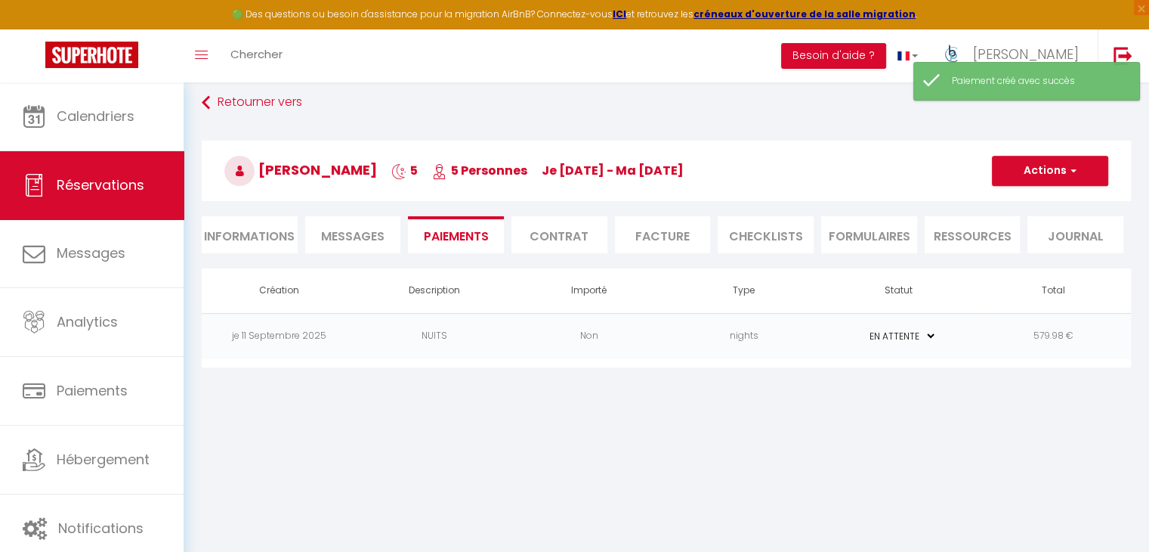
select select "0"
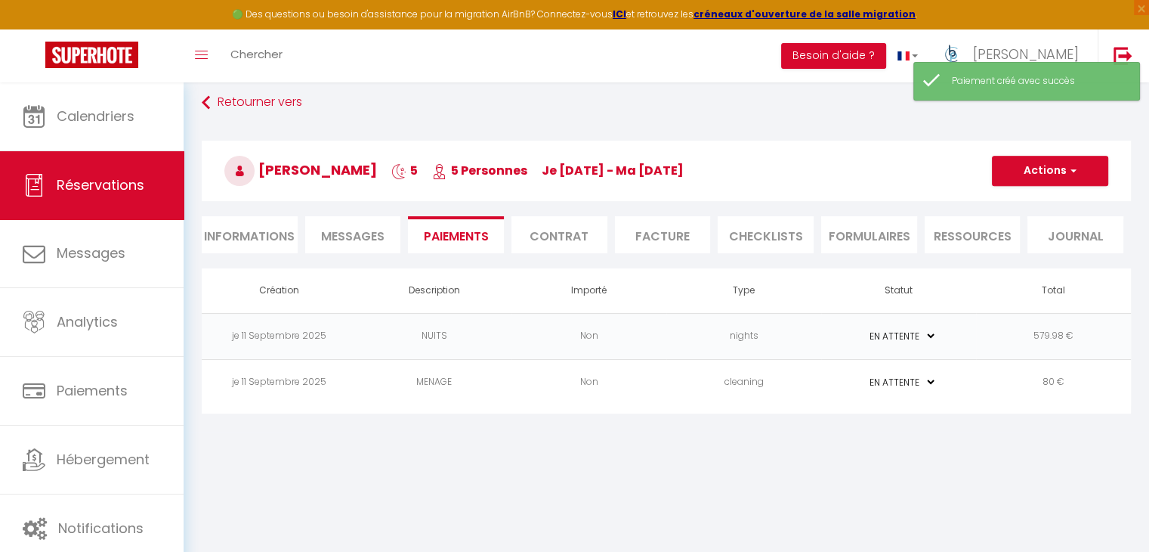
click at [274, 235] on li "Informations" at bounding box center [250, 234] width 96 height 37
select select
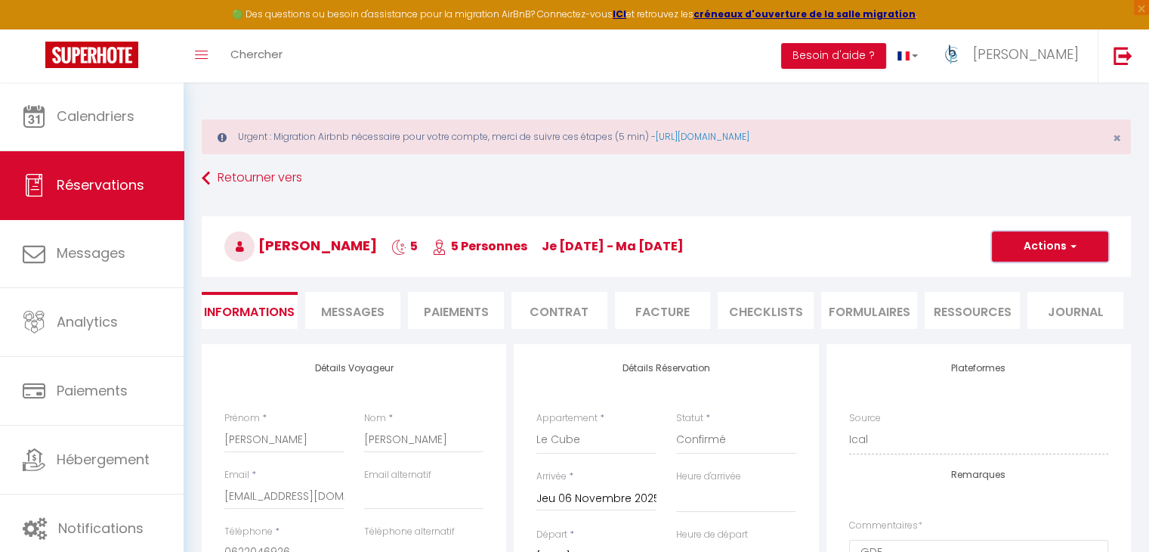
click at [1040, 248] on button "Actions" at bounding box center [1050, 246] width 116 height 30
click at [1022, 285] on link "Enregistrer" at bounding box center [1035, 280] width 119 height 20
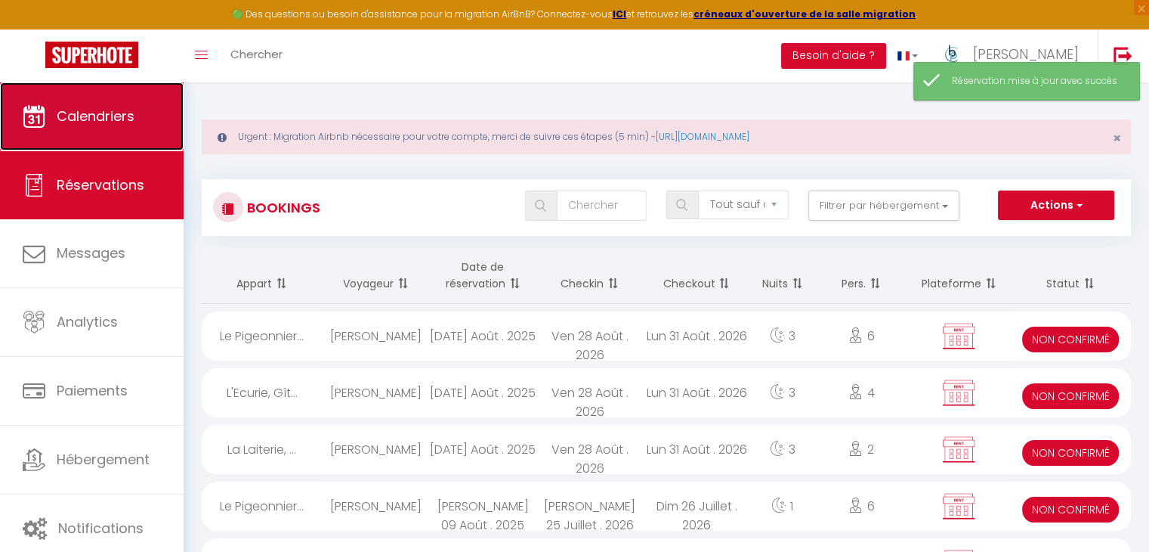
click at [122, 105] on link "Calendriers" at bounding box center [92, 116] width 184 height 68
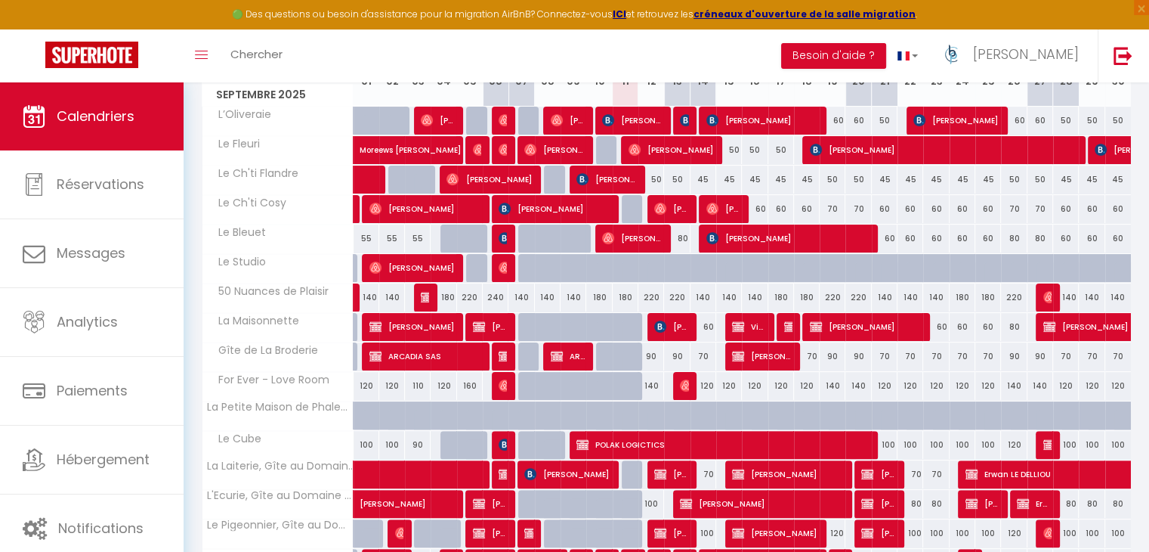
scroll to position [227, 0]
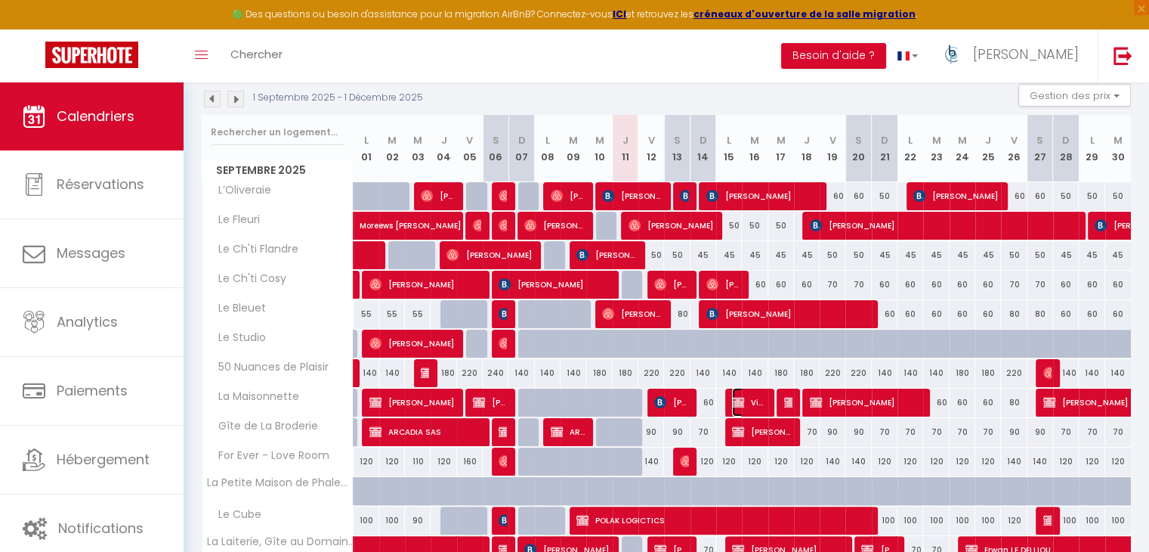
click at [754, 398] on span "Victoria LE MORVAN" at bounding box center [749, 402] width 34 height 29
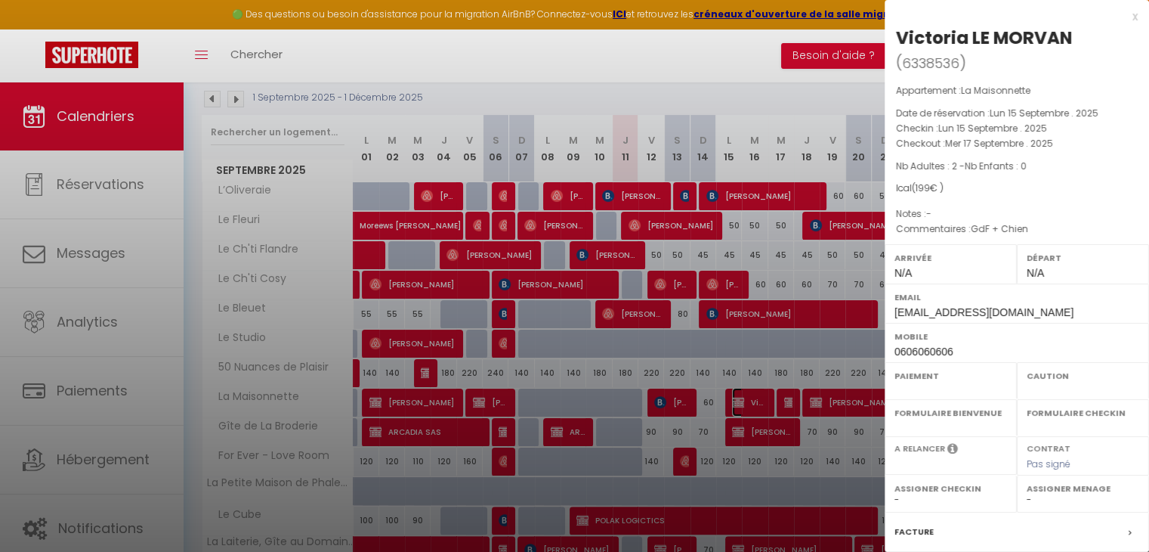
select select "OK"
select select "KO"
select select "0"
select select "1"
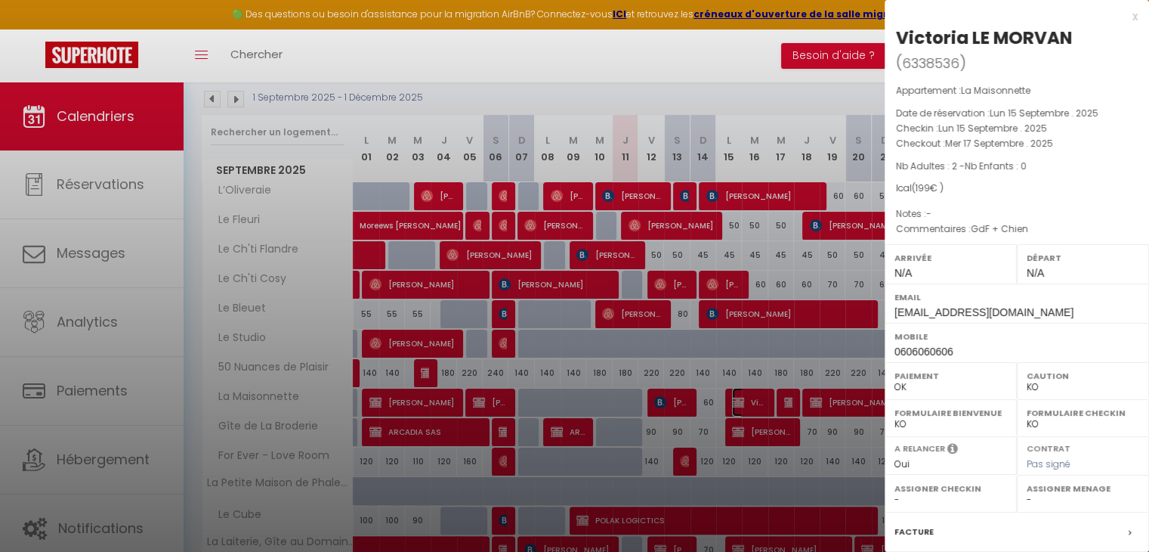
select select
click at [534, 37] on div at bounding box center [574, 276] width 1149 height 552
